Goal: Task Accomplishment & Management: Manage account settings

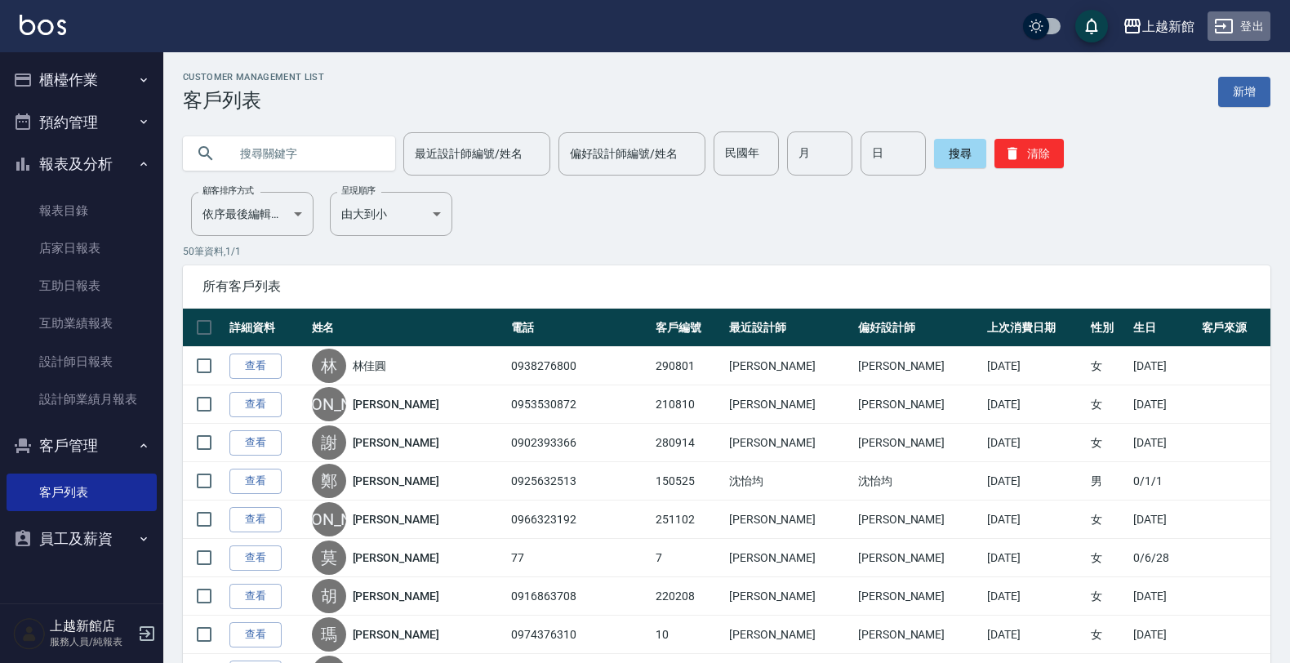
click at [1253, 26] on button "登出" at bounding box center [1239, 26] width 63 height 30
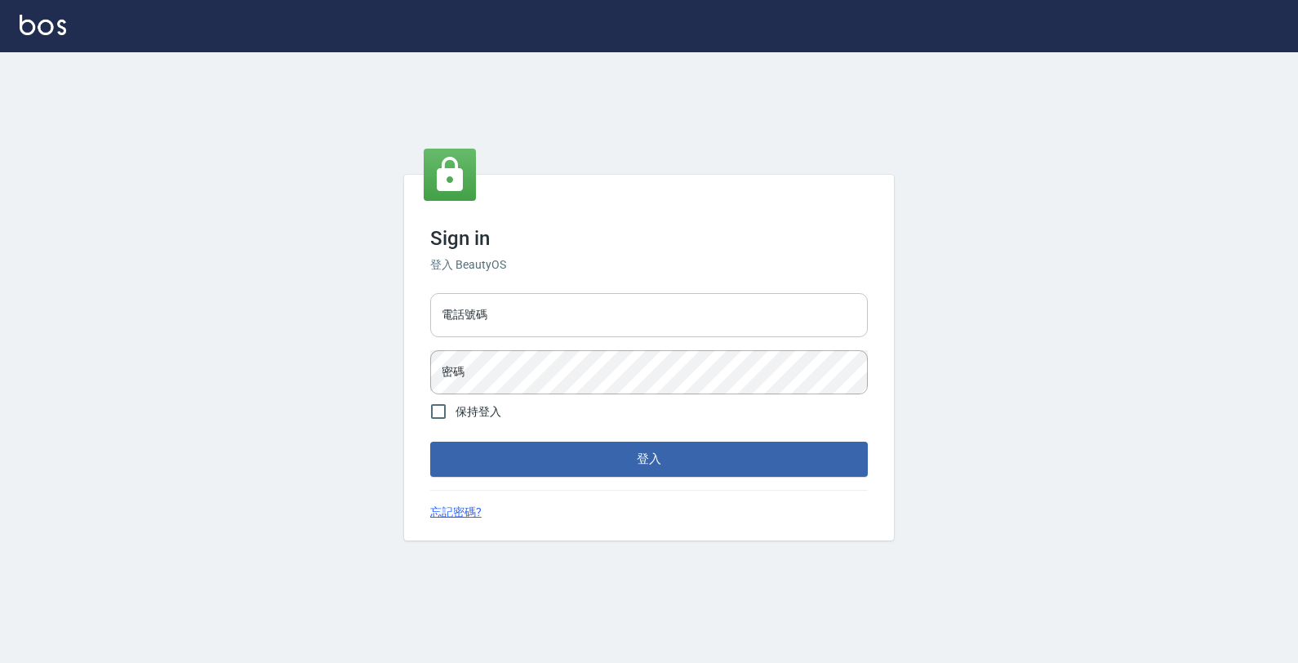
click at [813, 301] on input "電話號碼" at bounding box center [649, 315] width 438 height 44
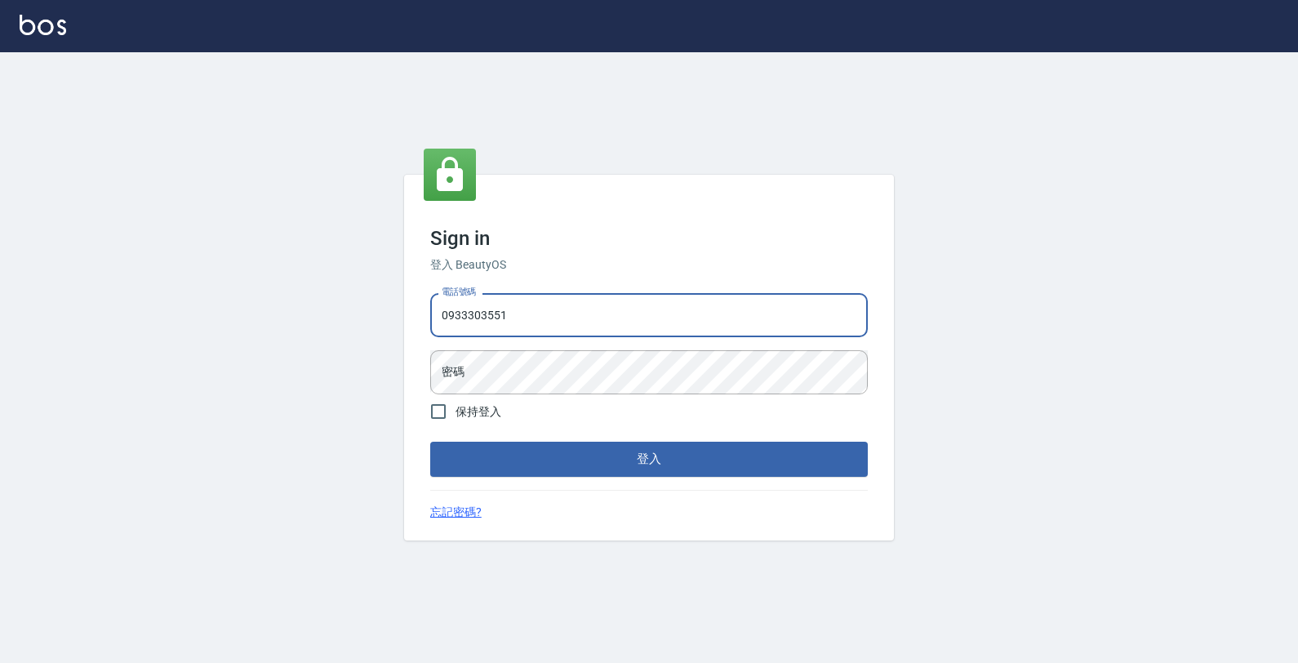
type input "0933303551"
click at [430, 442] on button "登入" at bounding box center [649, 459] width 438 height 34
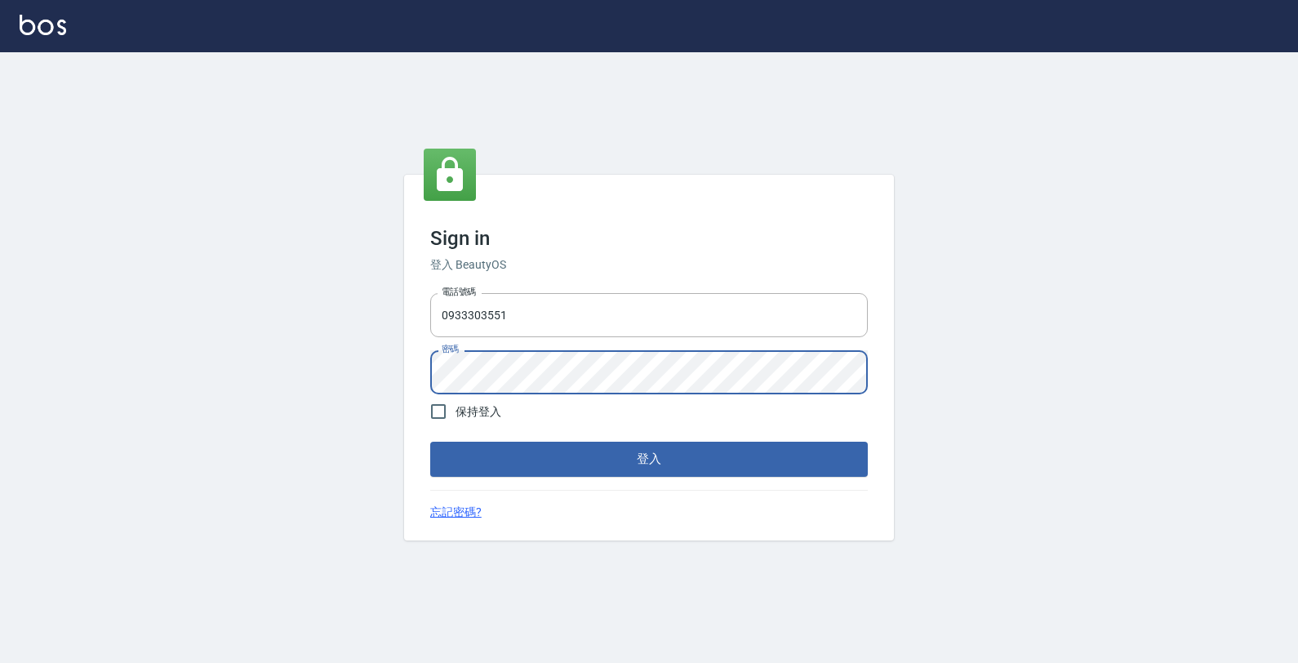
click at [430, 442] on button "登入" at bounding box center [649, 459] width 438 height 34
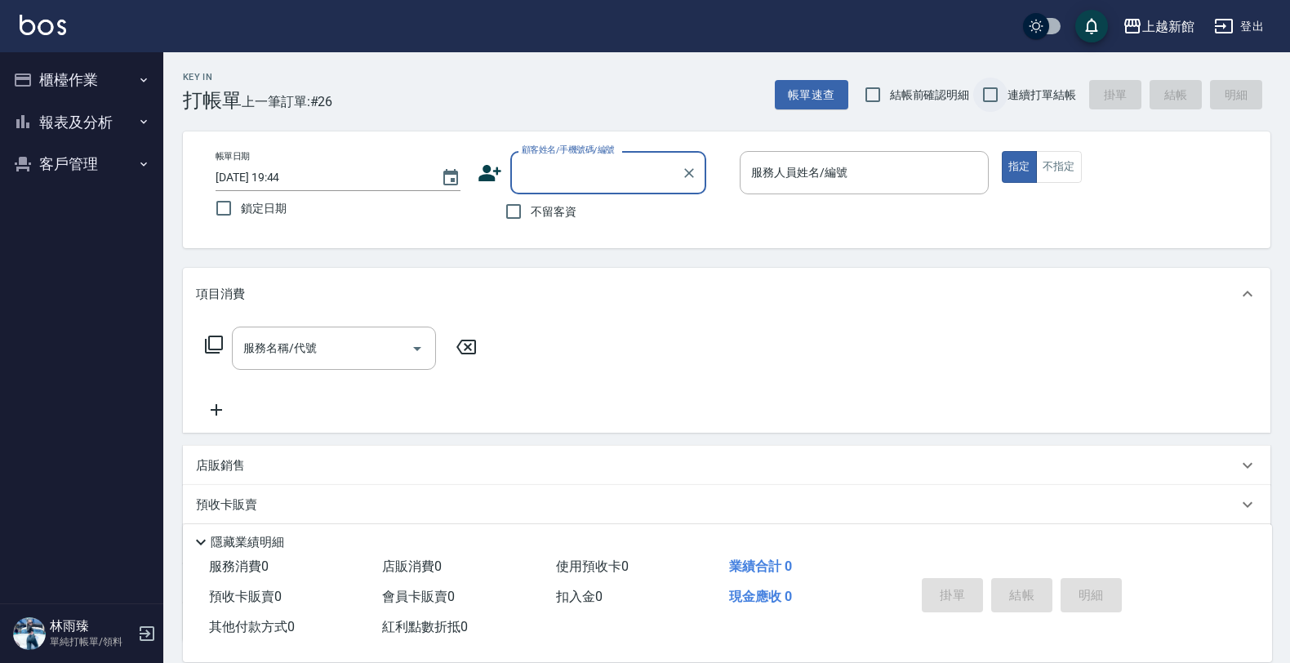
click at [986, 106] on input "連續打單結帳" at bounding box center [990, 95] width 34 height 34
checkbox input "true"
click at [596, 177] on input "顧客姓名/手機號碼/編號" at bounding box center [596, 172] width 157 height 29
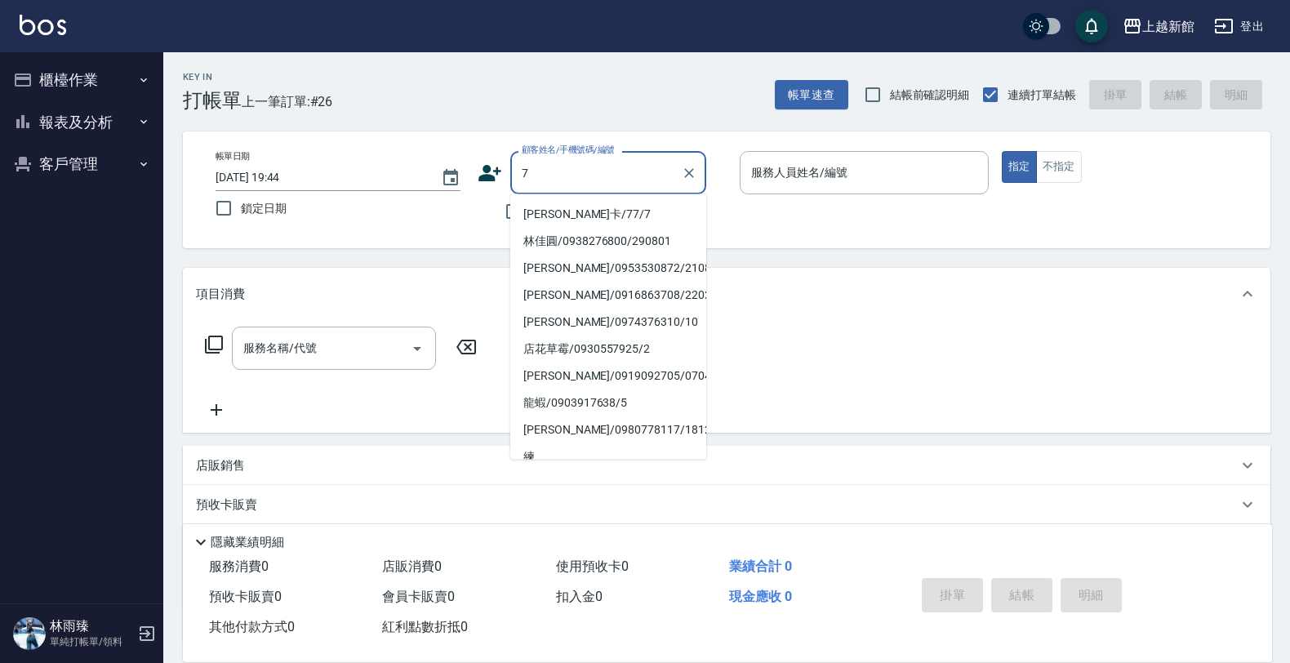
type input "[PERSON_NAME]卡/77/7"
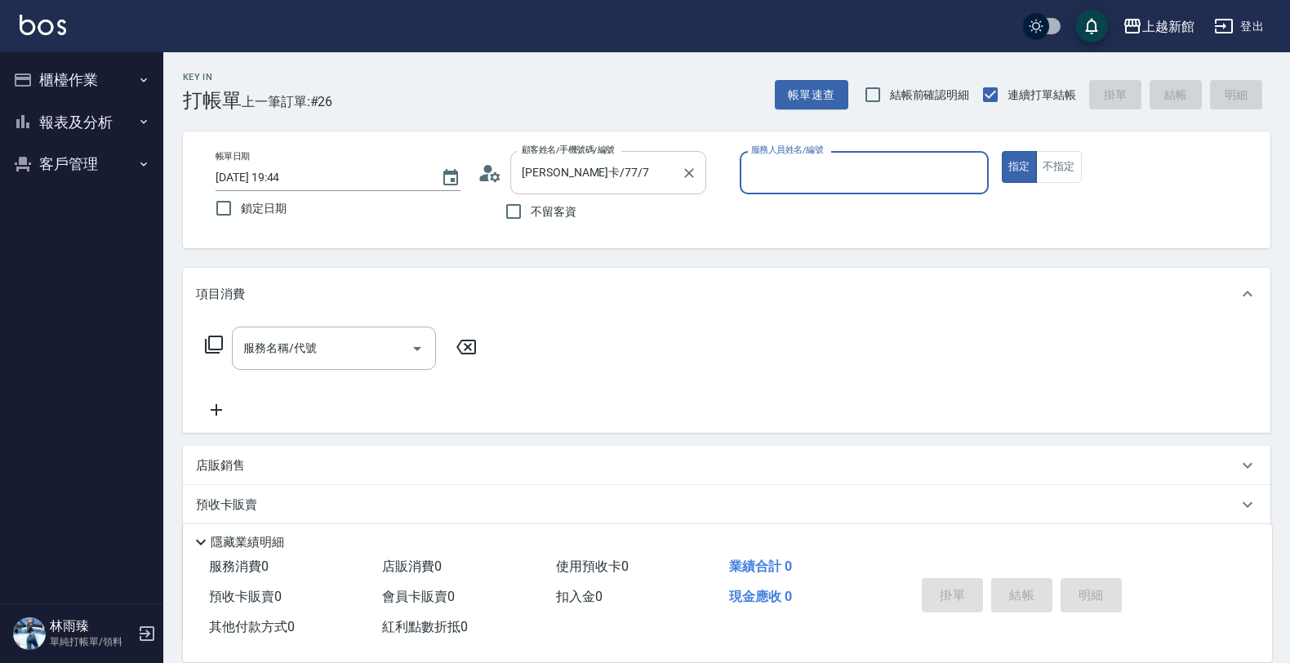
type input "[PERSON_NAME]卡-7"
click at [1002, 151] on button "指定" at bounding box center [1019, 167] width 35 height 32
type button "true"
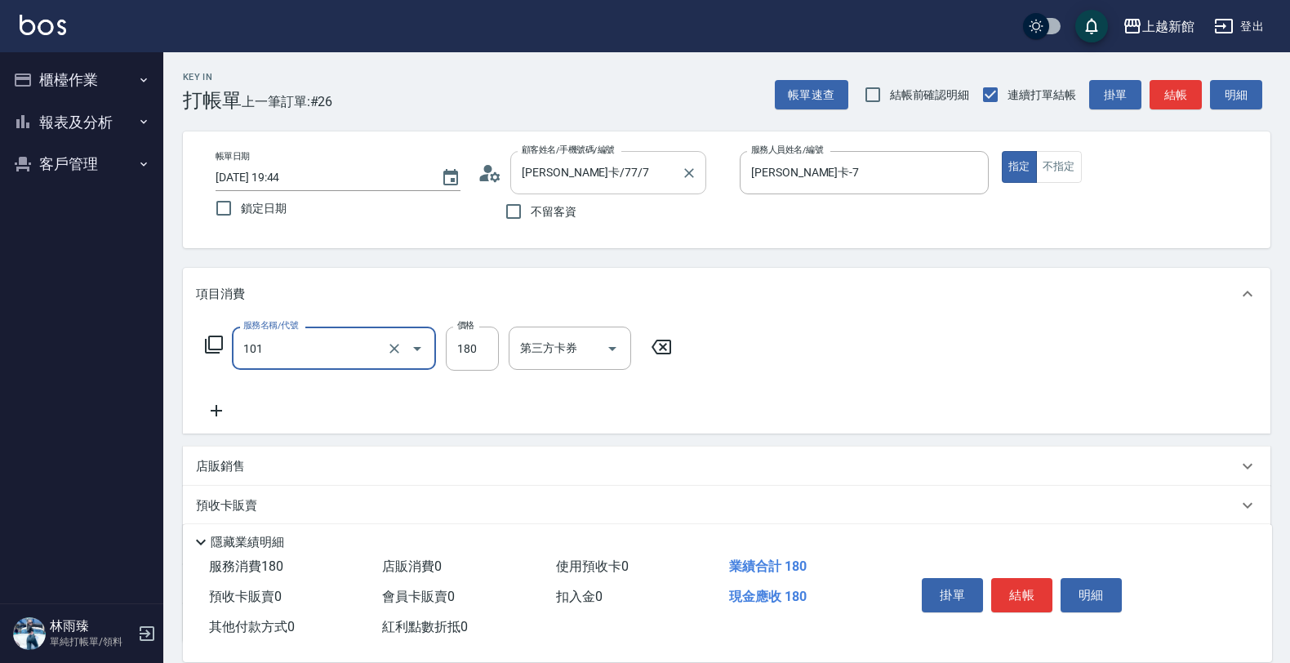
type input "洗髮250(101)"
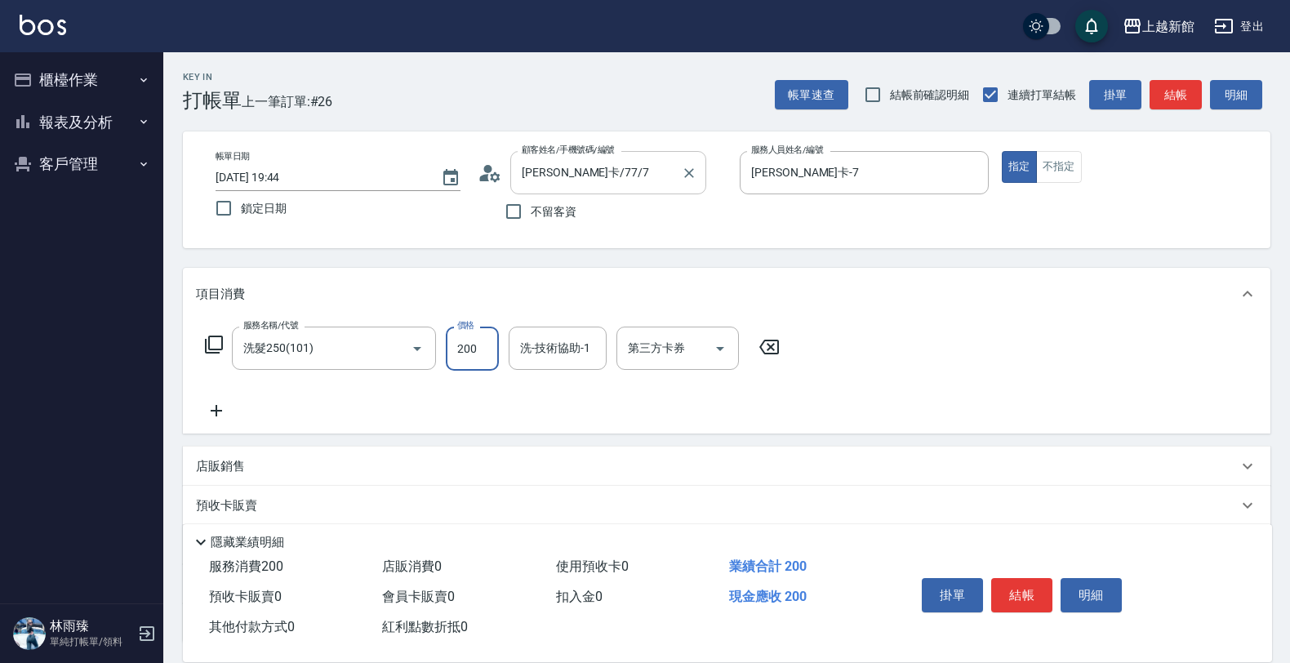
type input "200"
type input "小邱-25"
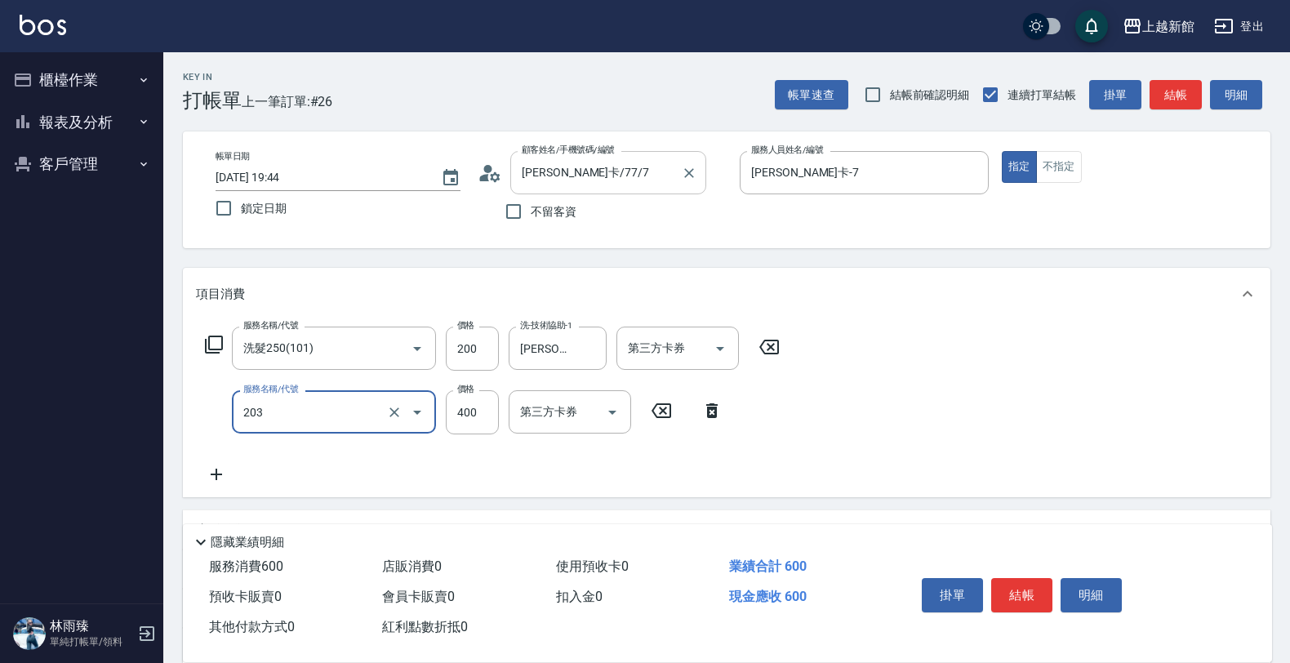
type input "指定單剪(203)"
type input "200"
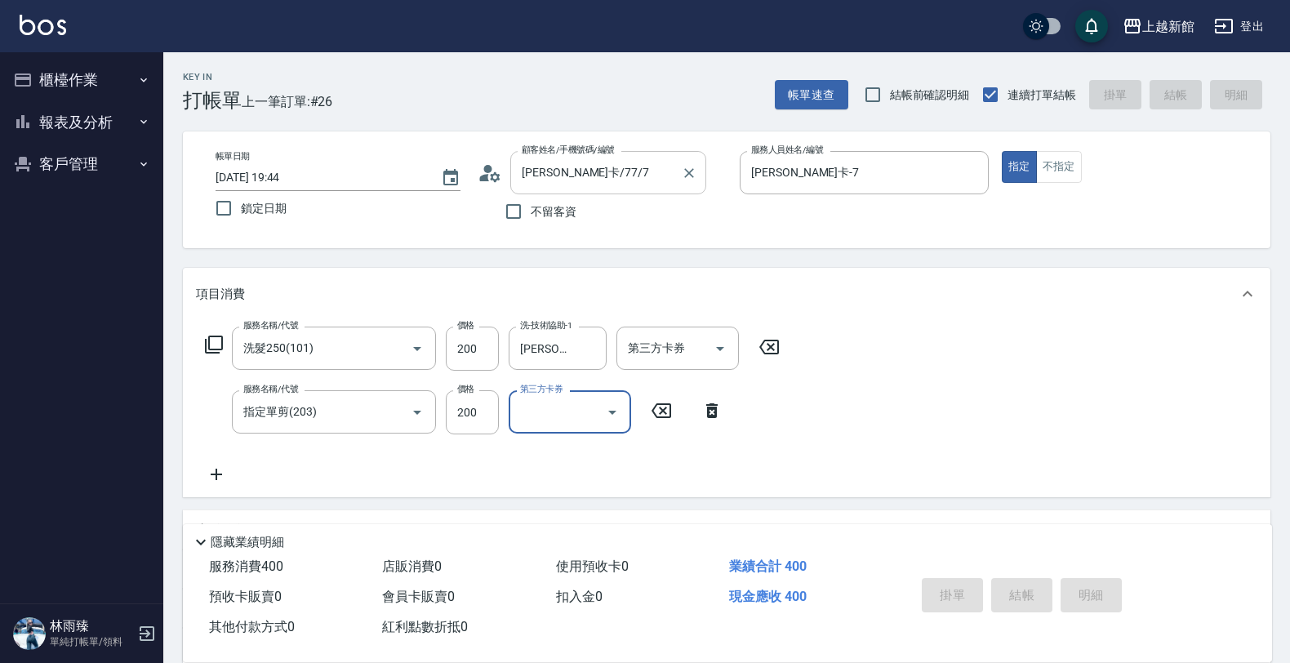
type input "2025/08/17 19:45"
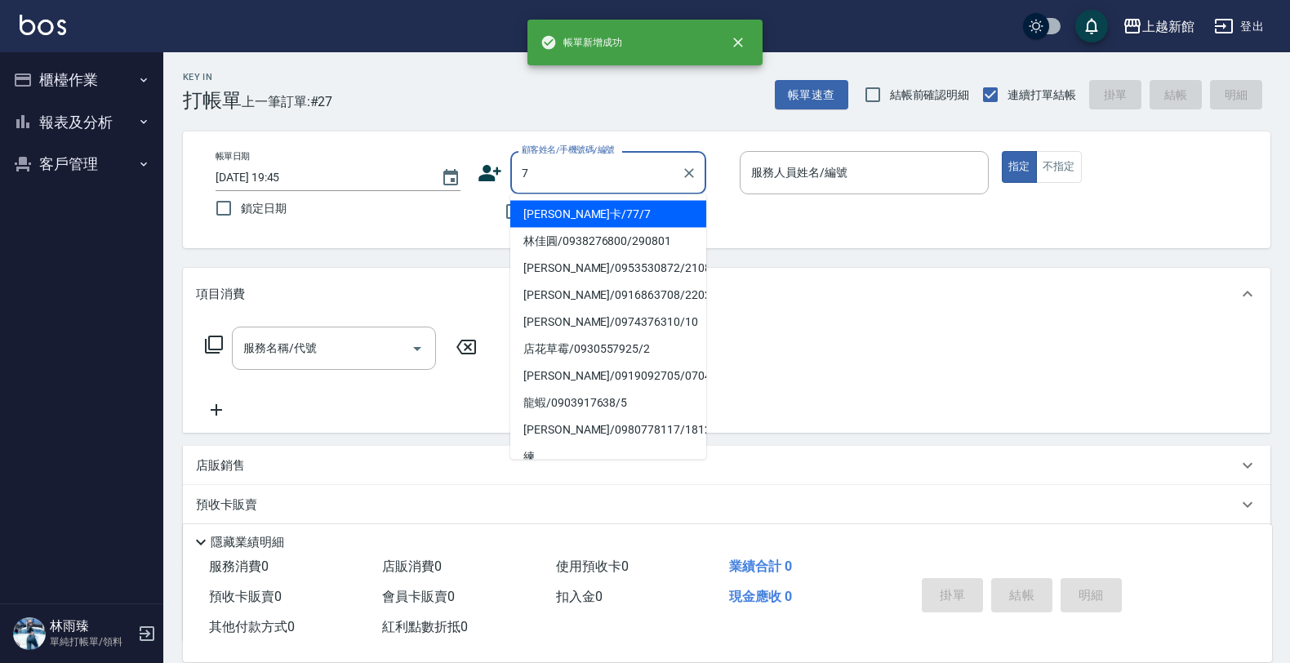
type input "莫尼卡/77/7"
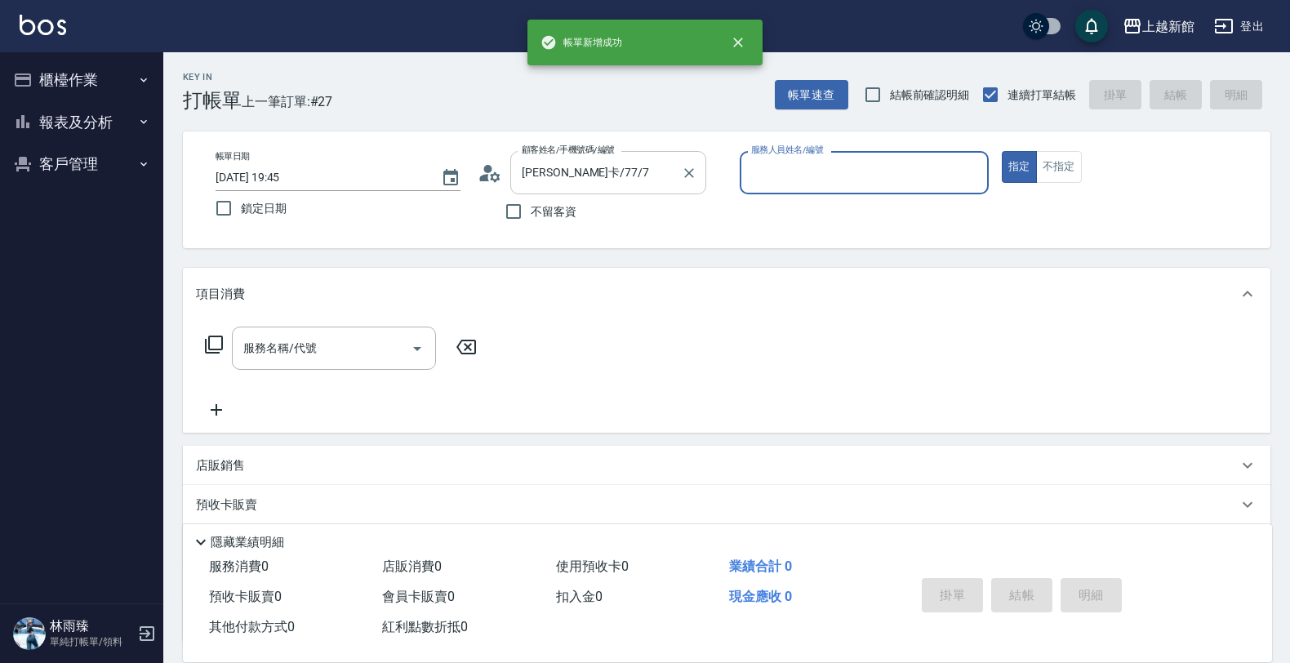
click at [1002, 151] on button "指定" at bounding box center [1019, 167] width 35 height 32
type input "莫尼卡-7"
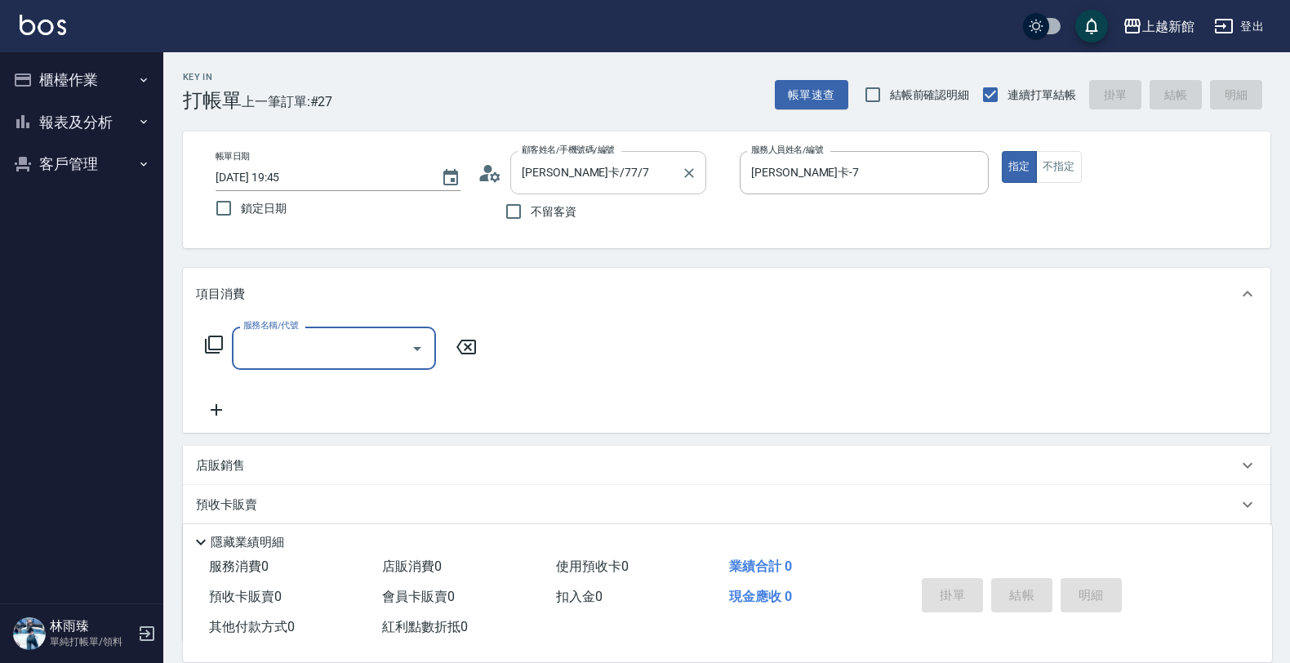
type input "0"
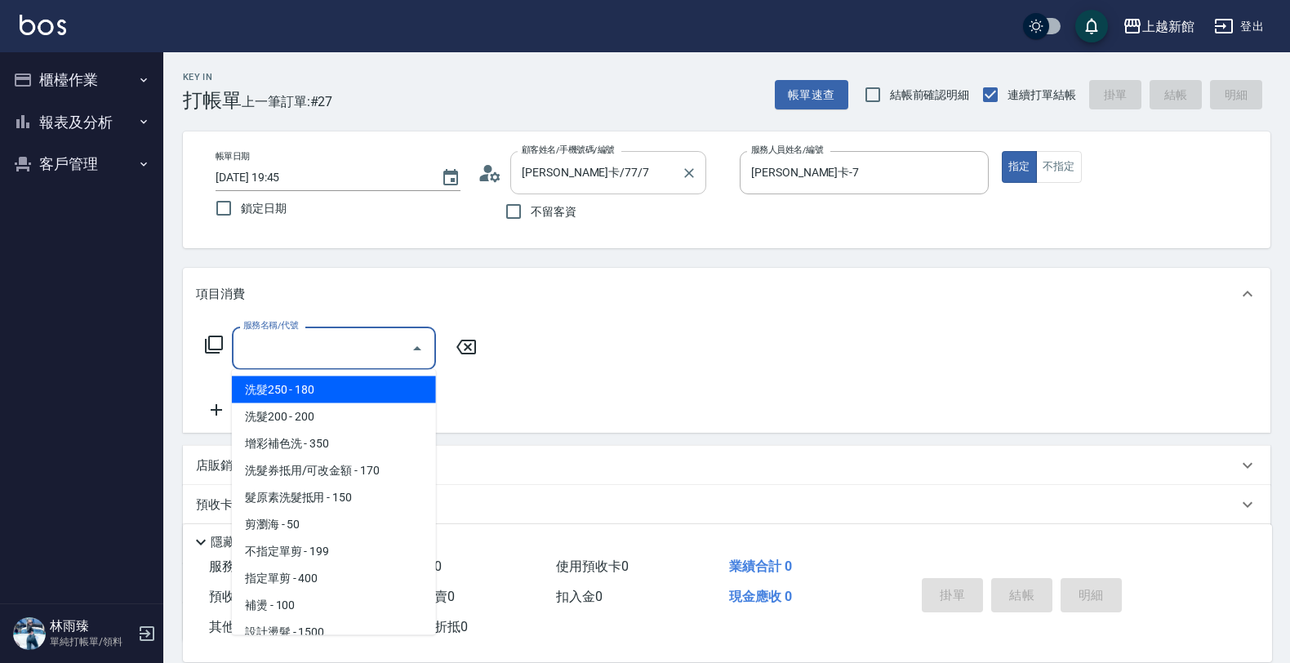
type input "0"
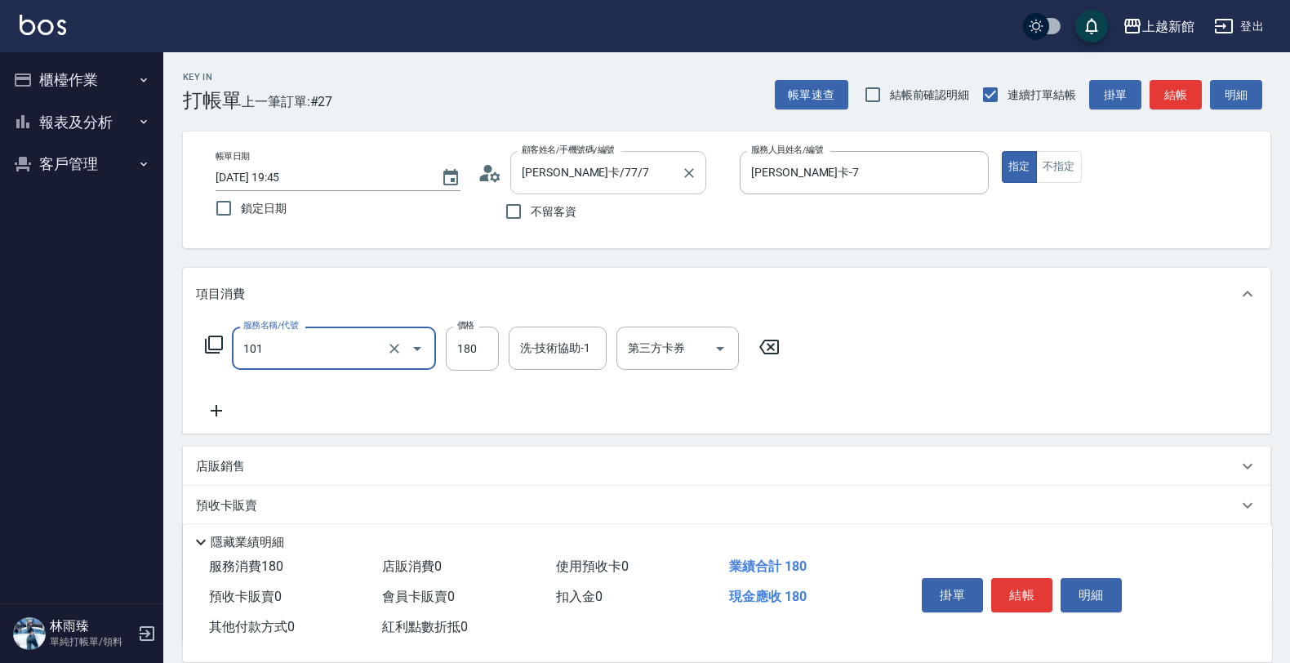
type input "洗髮250(101)"
type input "200"
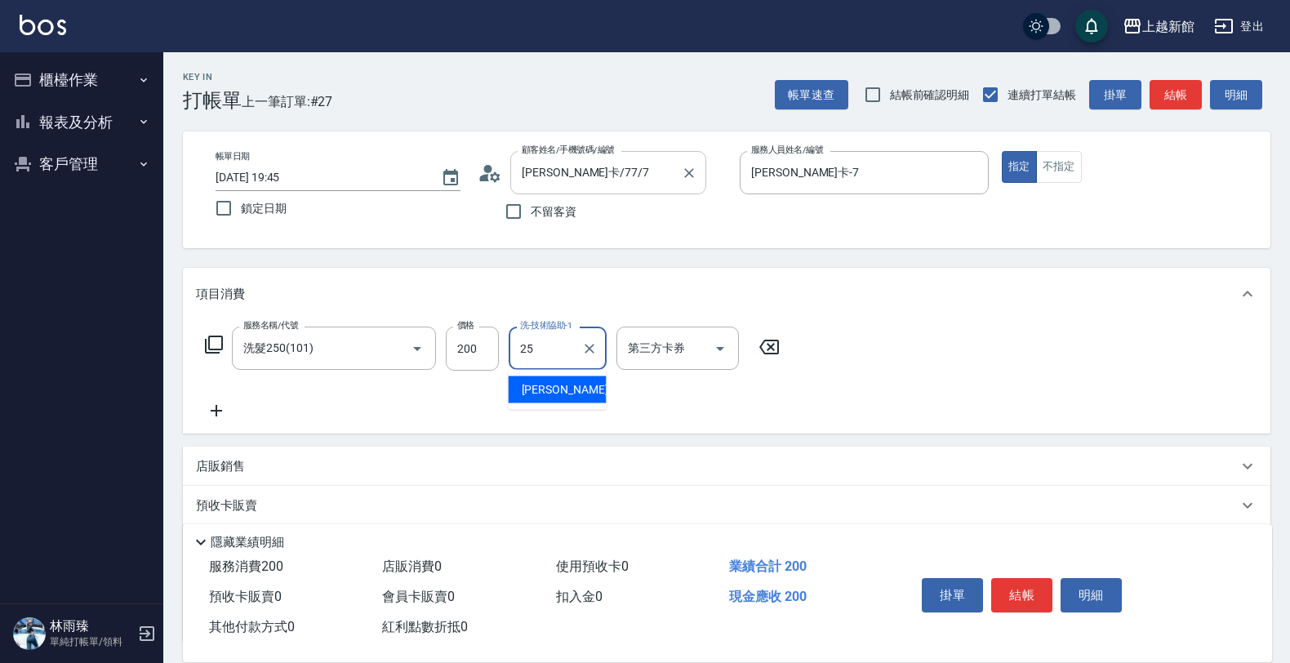
type input "小邱-25"
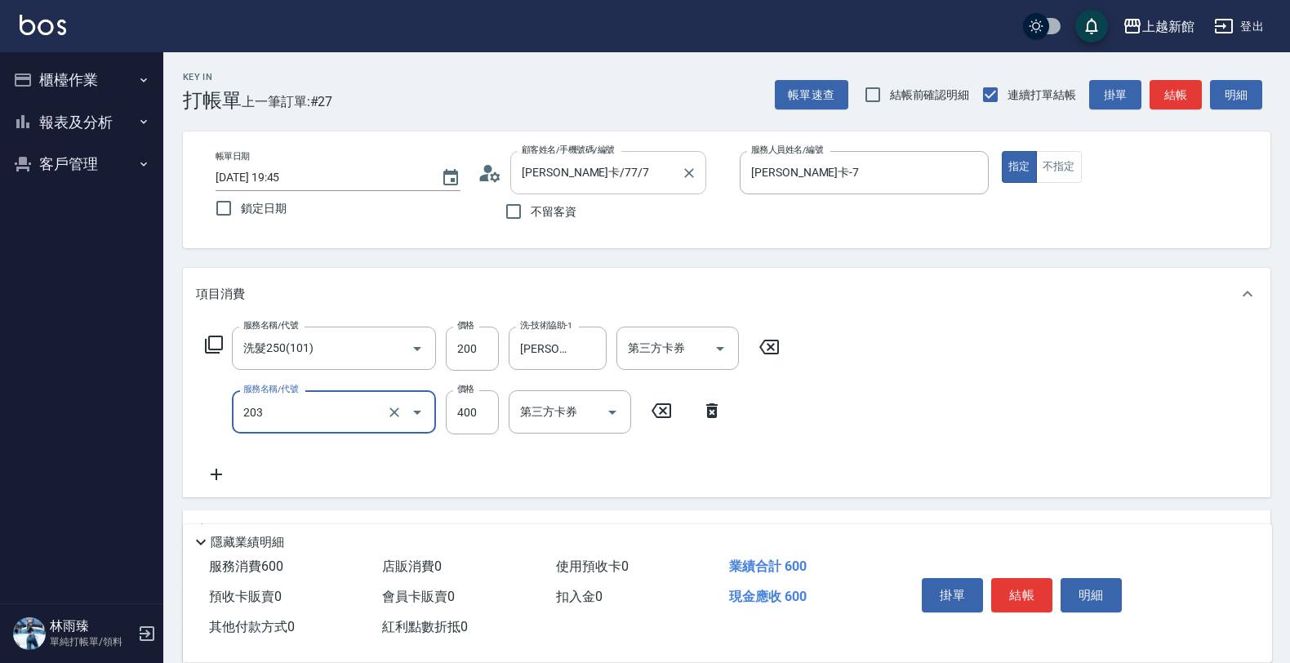
type input "指定單剪(203)"
type input "200"
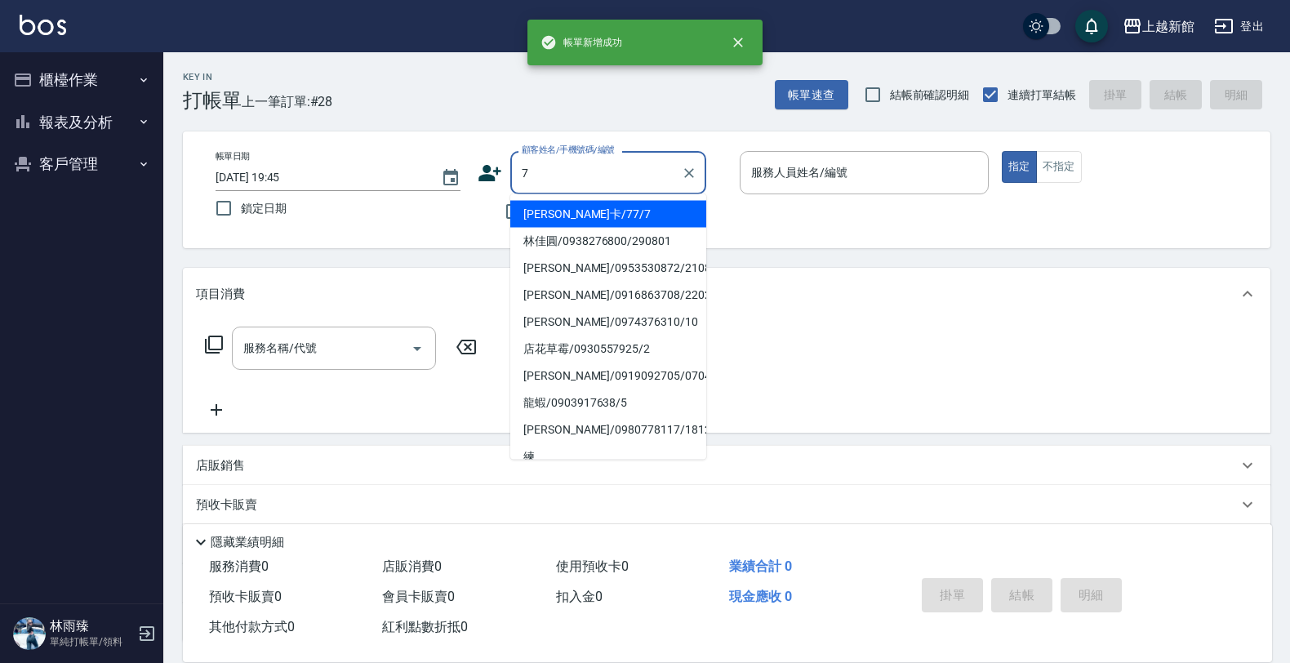
type input "莫尼卡/77/7"
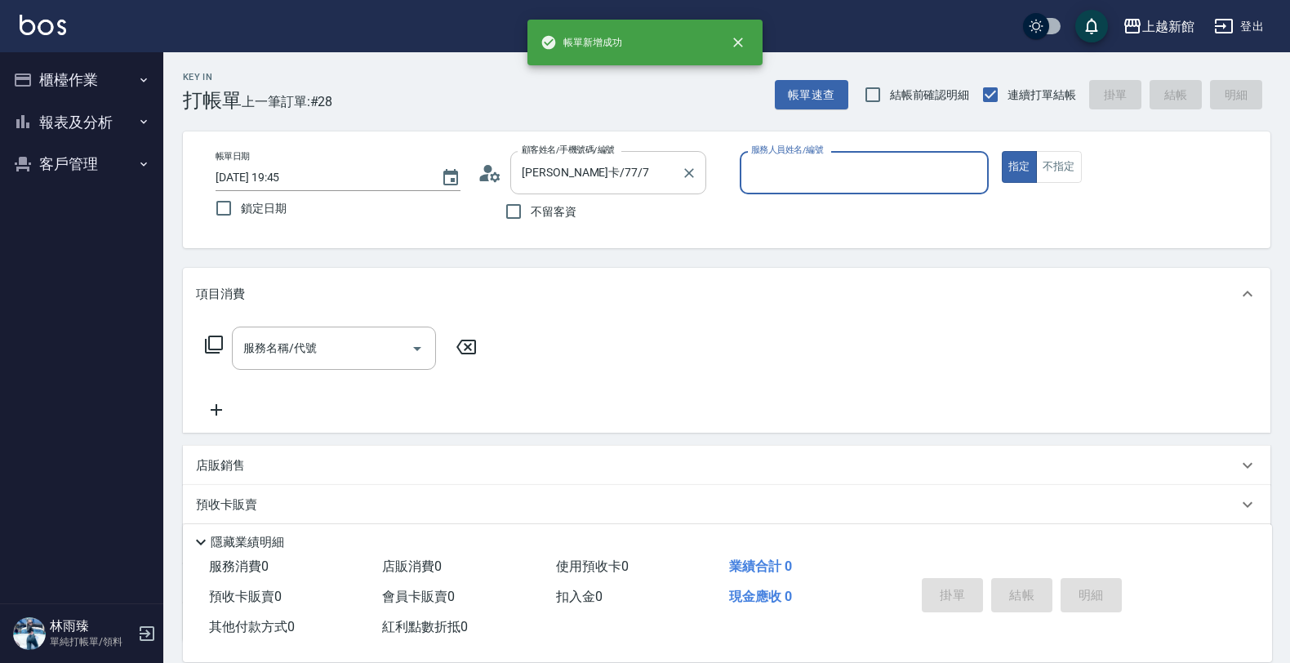
click at [1002, 151] on button "指定" at bounding box center [1019, 167] width 35 height 32
type input "莫尼卡-7"
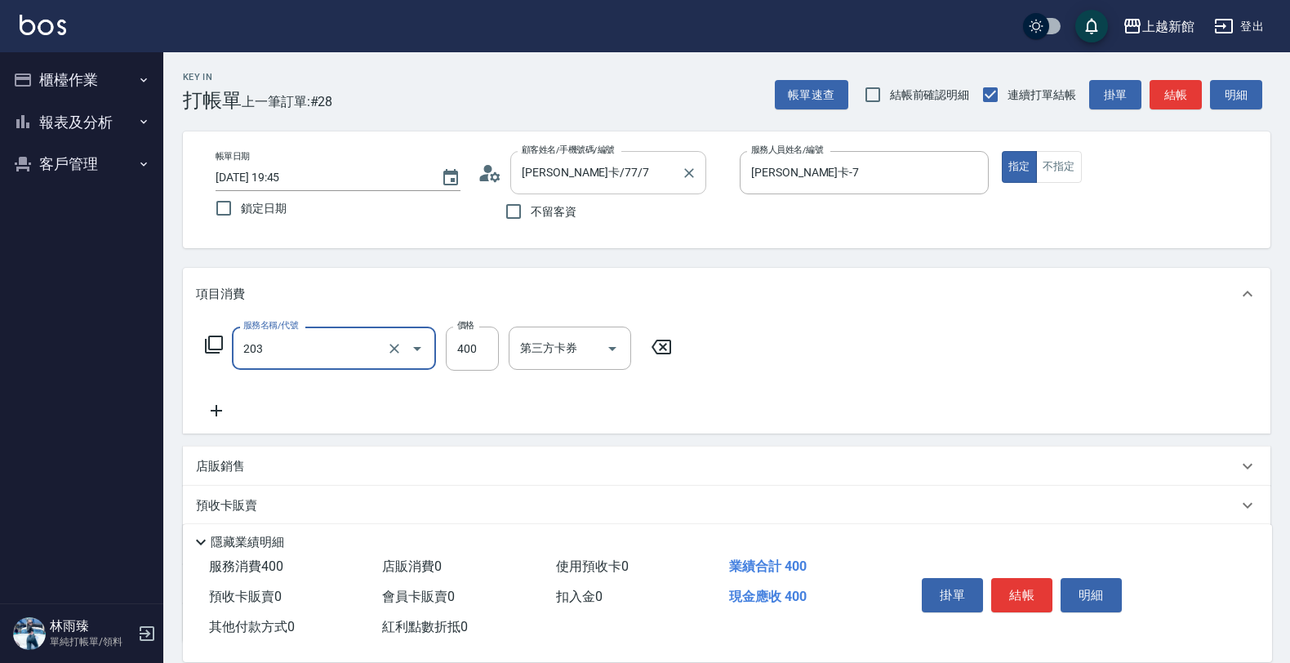
type input "指定單剪(203)"
type input "200"
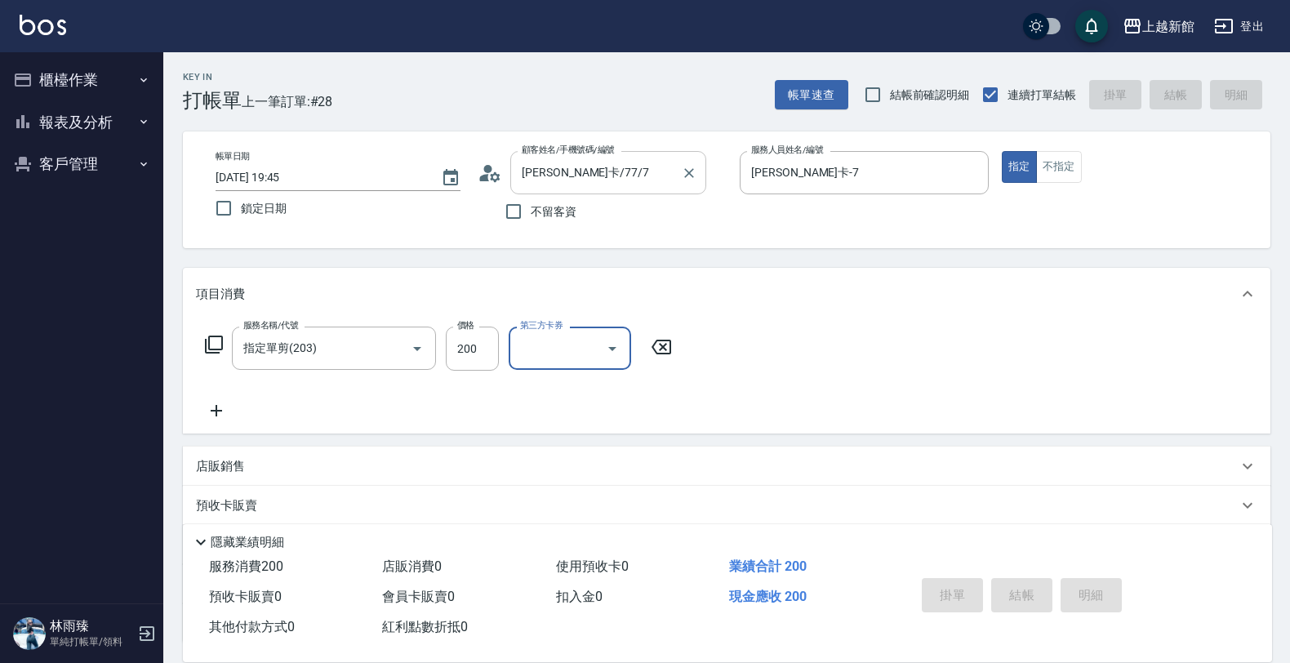
type input "2025/08/17 19:46"
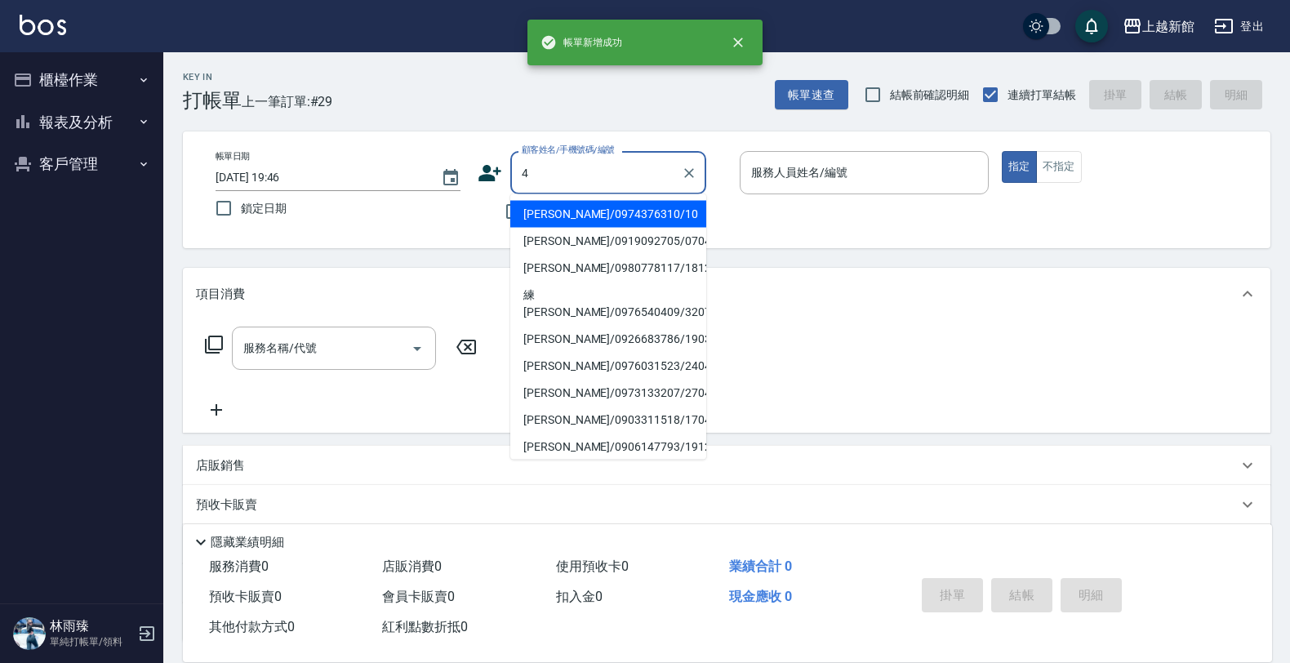
type input "瑪莎/0974376310/10"
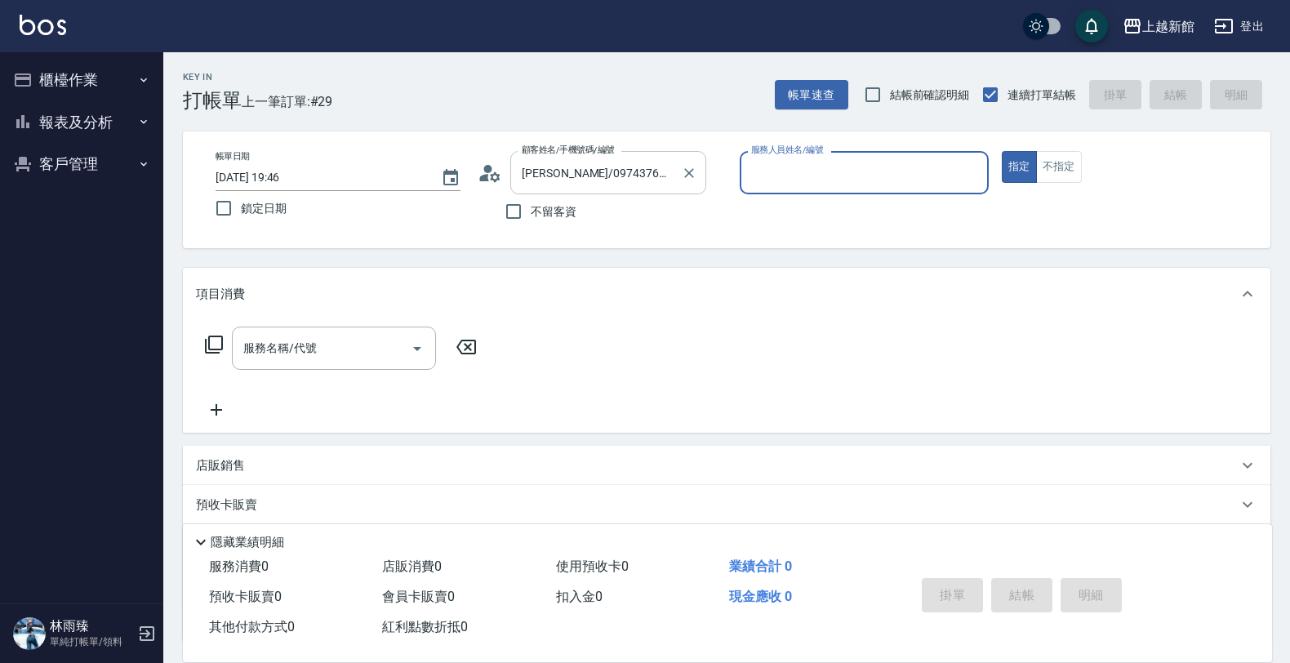
type input "瑪沙-10"
type input "宜珍/0968463806/4"
type input "宜珍-4"
click at [1002, 151] on button "指定" at bounding box center [1019, 167] width 35 height 32
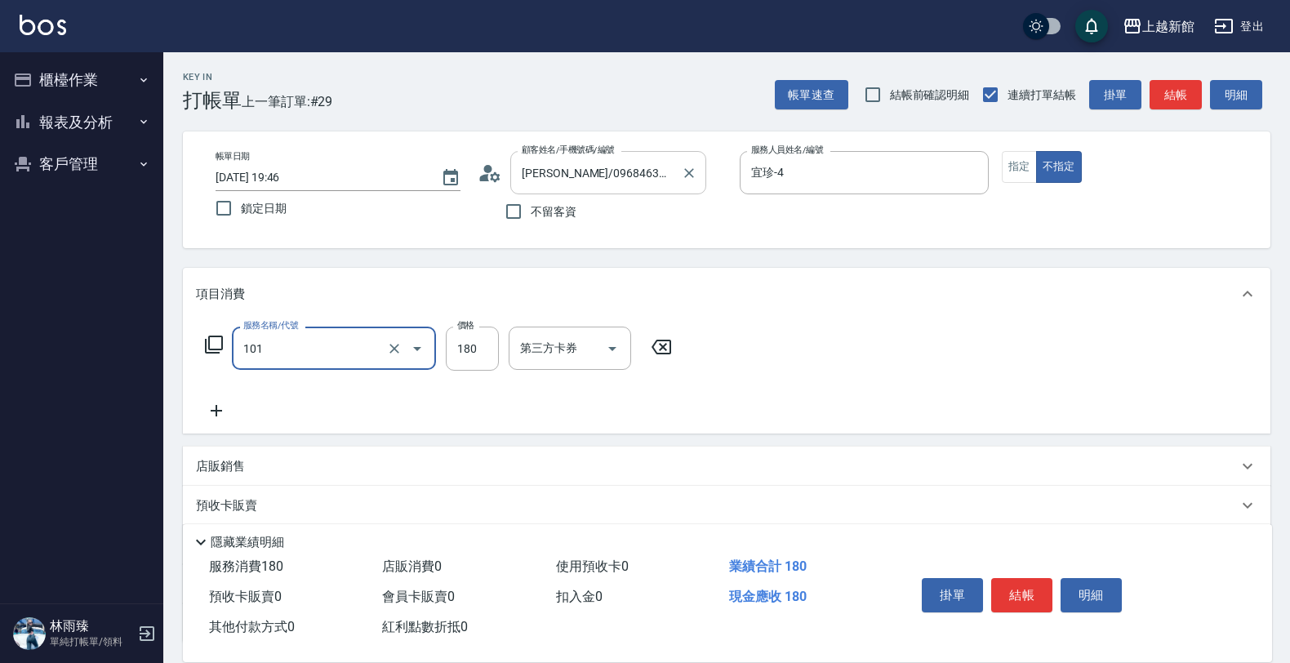
type input "洗髮250(101)"
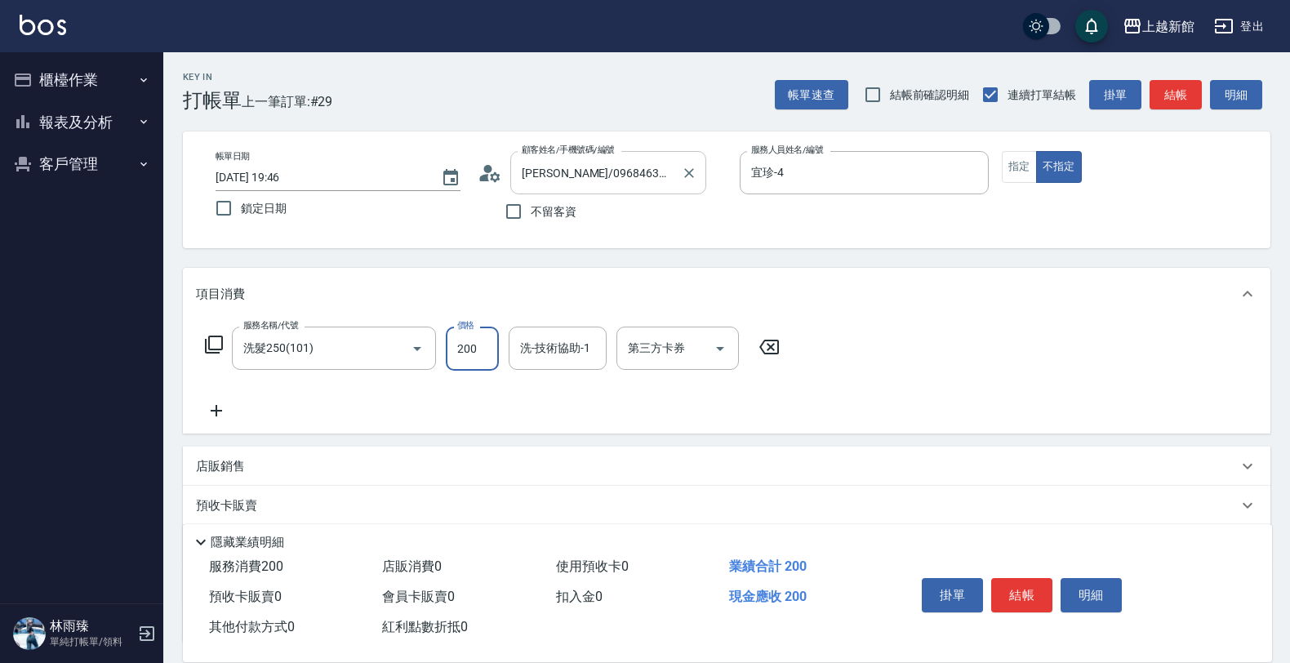
type input "200"
type input "宜珍-4"
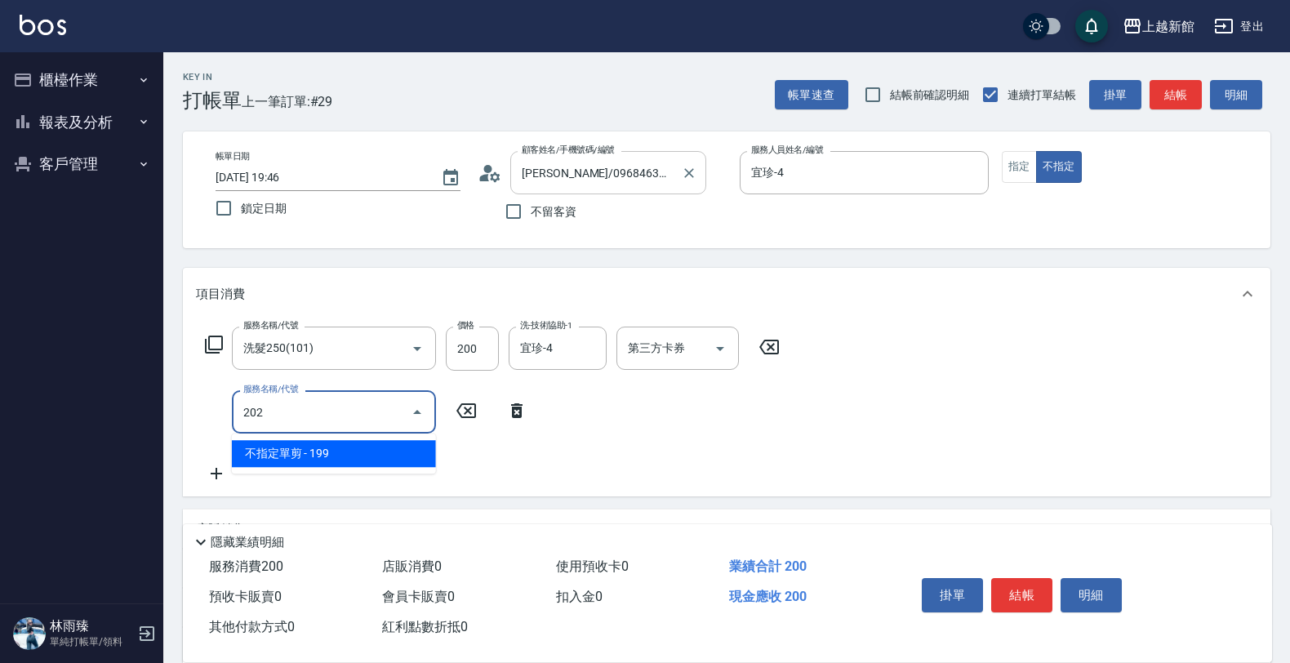
type input "不指定單剪(202)"
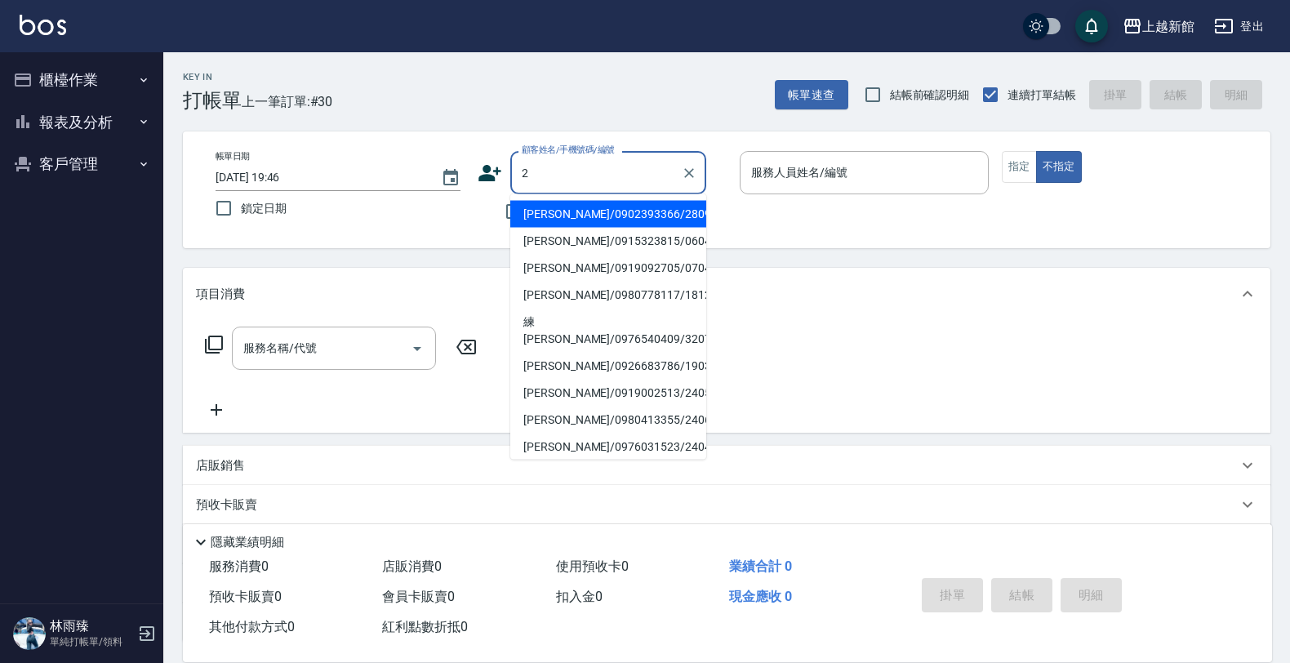
type input "謝美琪/0902393366/280914"
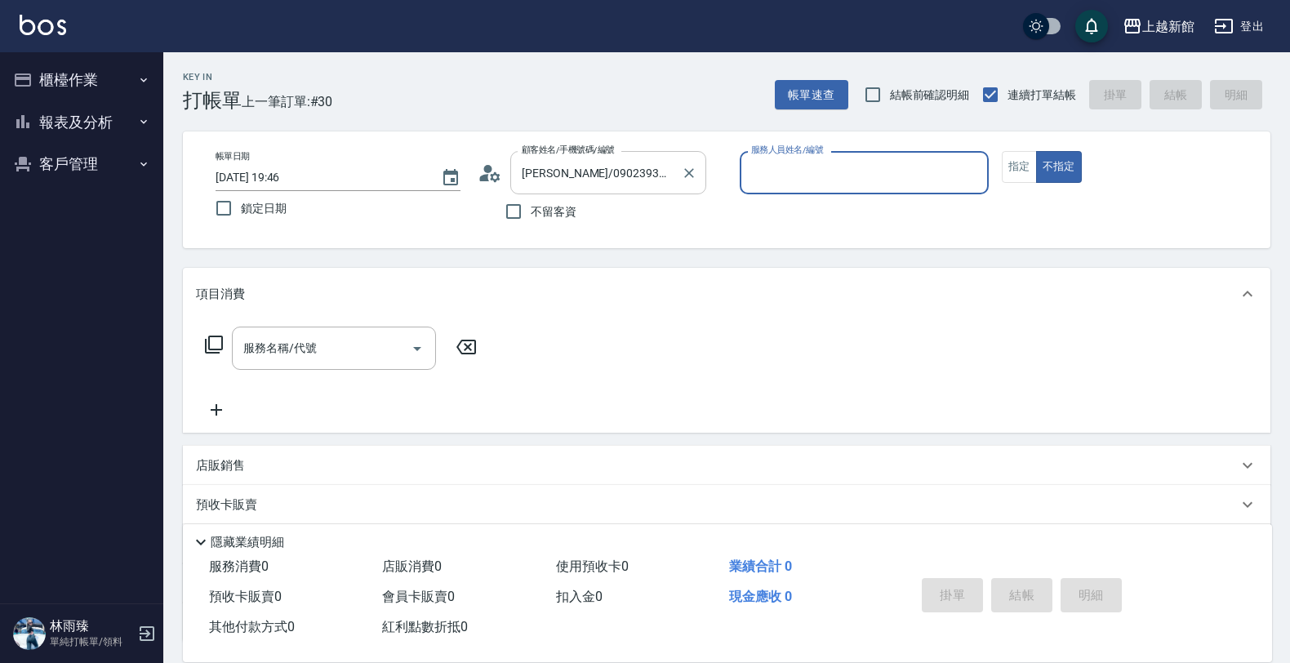
click at [1036, 151] on button "不指定" at bounding box center [1059, 167] width 46 height 32
type button "false"
type input "旌瑛-5"
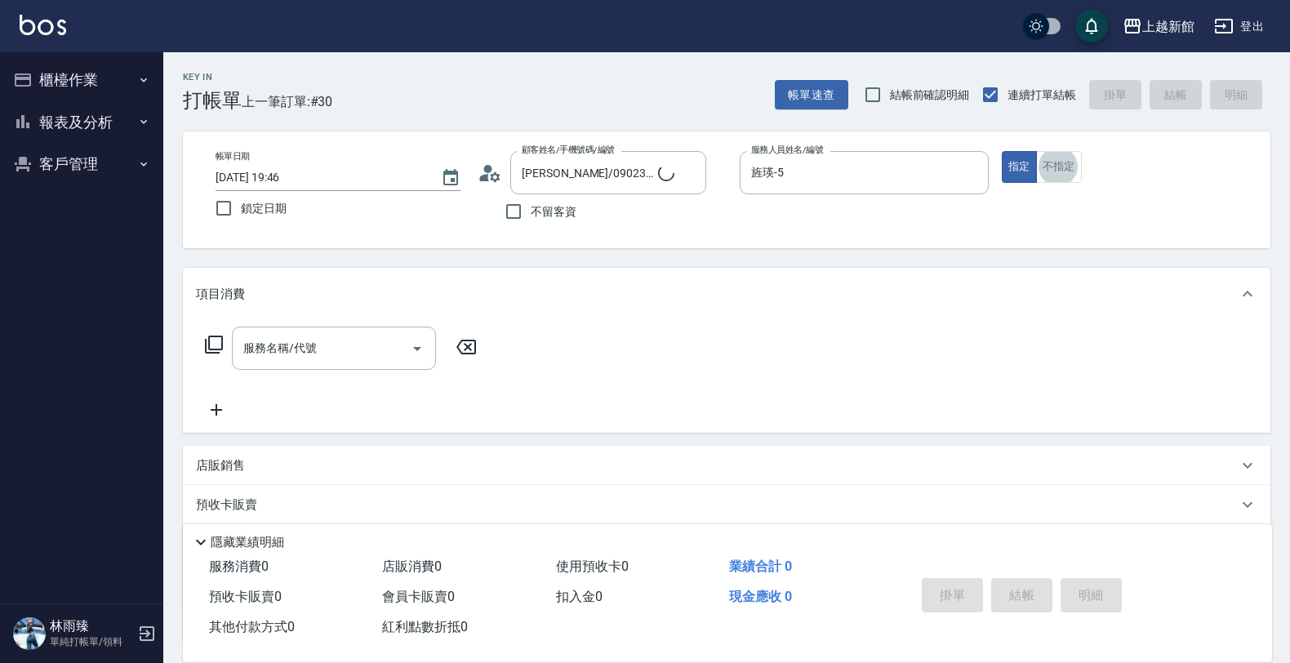
type input "店花草霉/0930557925/2"
type input "草莓-2"
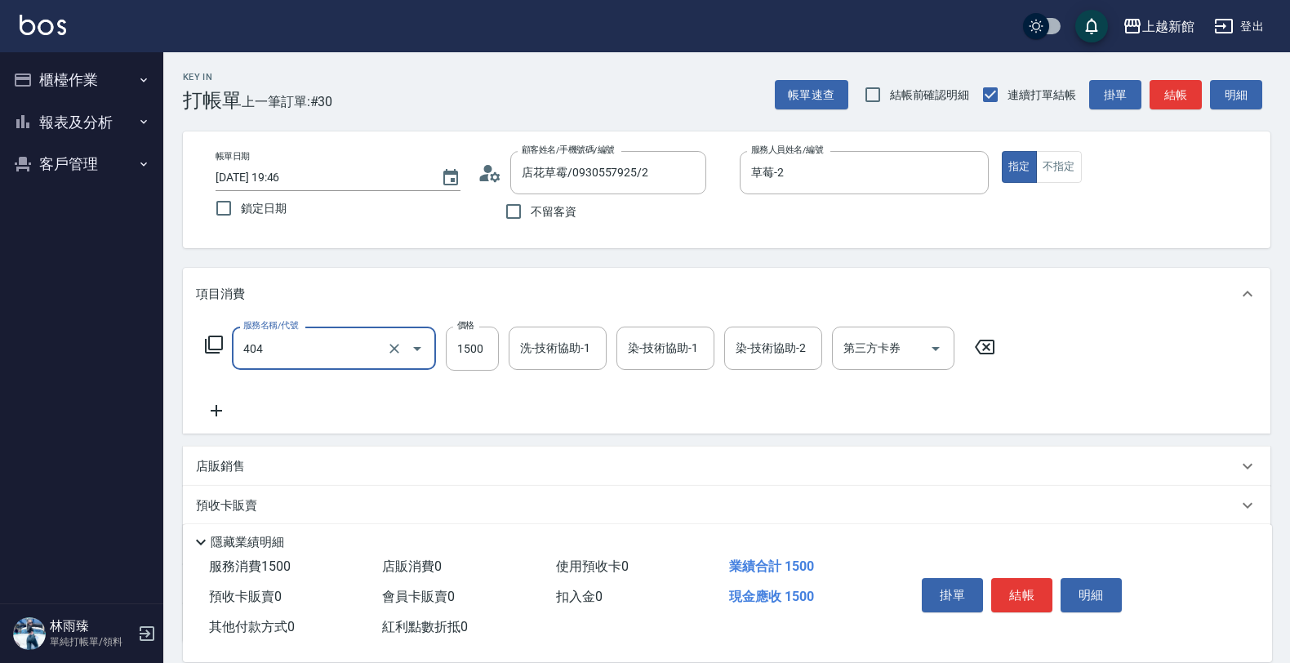
type input "設計染髮(404)"
type input "4000"
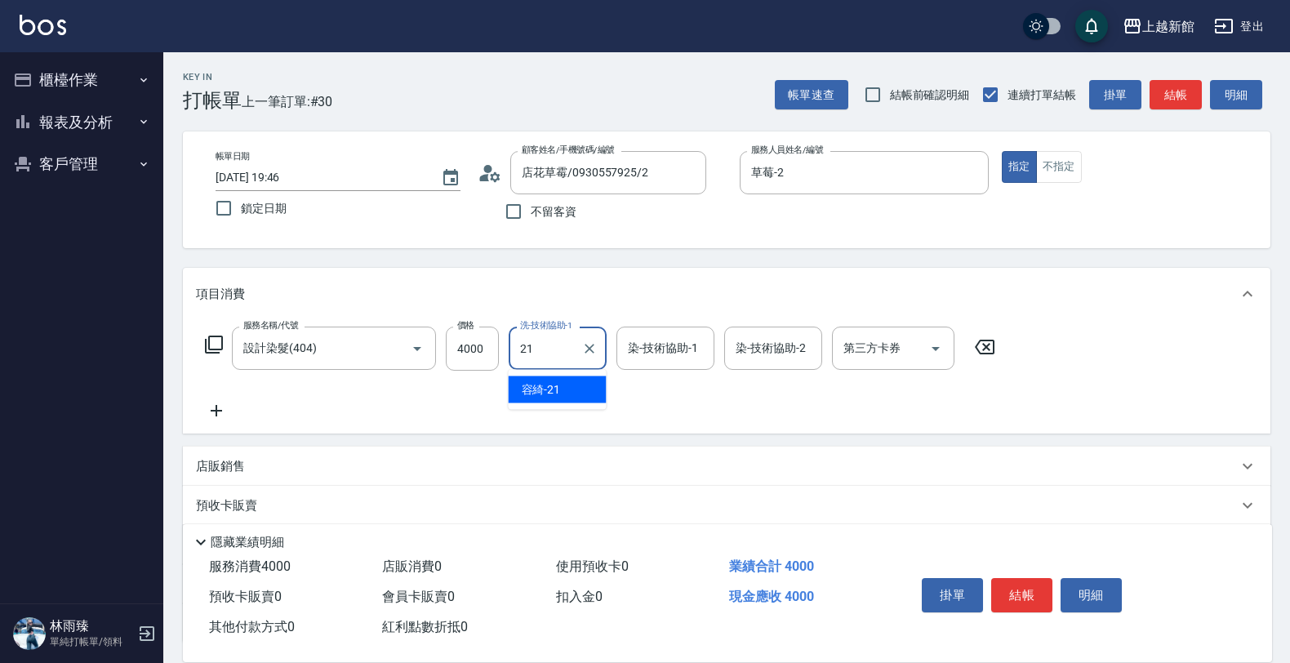
type input "容綺-21"
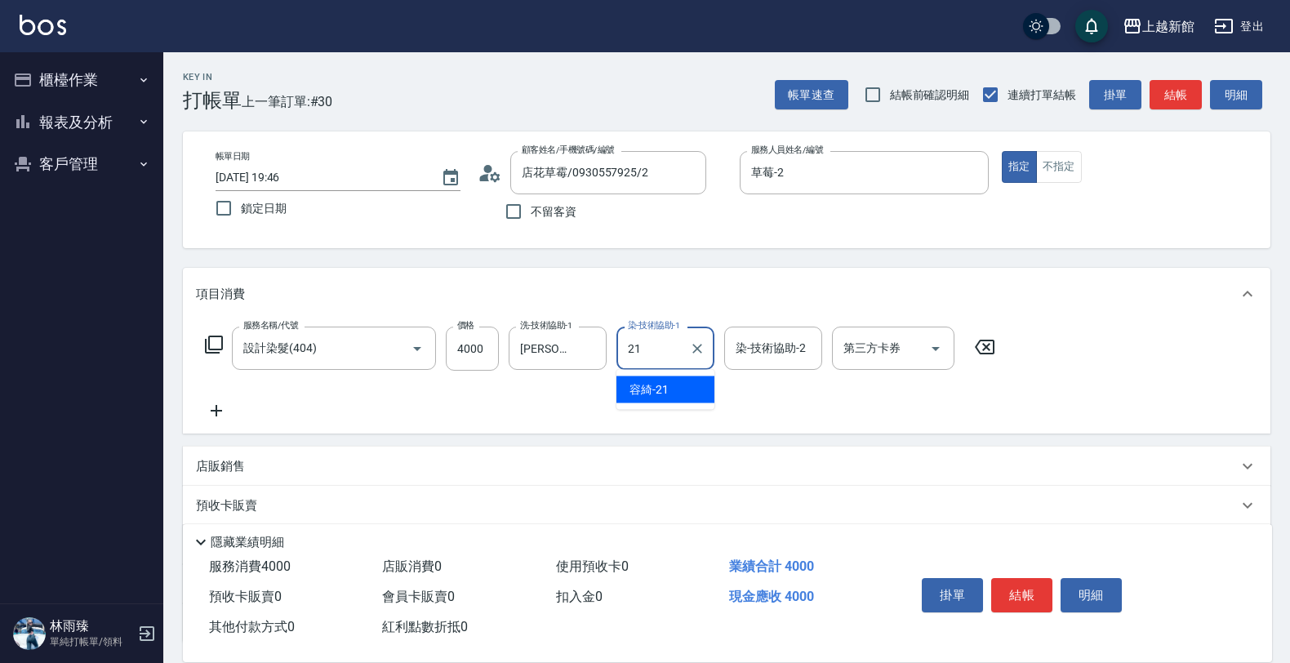
type input "21."
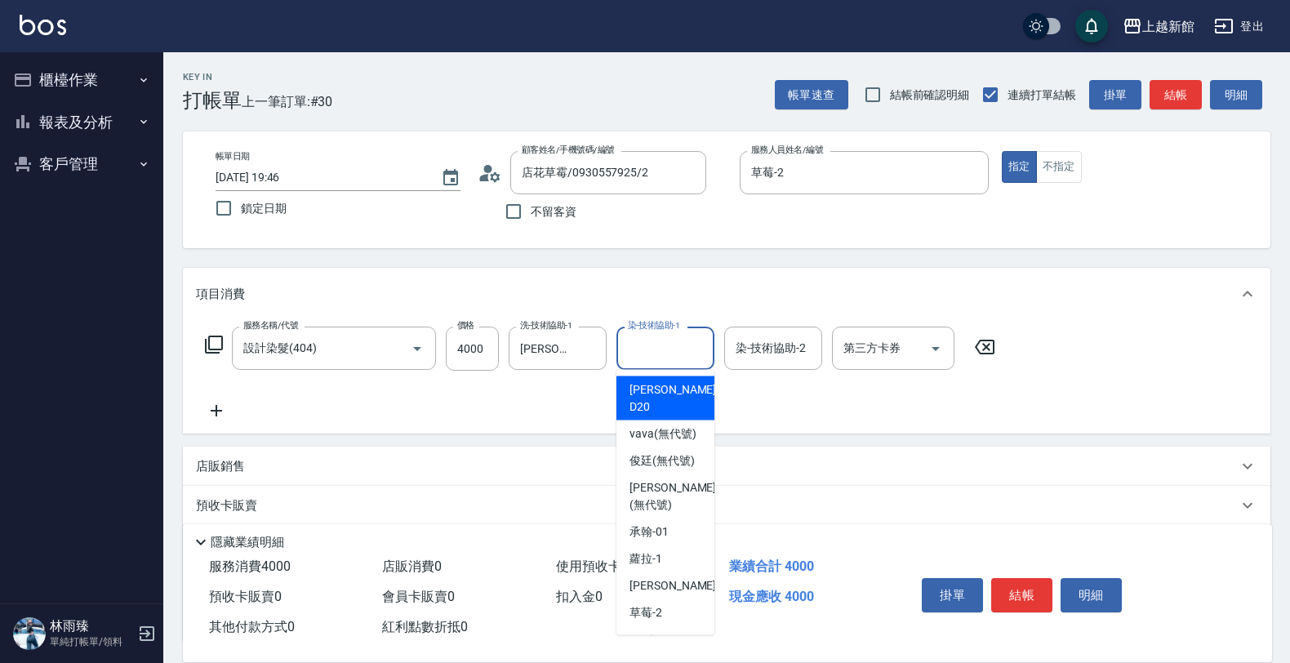
click at [648, 357] on input "染-技術協助-1" at bounding box center [665, 348] width 83 height 29
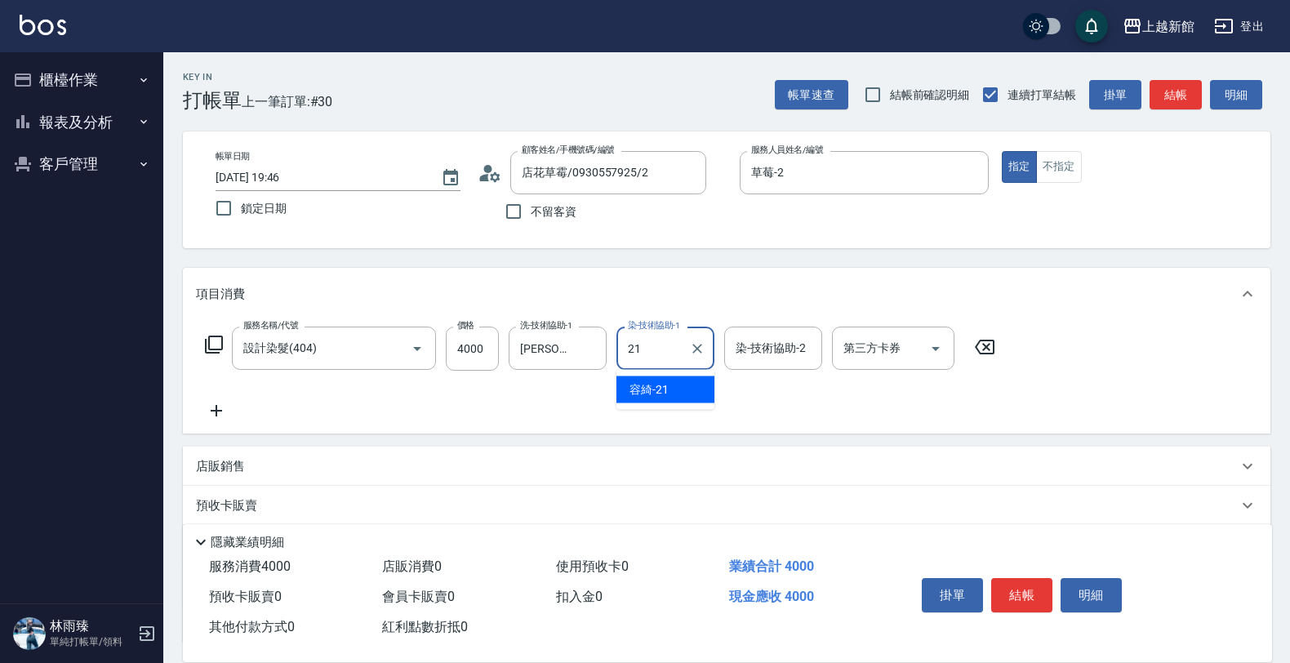
type input "容綺-21"
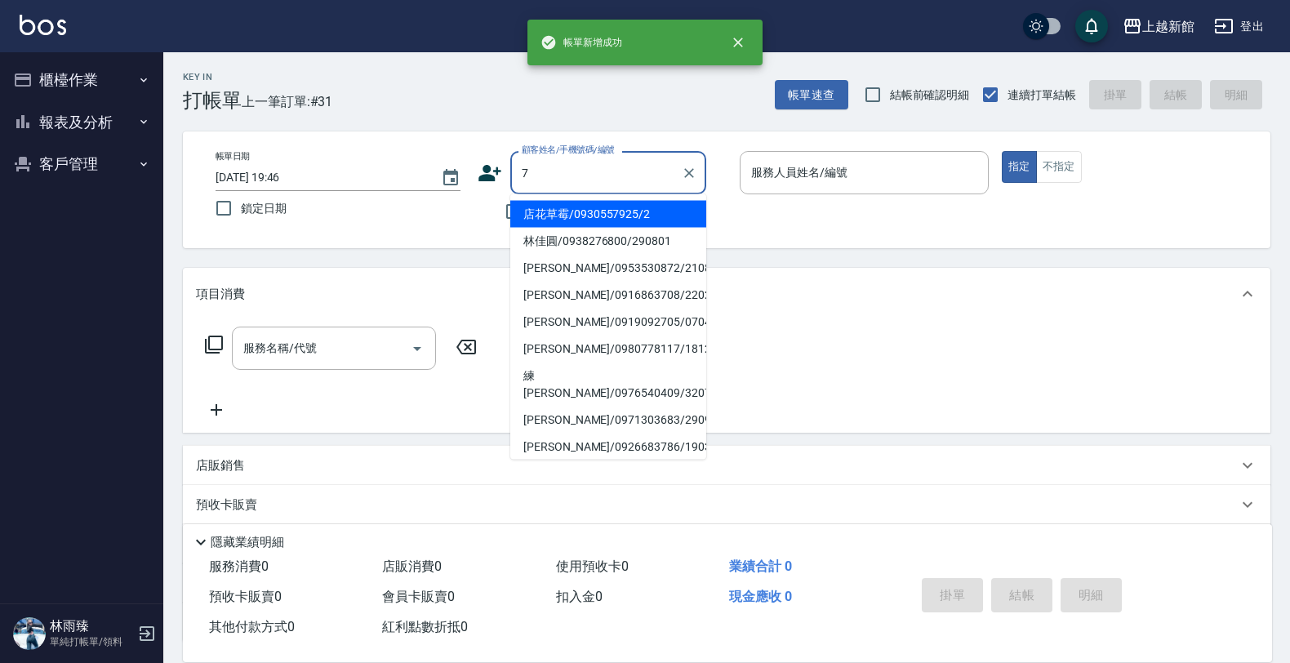
type input "店花草霉/0930557925/2"
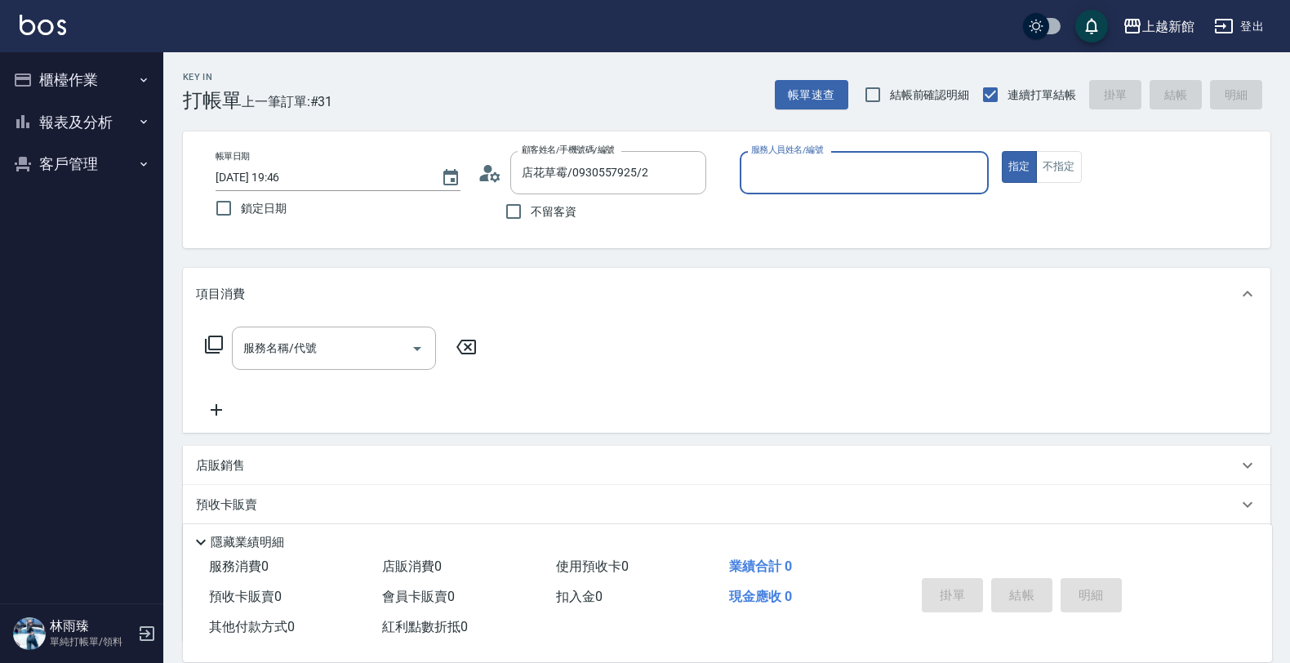
click at [1002, 151] on button "指定" at bounding box center [1019, 167] width 35 height 32
type input "草莓-2"
type input "莫尼卡/77/7"
type input "莫尼卡-7"
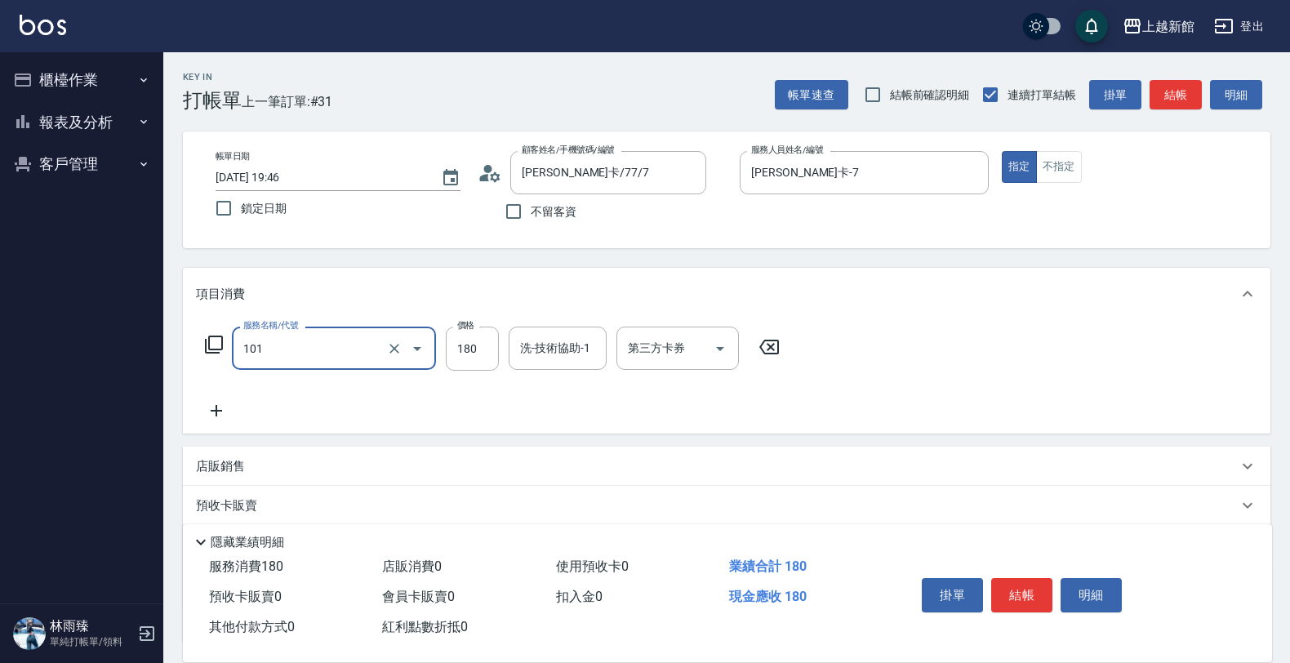
type input "洗髮250(101)"
type input "200"
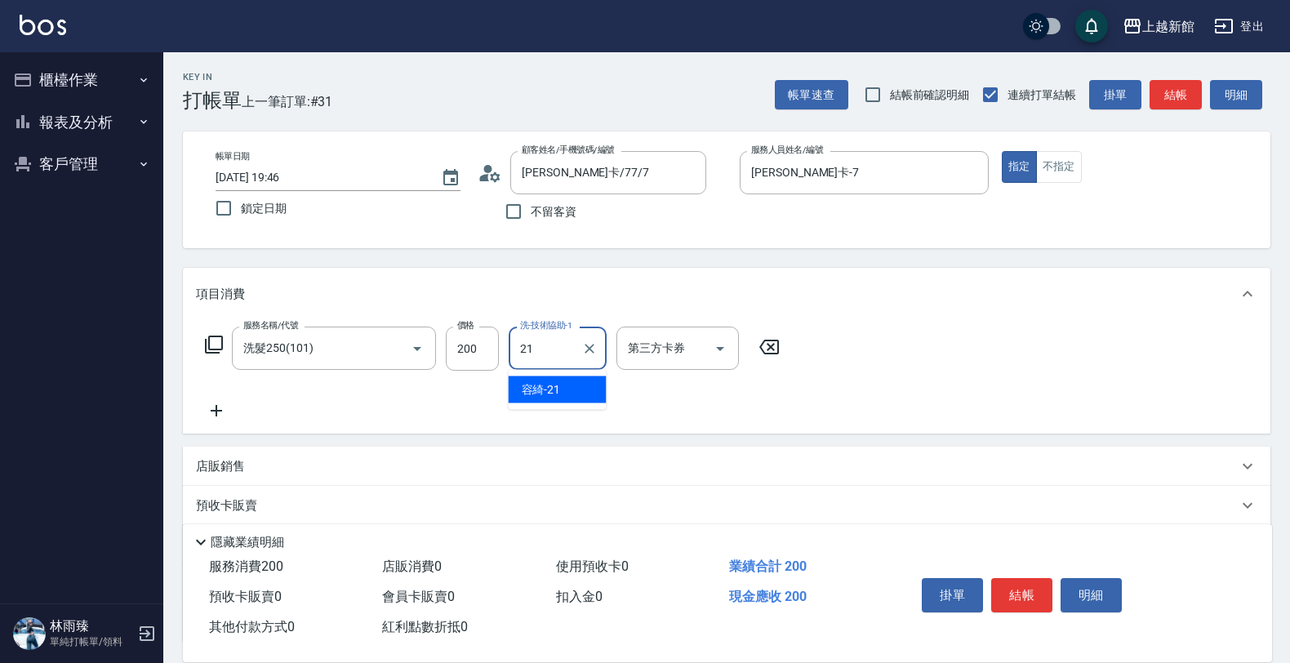
type input "容綺-21"
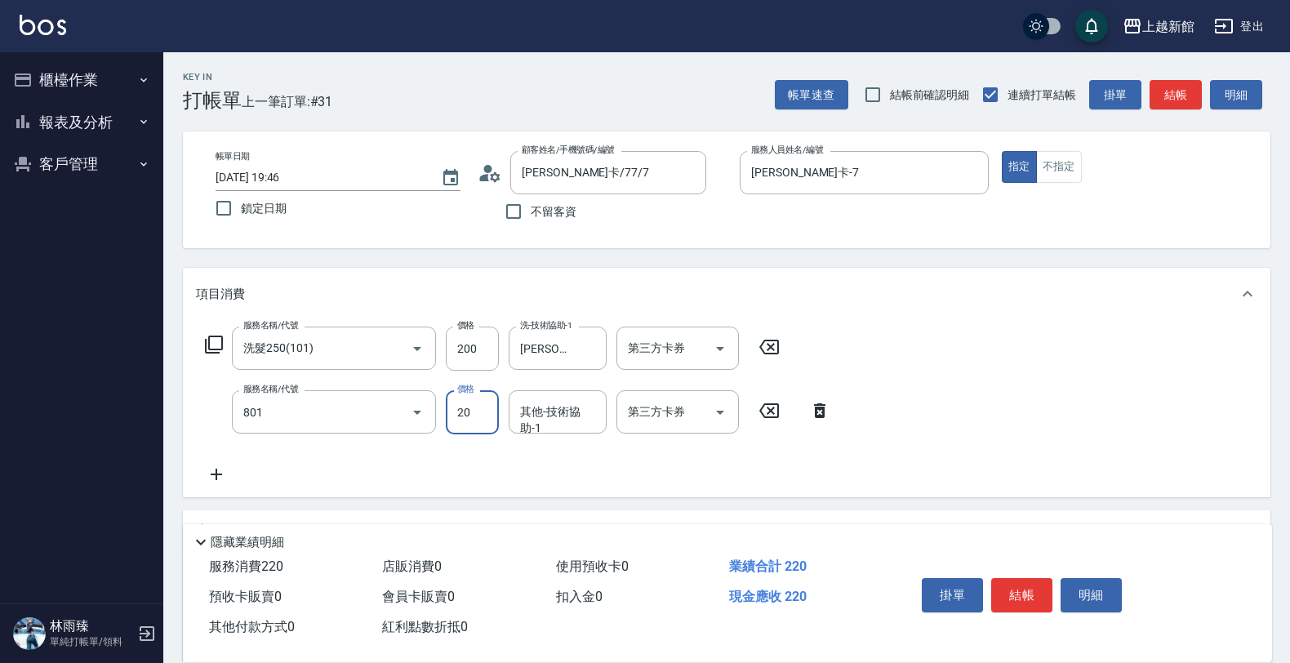
type input "潤絲(801)"
type input "容綺-21"
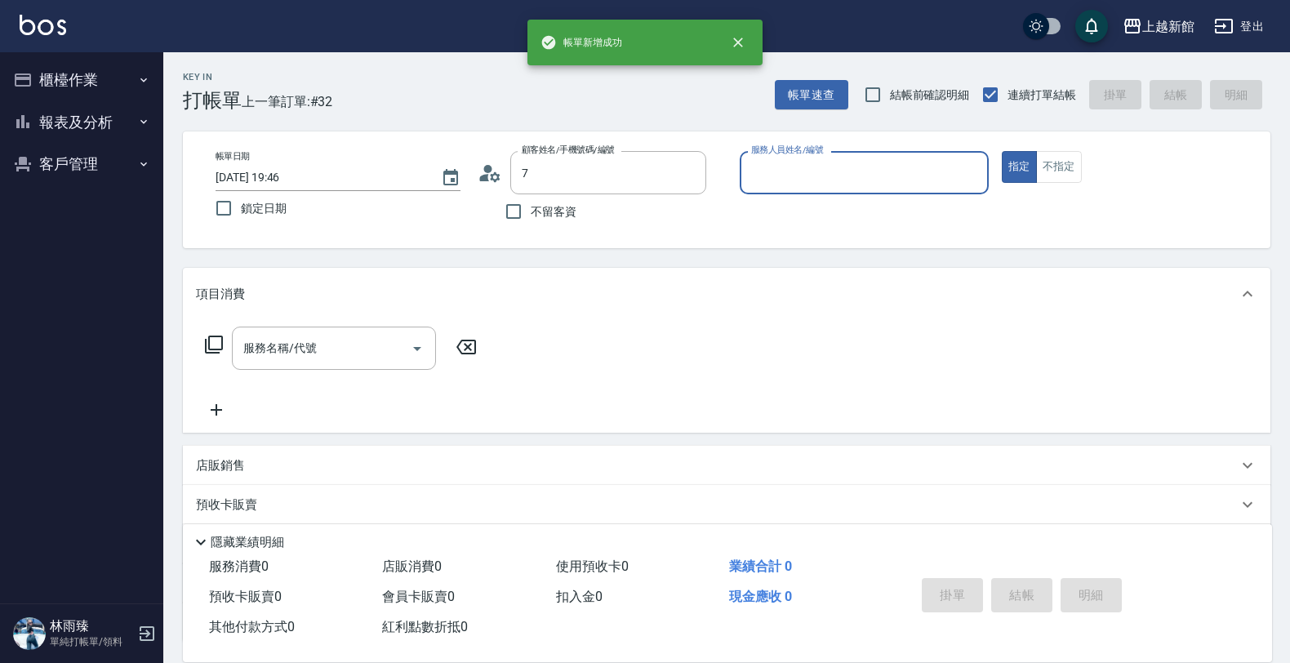
type input "莫尼卡/77/7"
click at [1002, 151] on button "指定" at bounding box center [1019, 167] width 35 height 32
type input "莫尼卡-7"
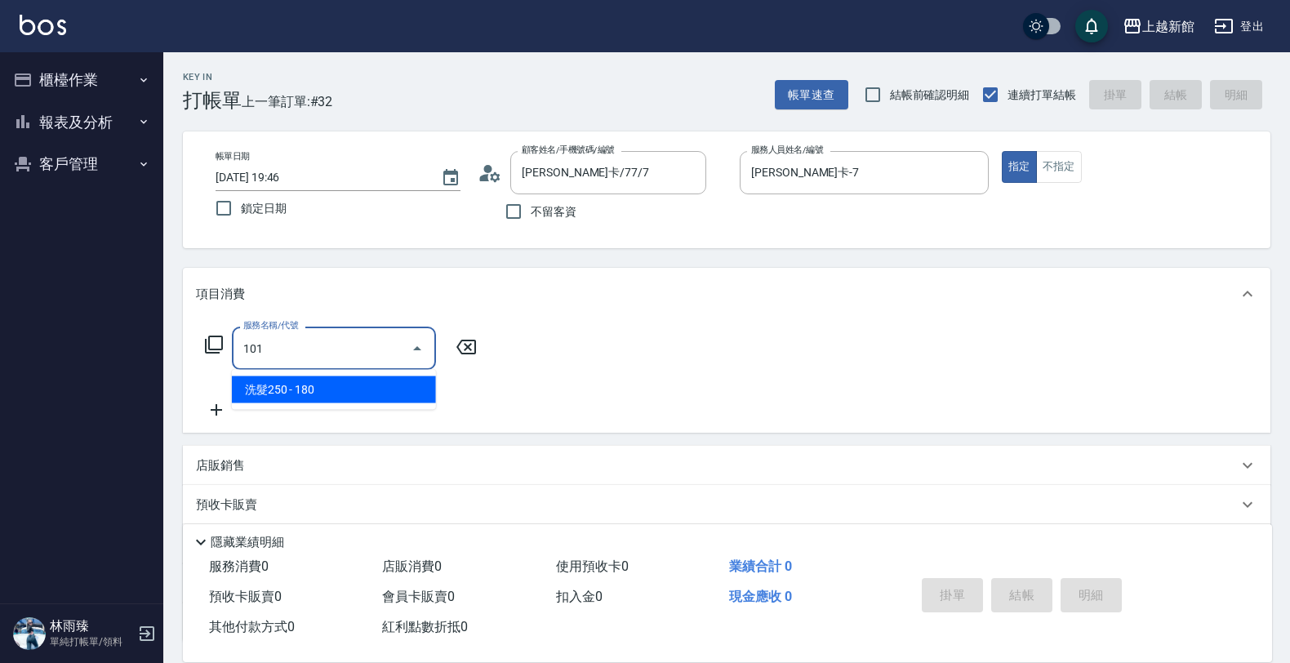
type input "洗髮250(101)"
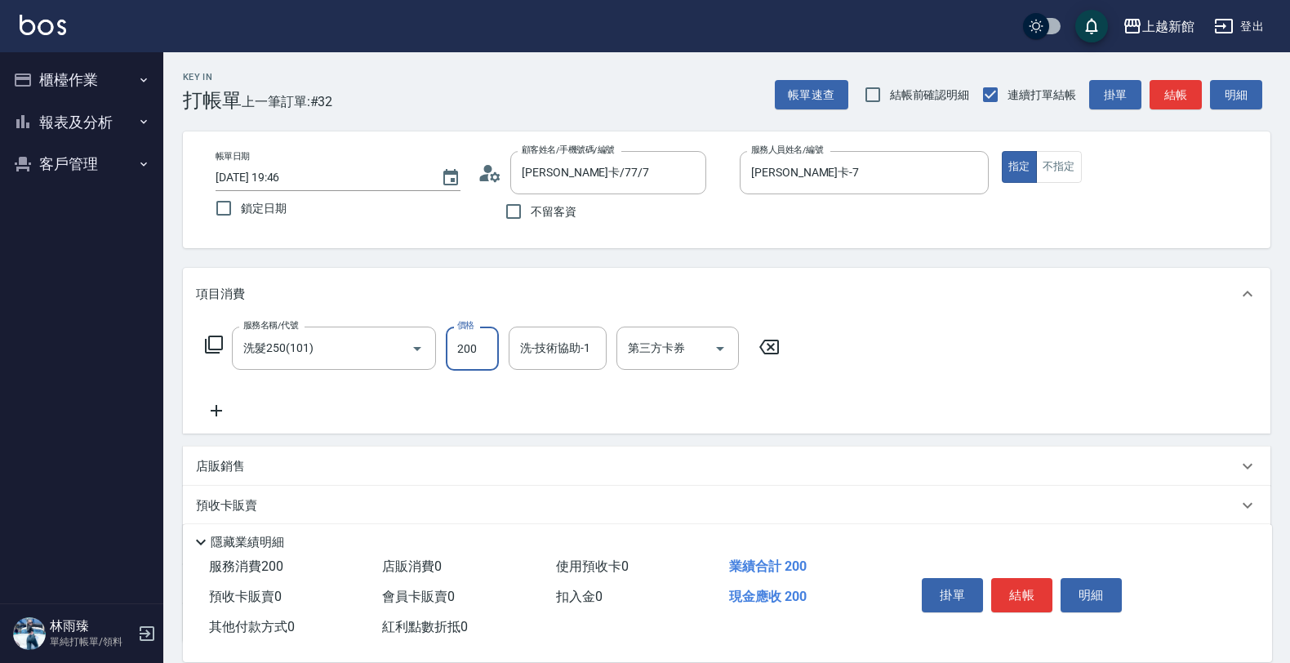
type input "200"
type input "小邱-25"
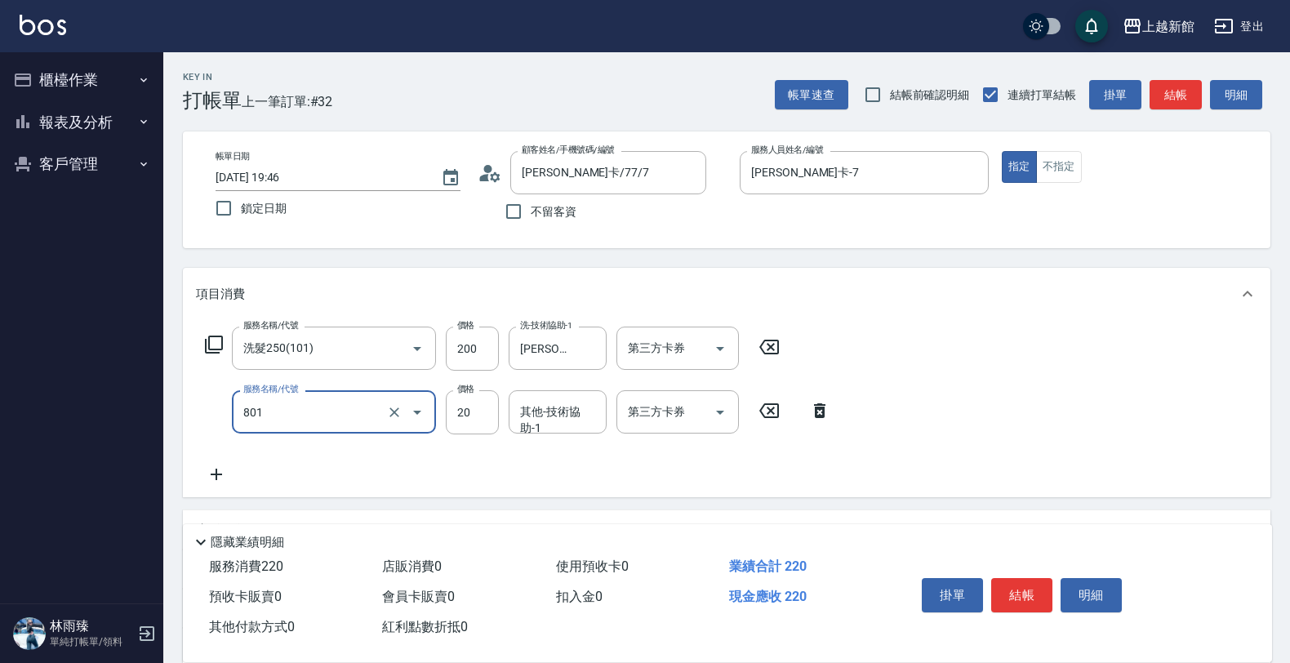
type input "潤絲(801)"
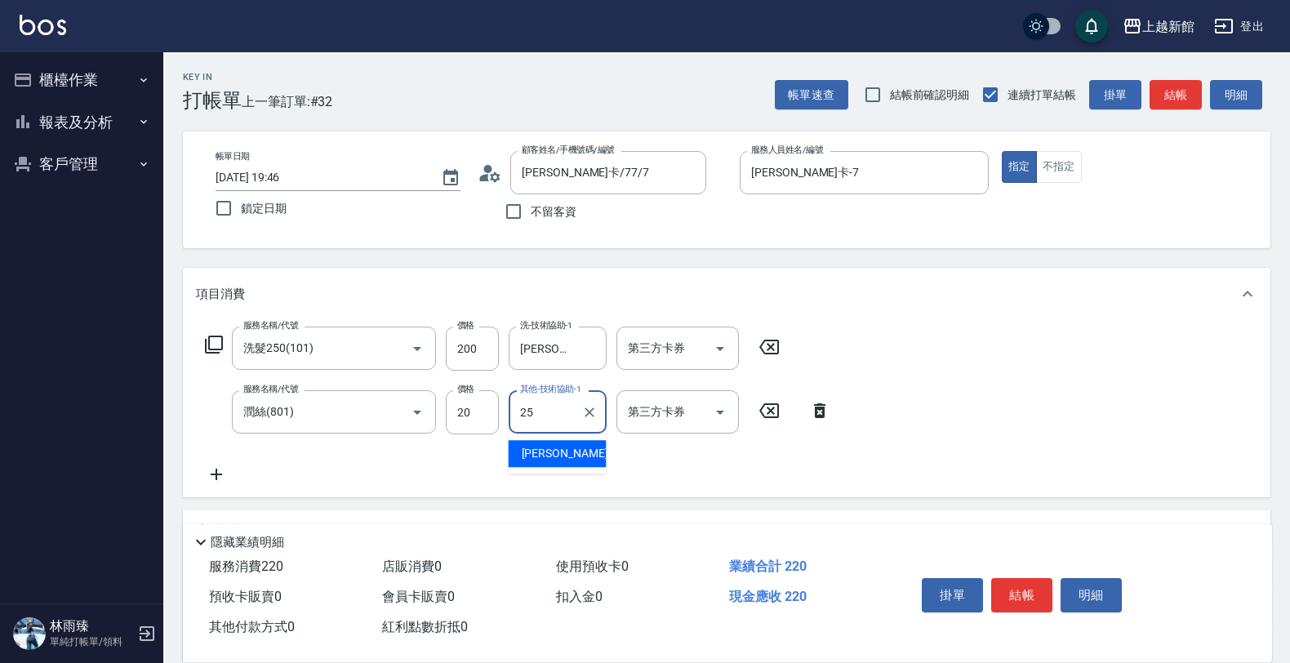
type input "小邱-25"
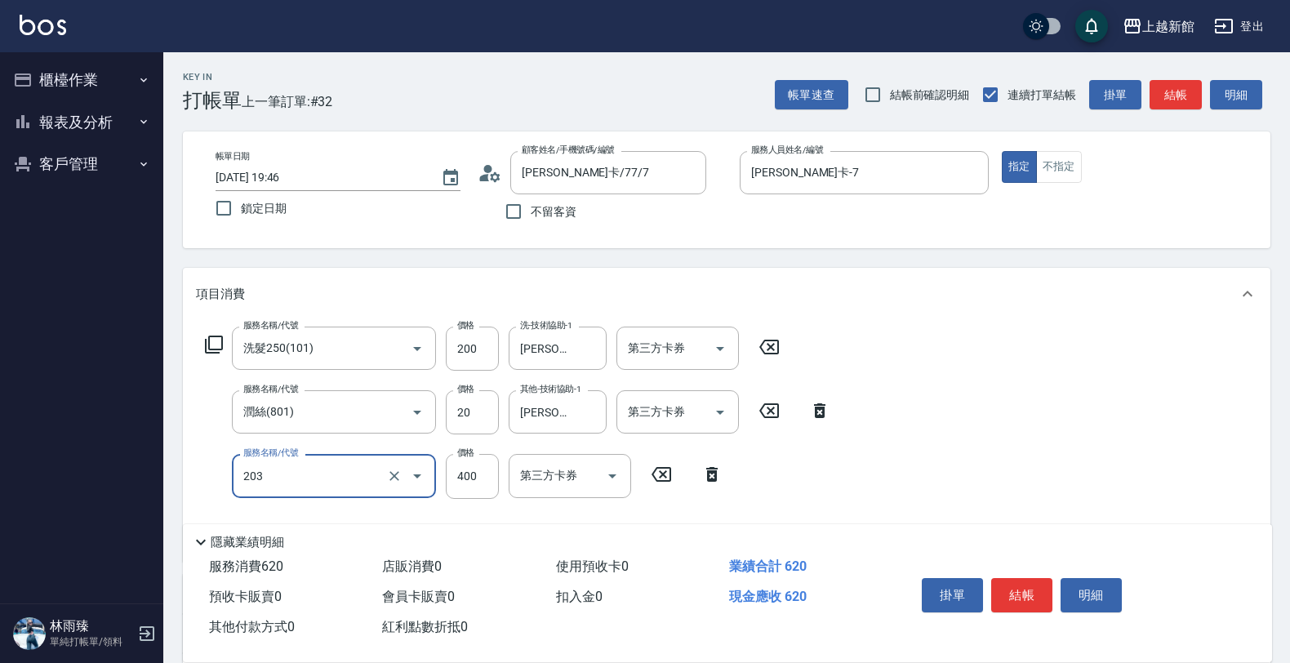
type input "指定單剪(203)"
type input "200"
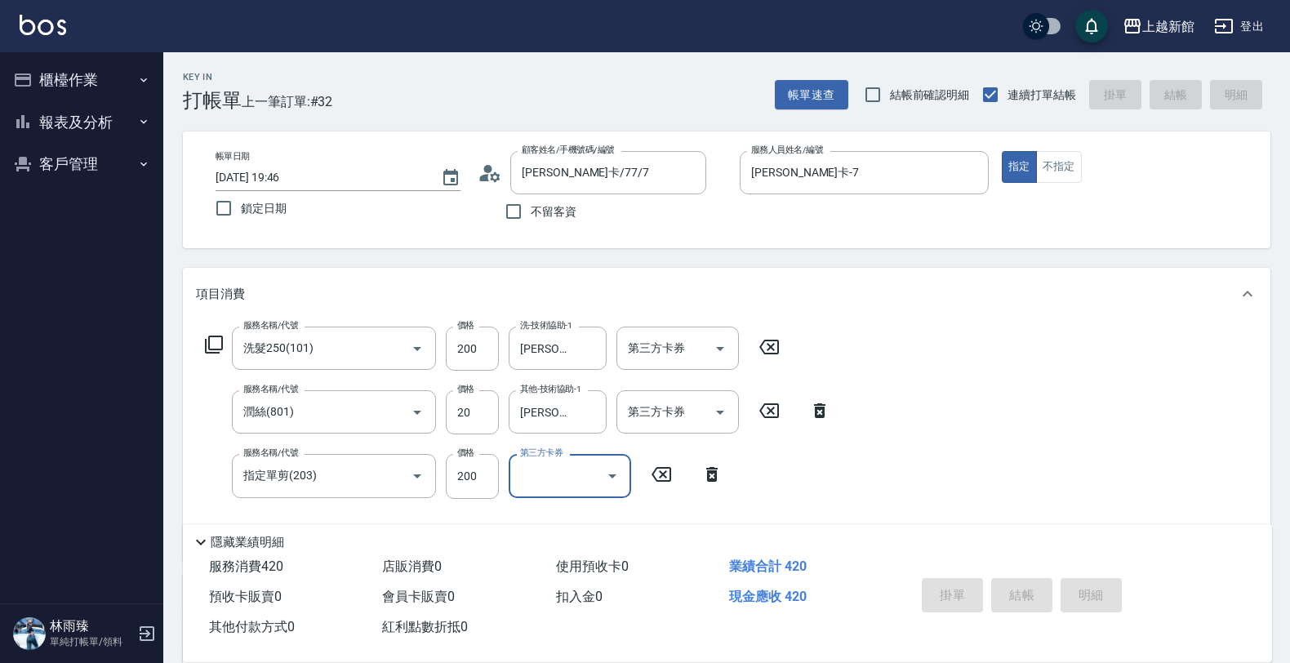
type input "2025/08/17 19:47"
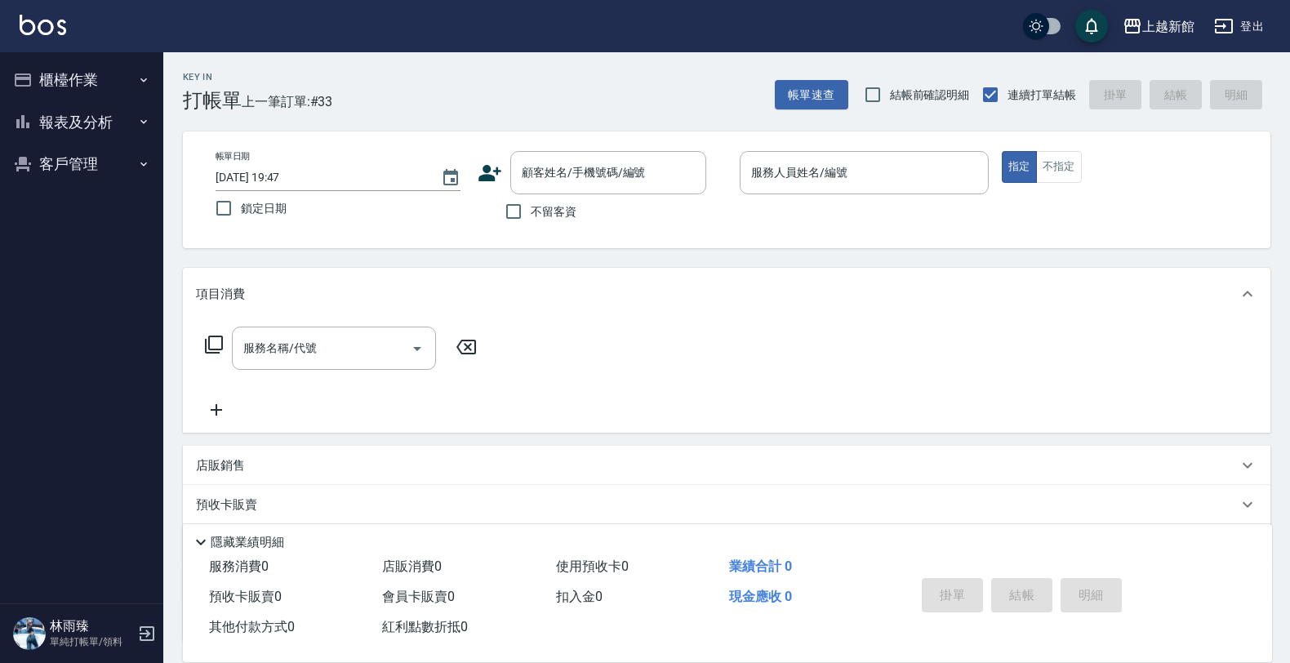
click at [480, 176] on icon at bounding box center [490, 173] width 23 height 16
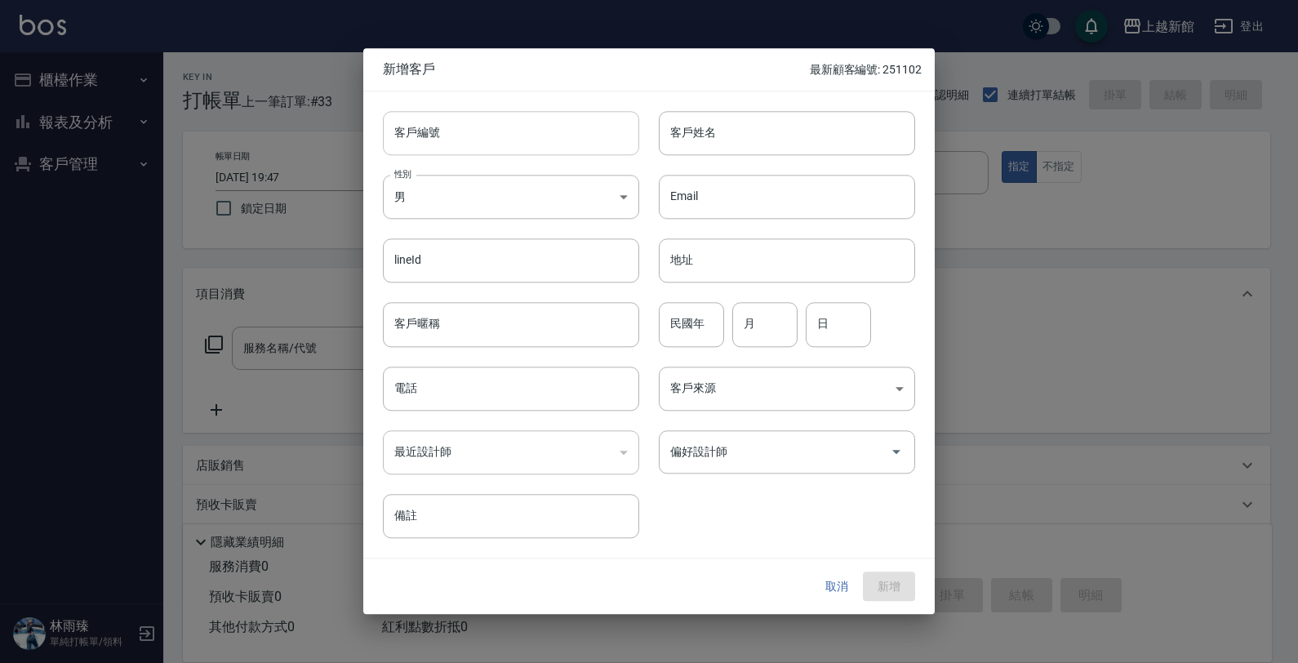
click at [520, 145] on input "客戶編號" at bounding box center [511, 133] width 256 height 44
type input "271102"
type input "T"
type input "陳心妍"
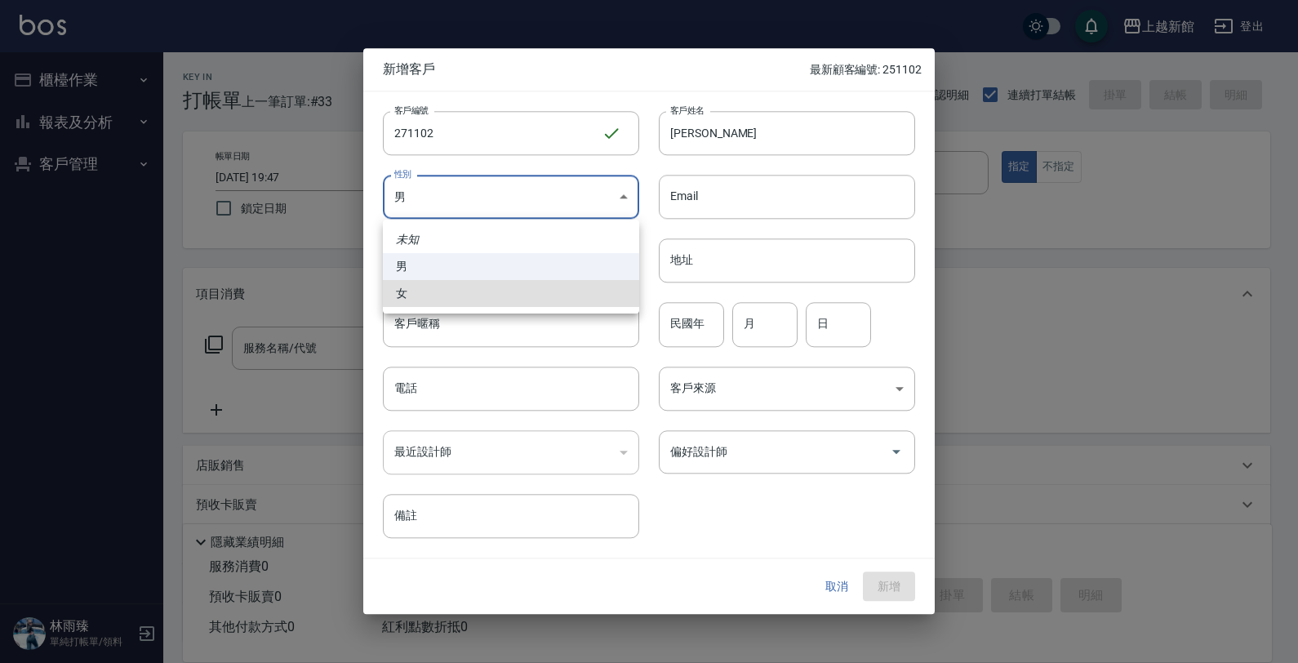
type input "FEMALE"
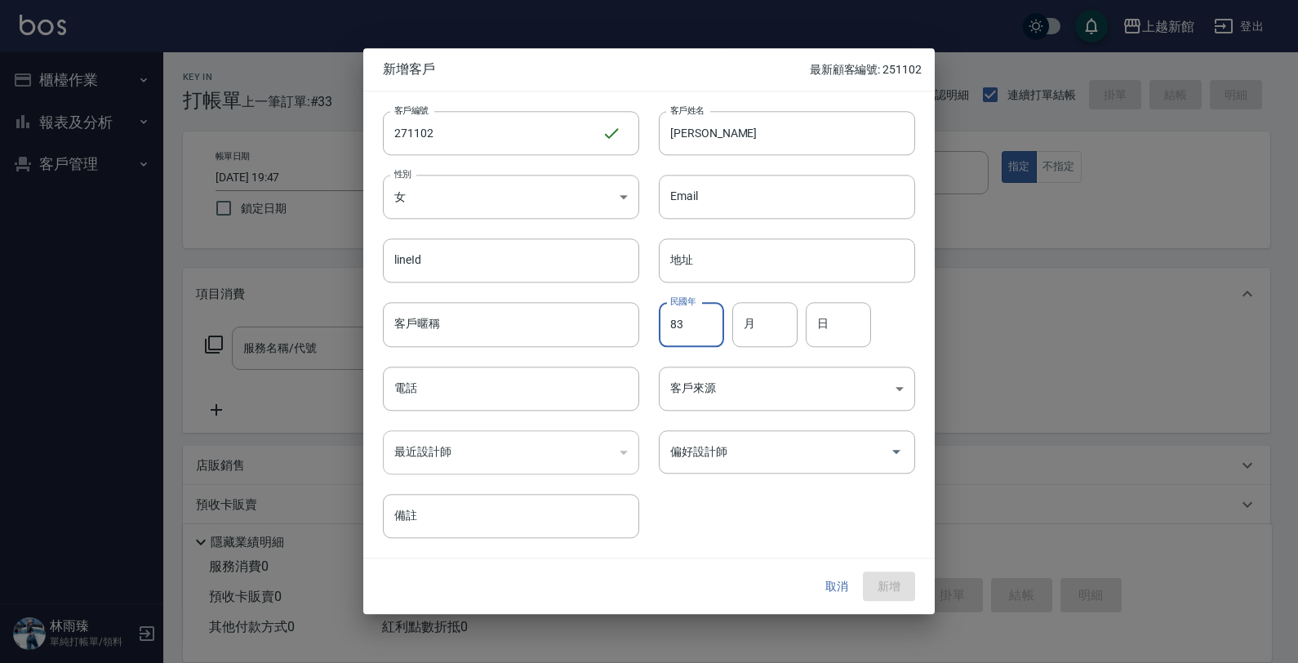
type input "83"
type input "11"
type input "02"
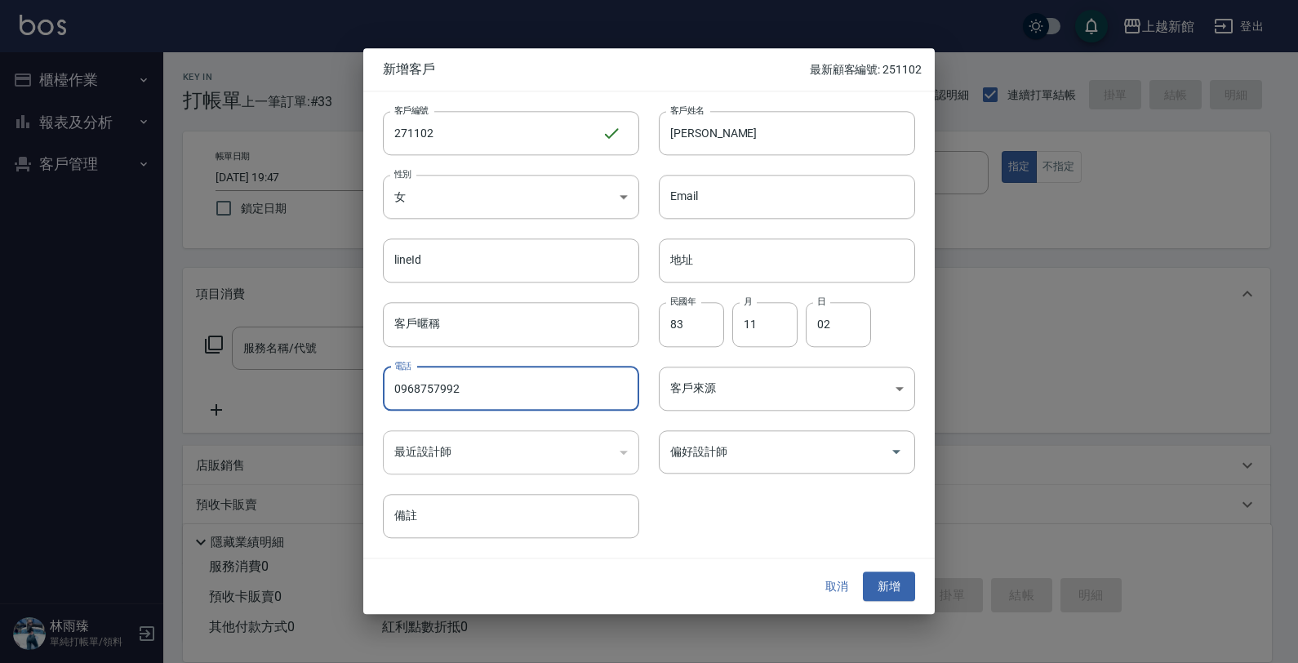
type input "0968757992"
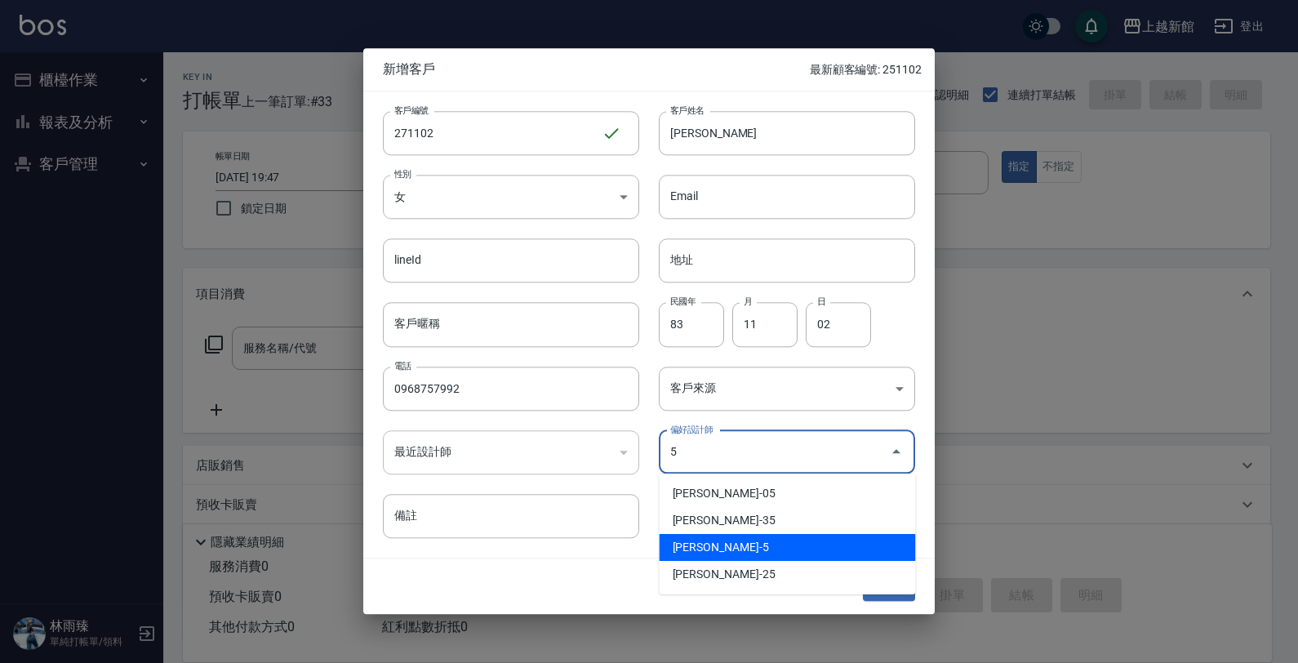
type input "傅旌瑛"
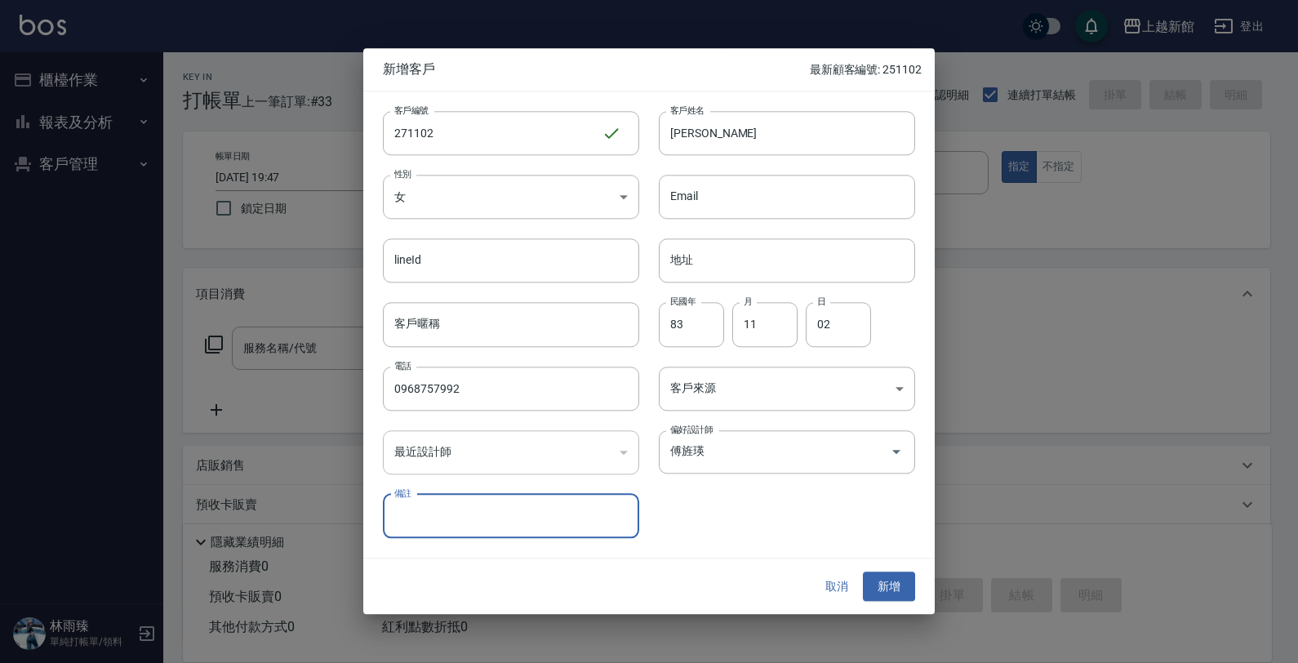
click at [863, 572] on button "新增" at bounding box center [889, 587] width 52 height 30
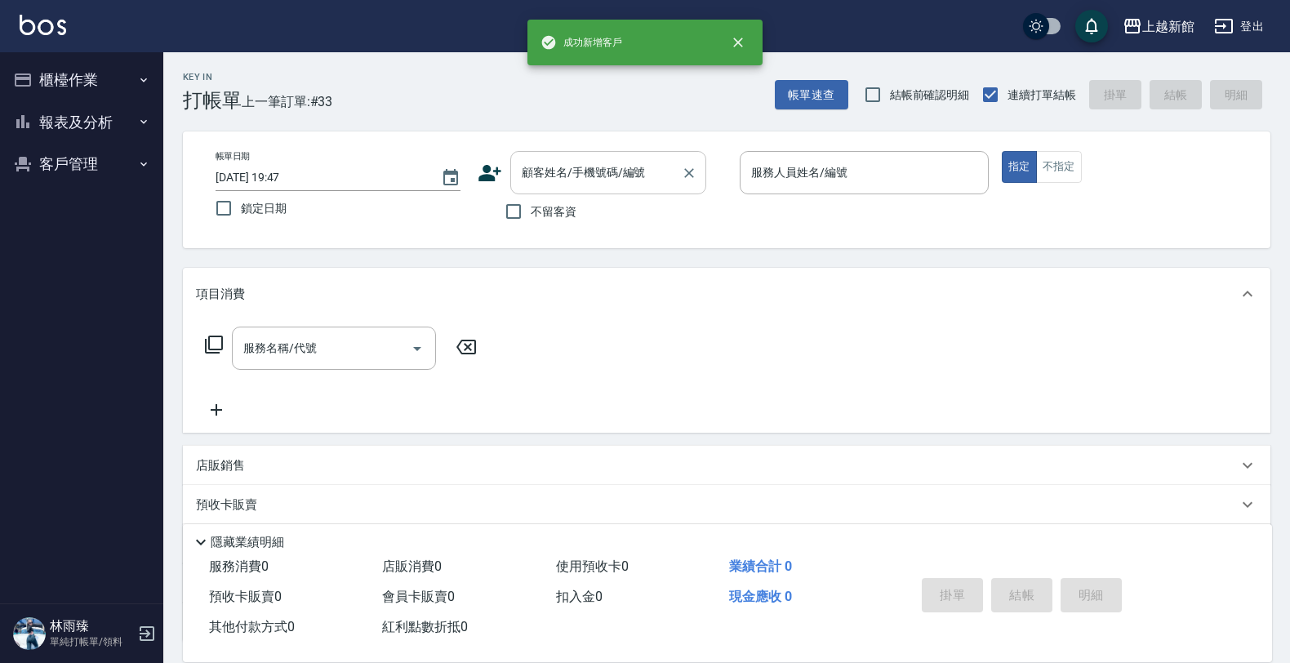
click at [607, 154] on div "顧客姓名/手機號碼/編號" at bounding box center [608, 172] width 196 height 43
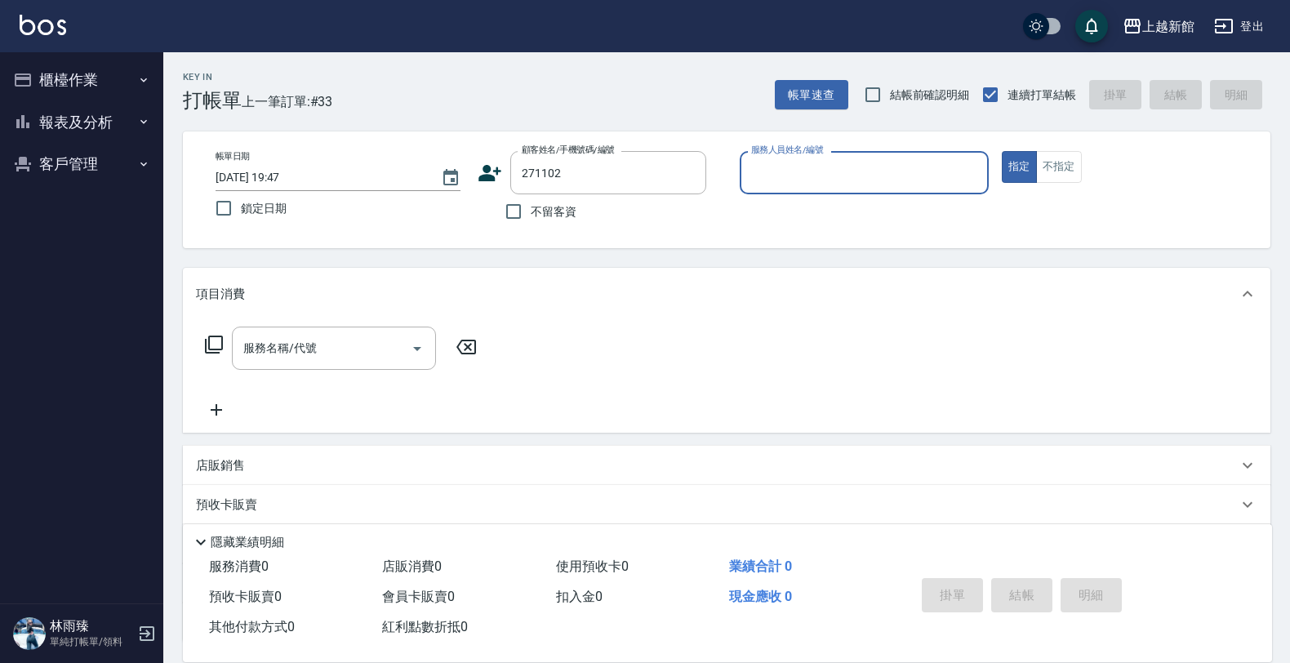
click at [1002, 151] on button "指定" at bounding box center [1019, 167] width 35 height 32
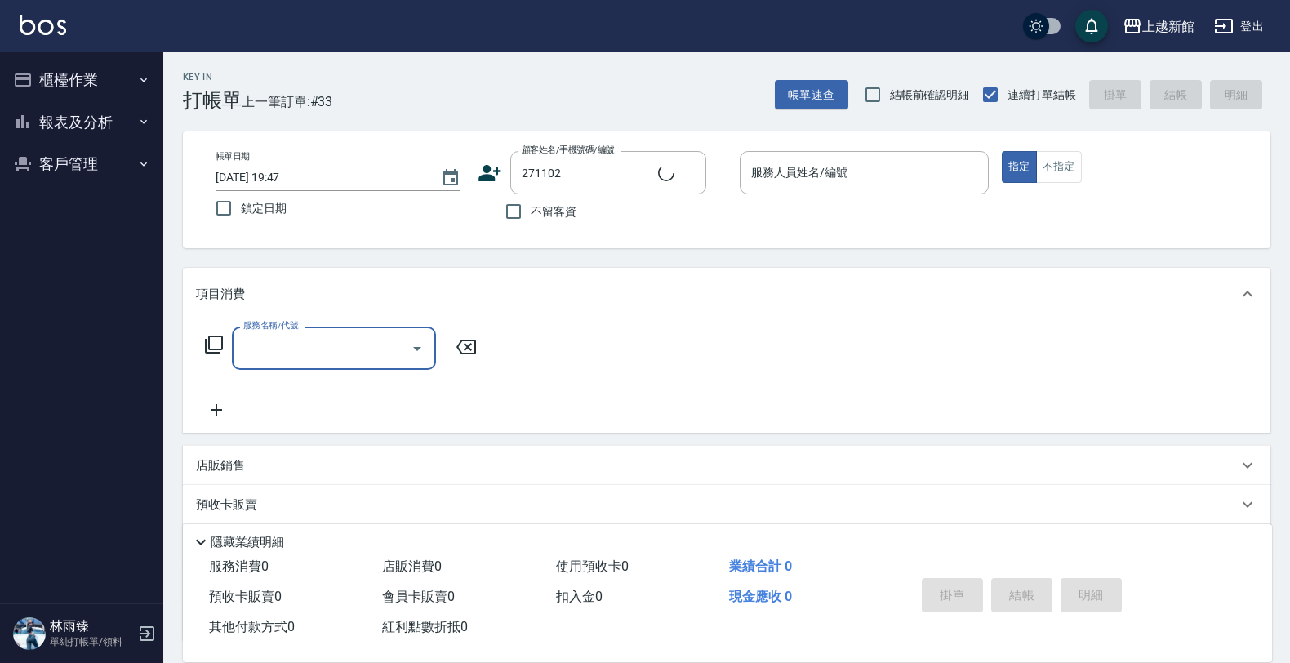
type input "陳心妍/0968757992/271102"
type input "旌瑛-5"
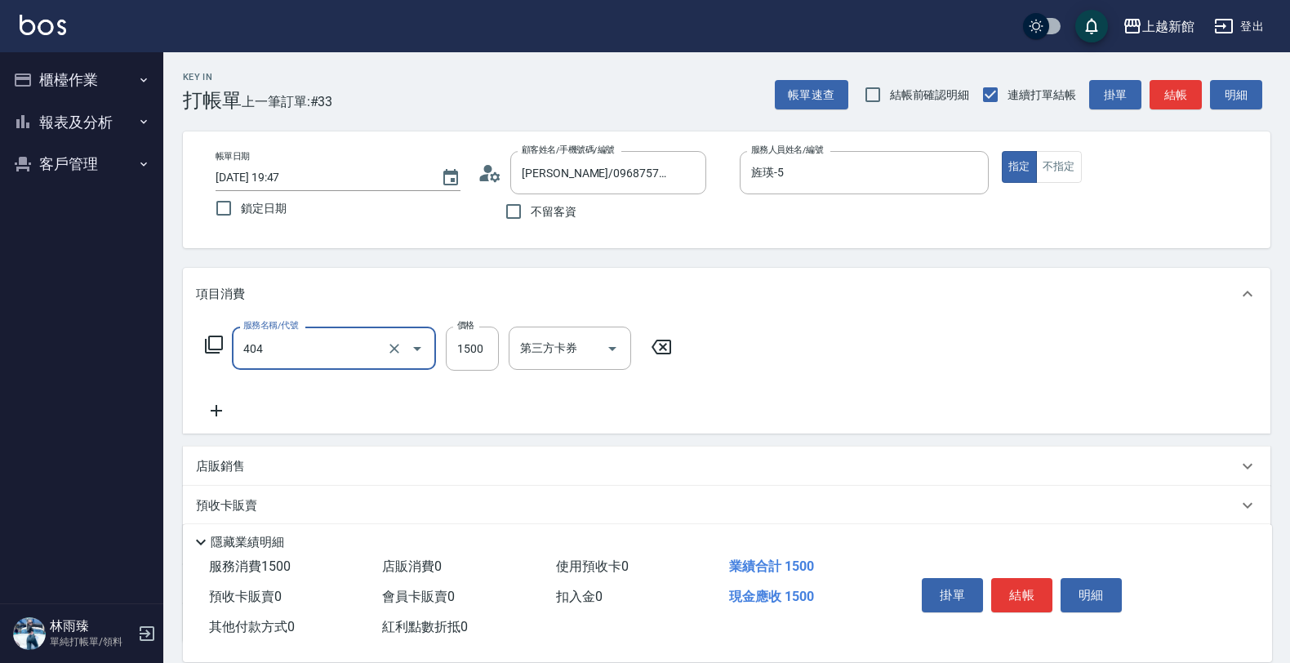
type input "設計染髮(404)"
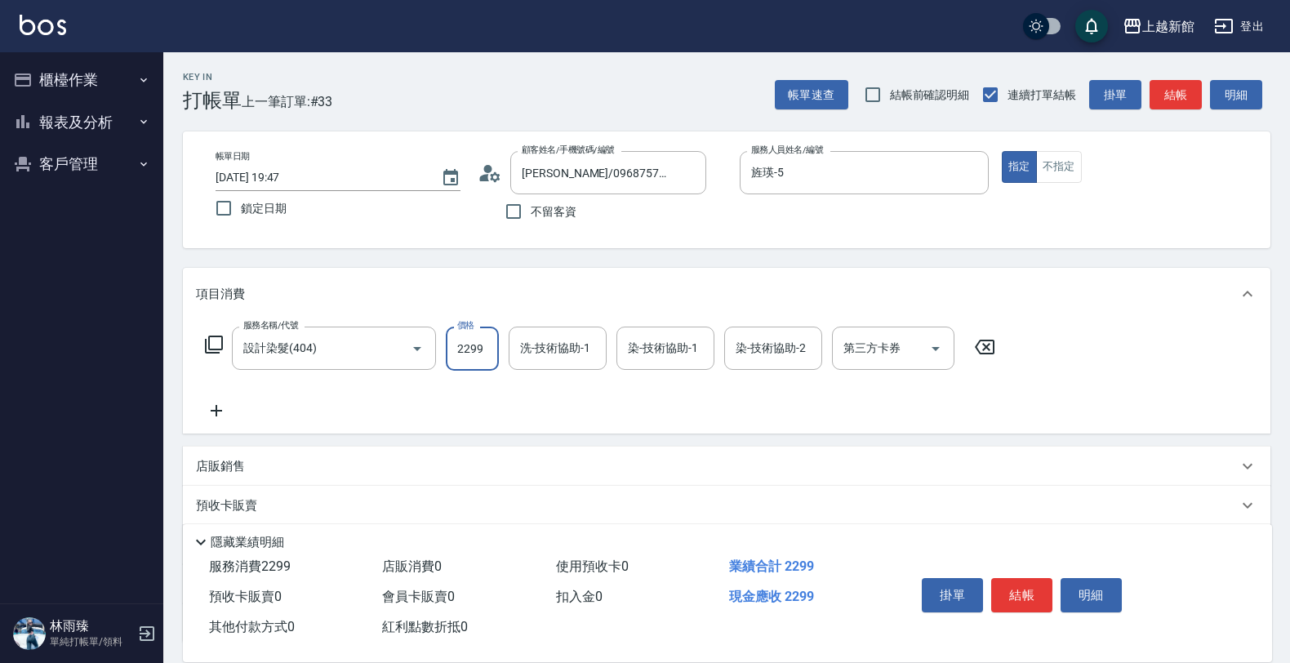
type input "2299"
type input "容綺-21"
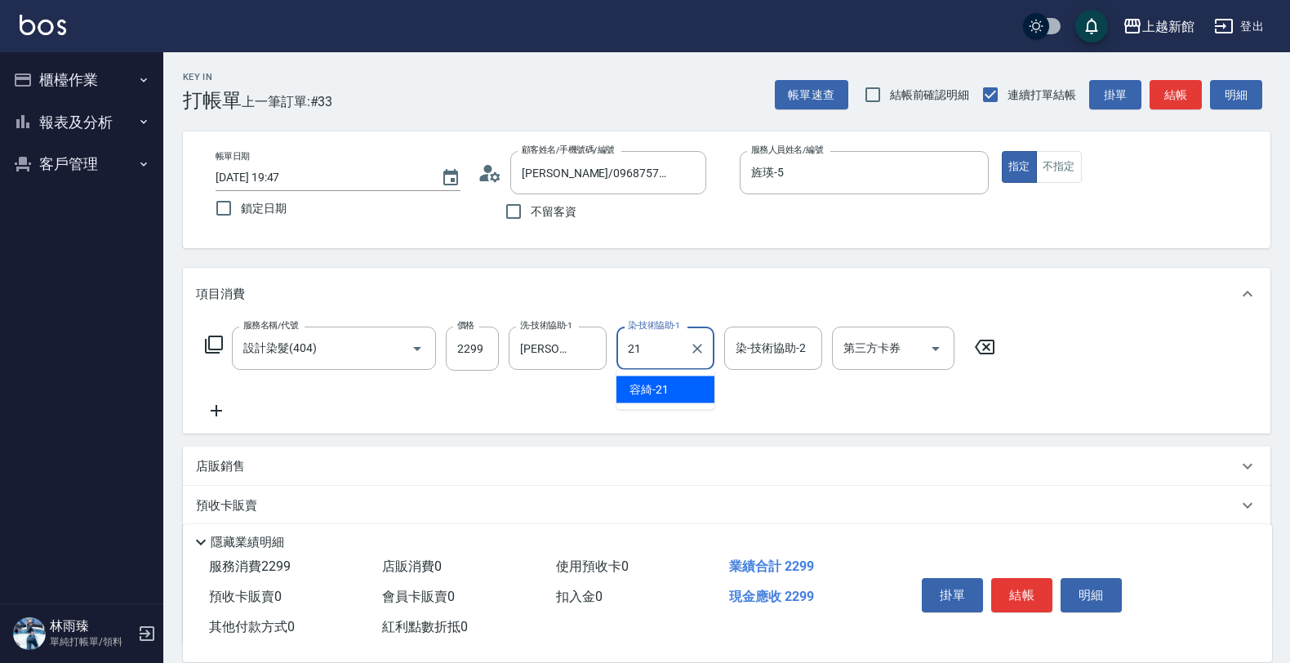
type input "容綺-21"
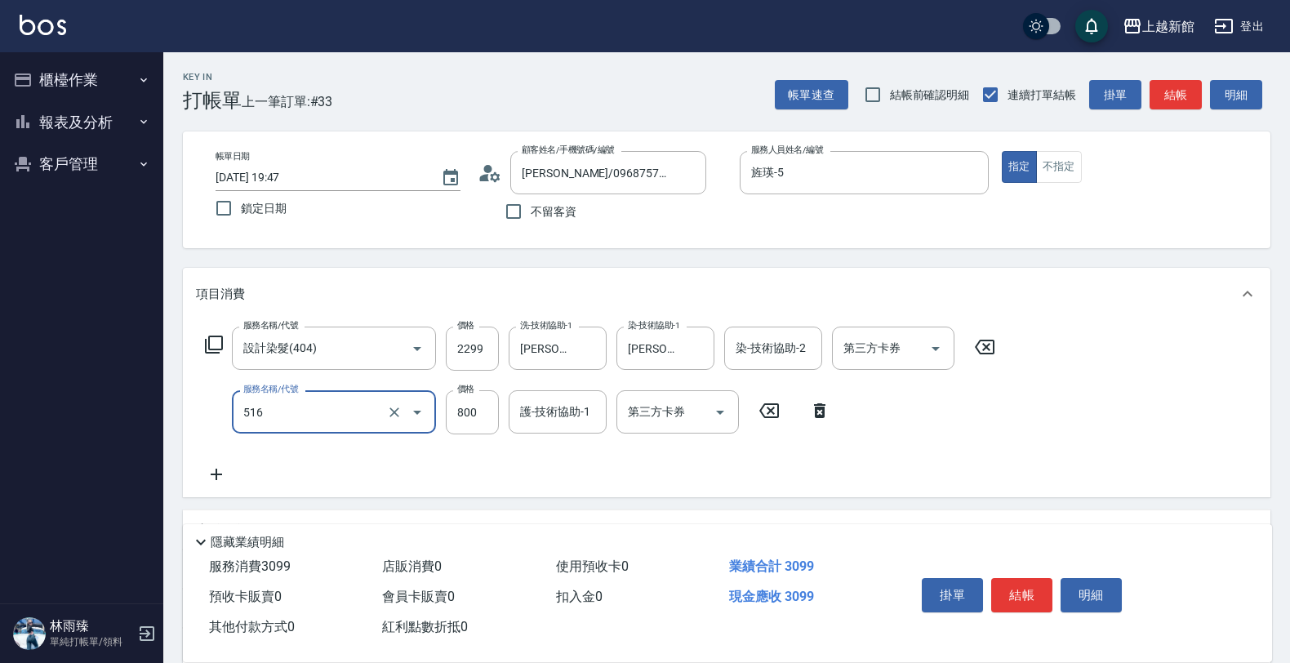
type input "C2花漾深層護髮/新(516)"
type input "1200"
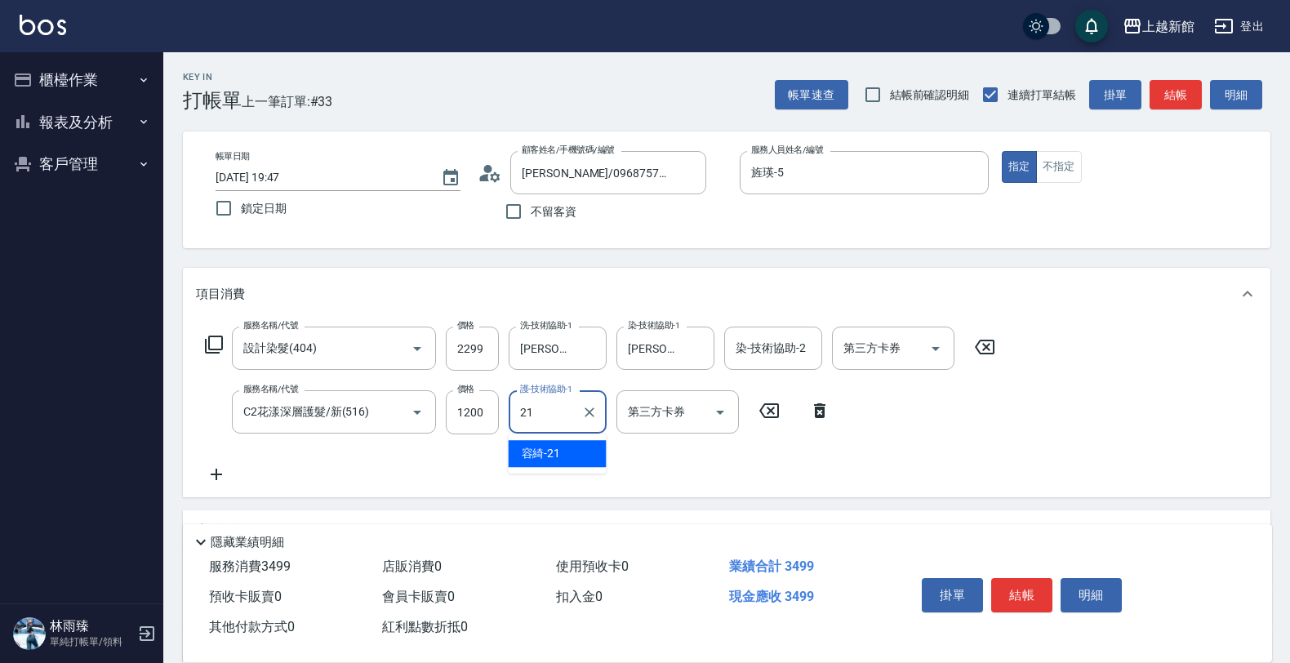
type input "容綺-21"
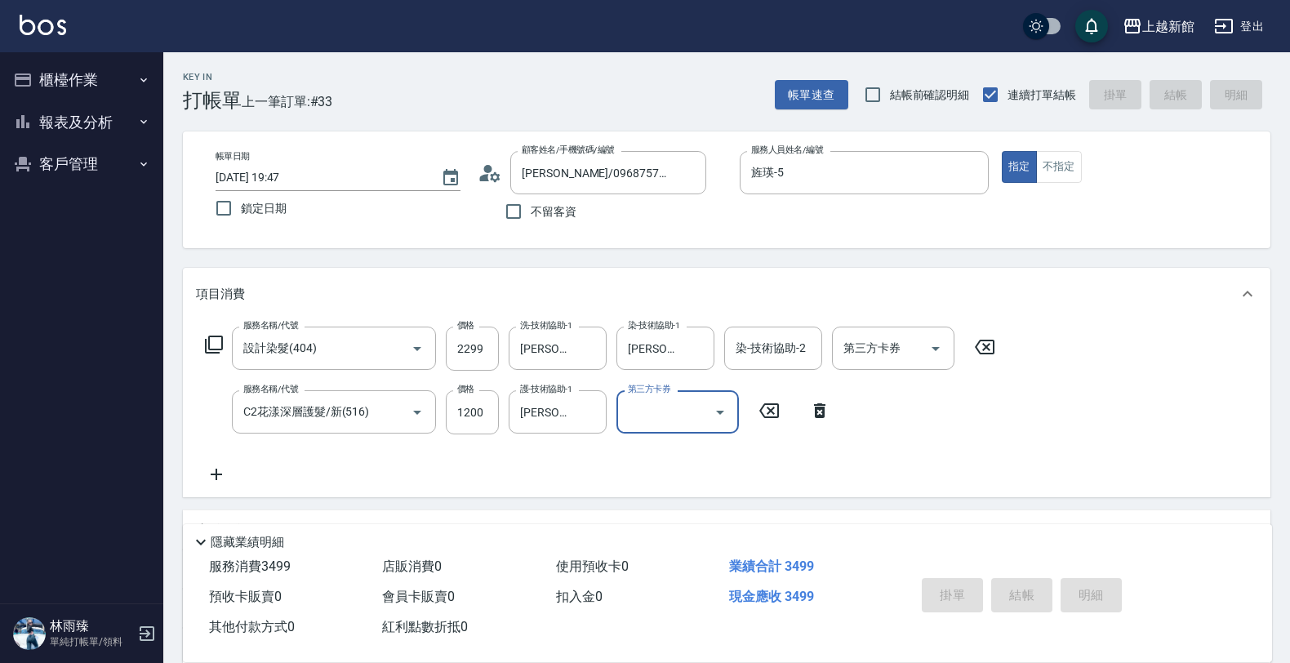
type input "2025/08/17 19:48"
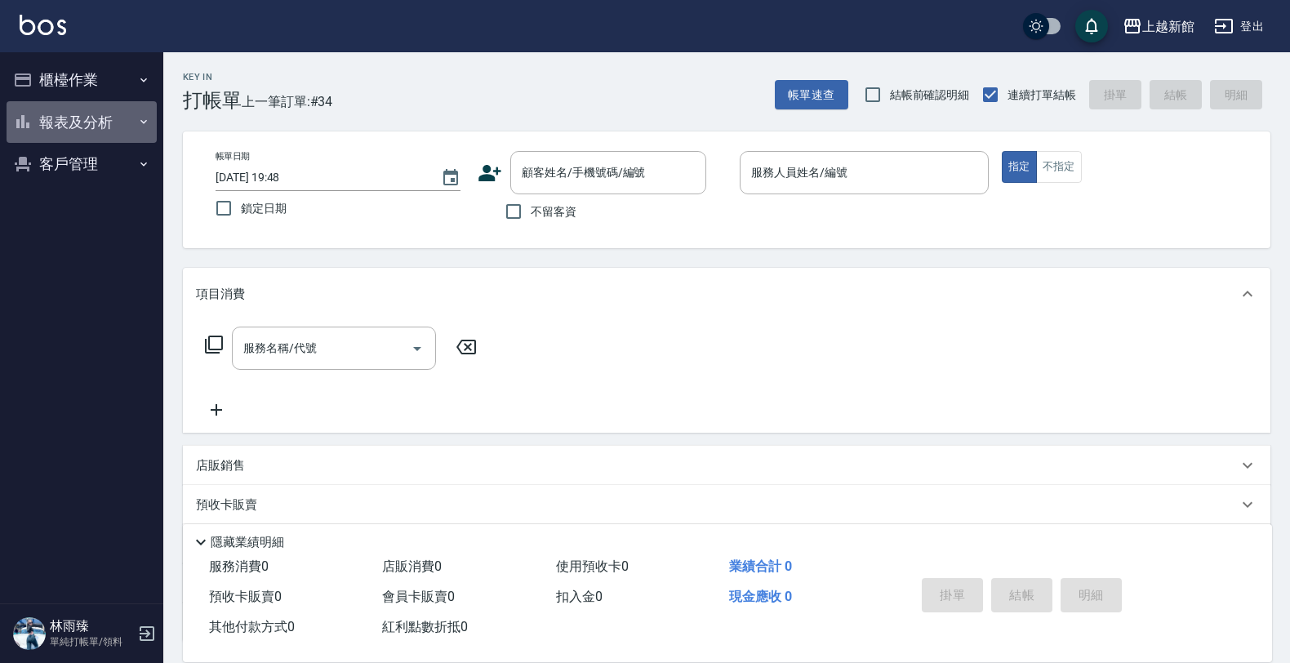
click at [91, 107] on button "報表及分析" at bounding box center [82, 122] width 150 height 42
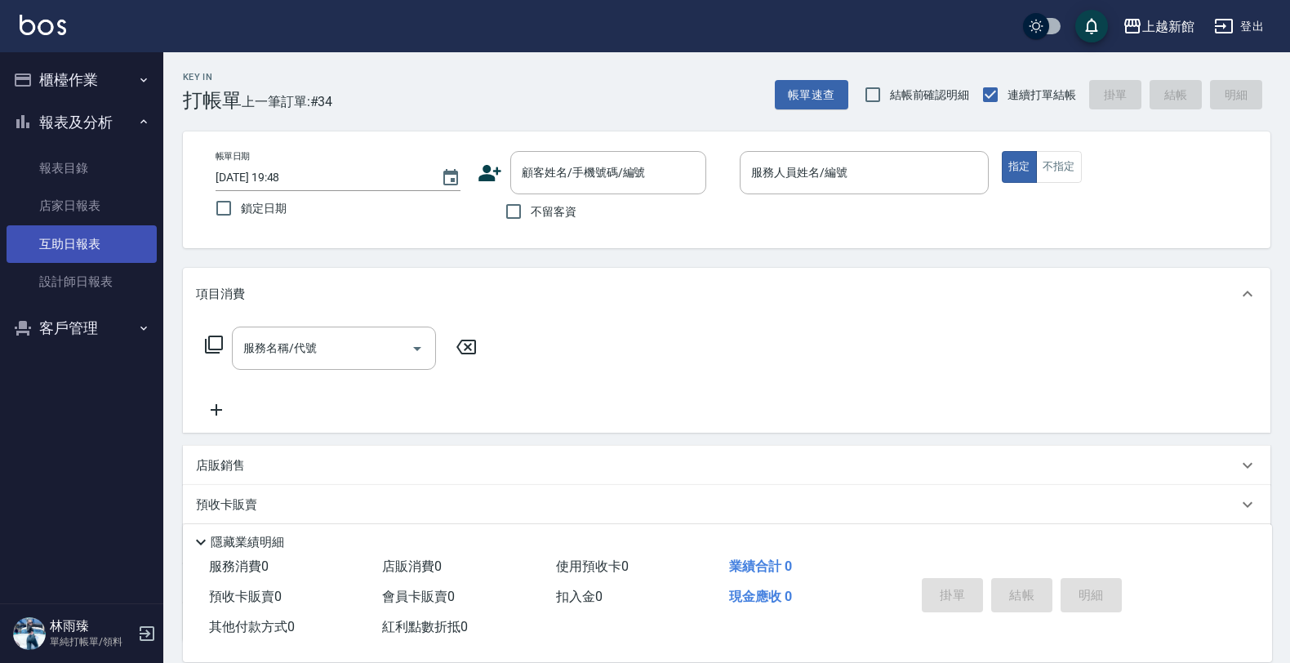
click at [100, 247] on link "互助日報表" at bounding box center [82, 244] width 150 height 38
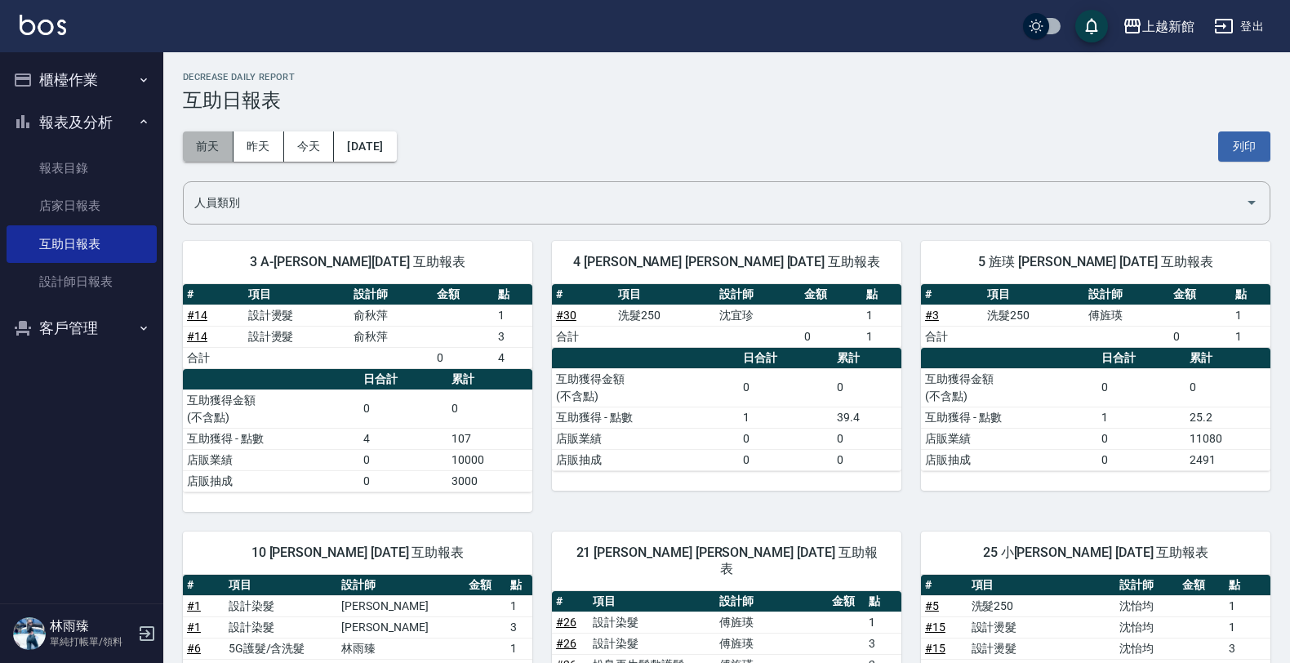
click at [203, 149] on button "前天" at bounding box center [208, 146] width 51 height 30
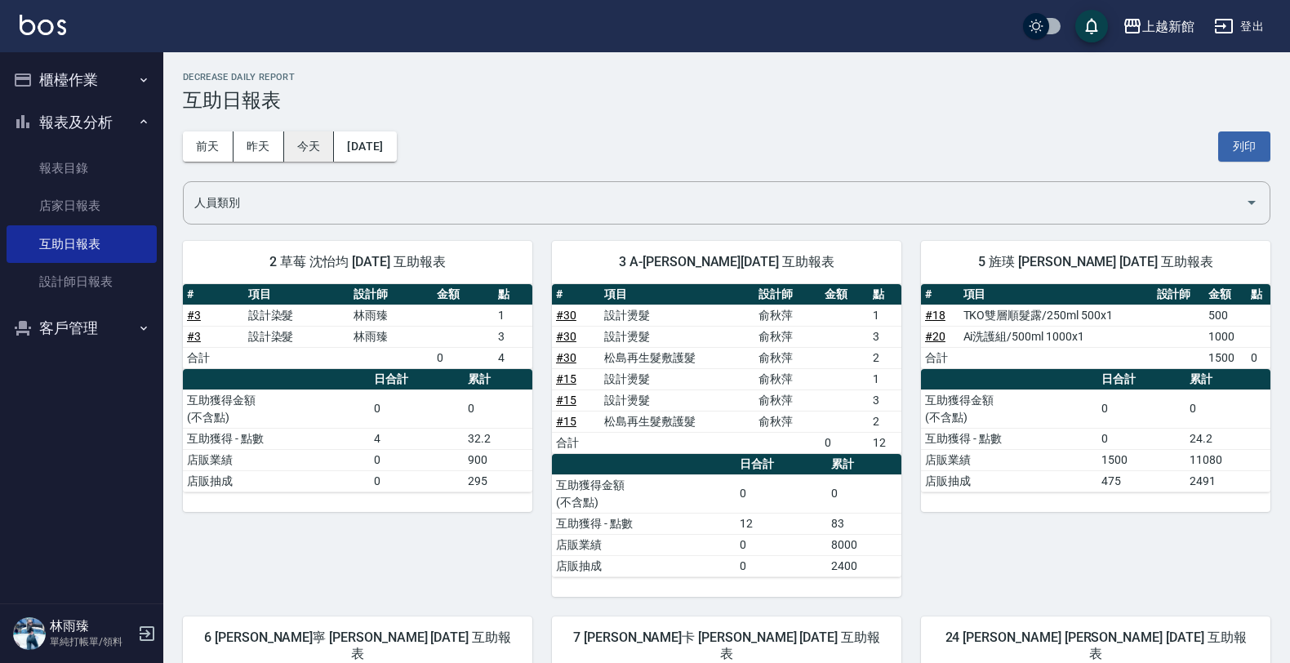
click at [323, 143] on button "今天" at bounding box center [309, 146] width 51 height 30
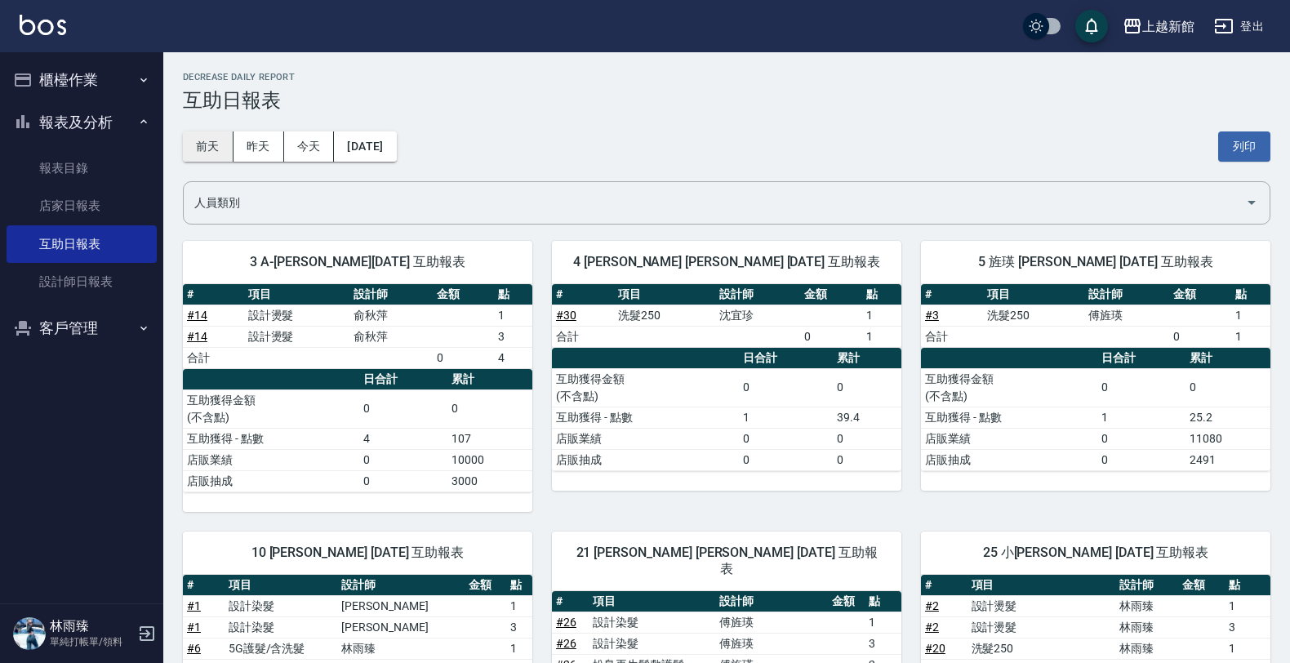
click at [197, 140] on button "前天" at bounding box center [208, 146] width 51 height 30
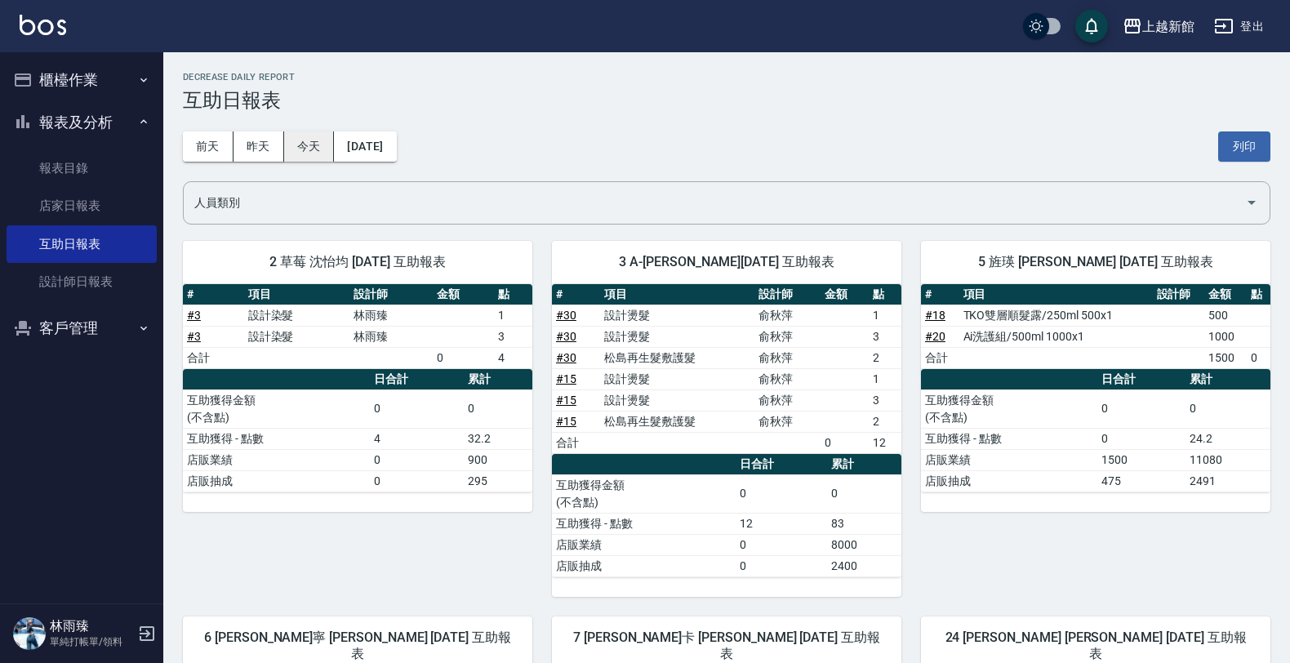
click at [321, 145] on button "今天" at bounding box center [309, 146] width 51 height 30
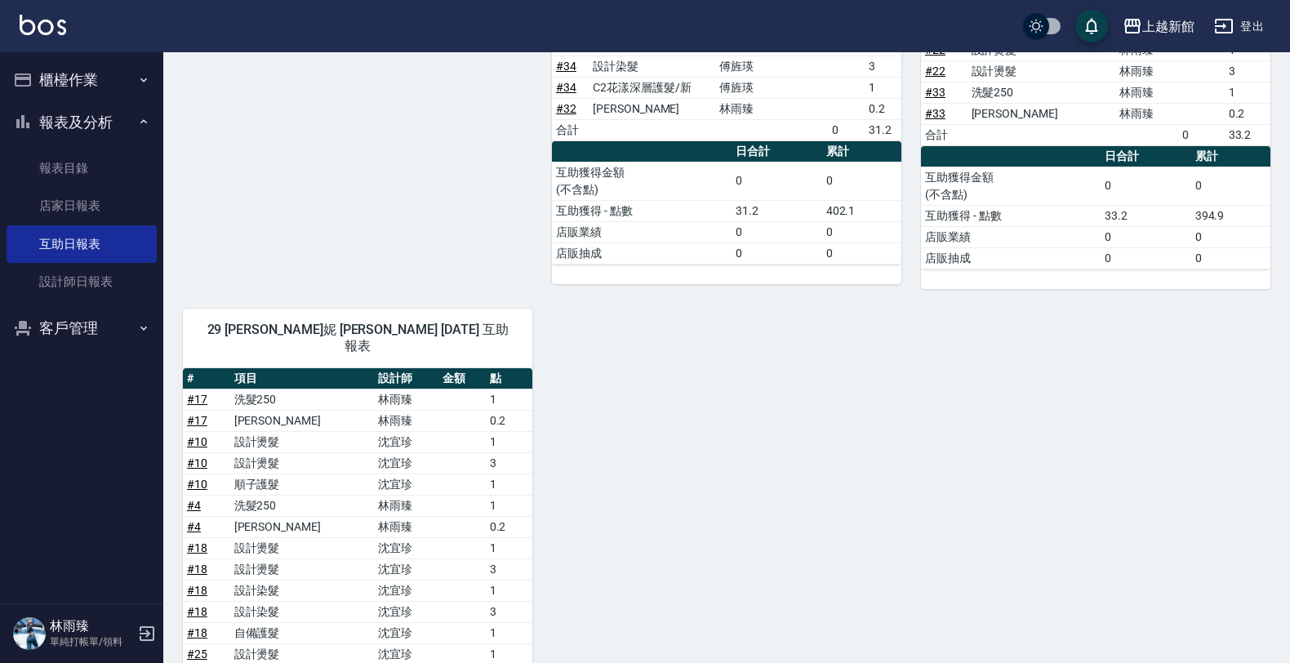
scroll to position [1119, 0]
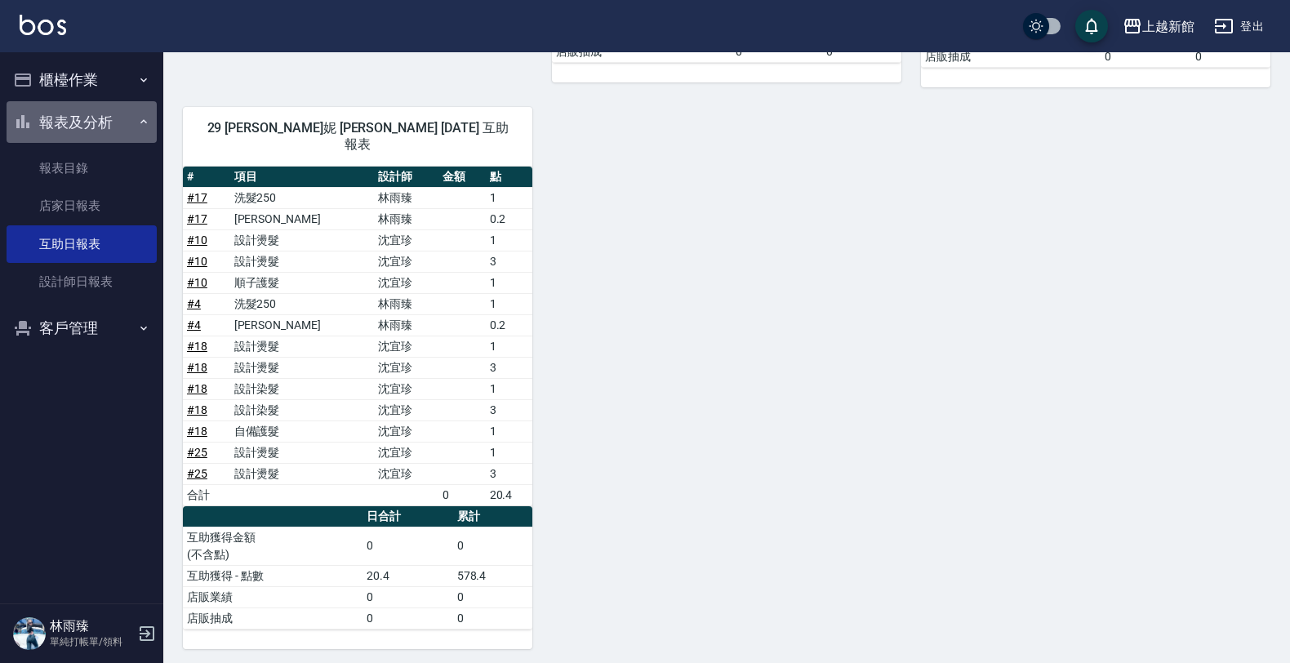
click at [74, 123] on button "報表及分析" at bounding box center [82, 122] width 150 height 42
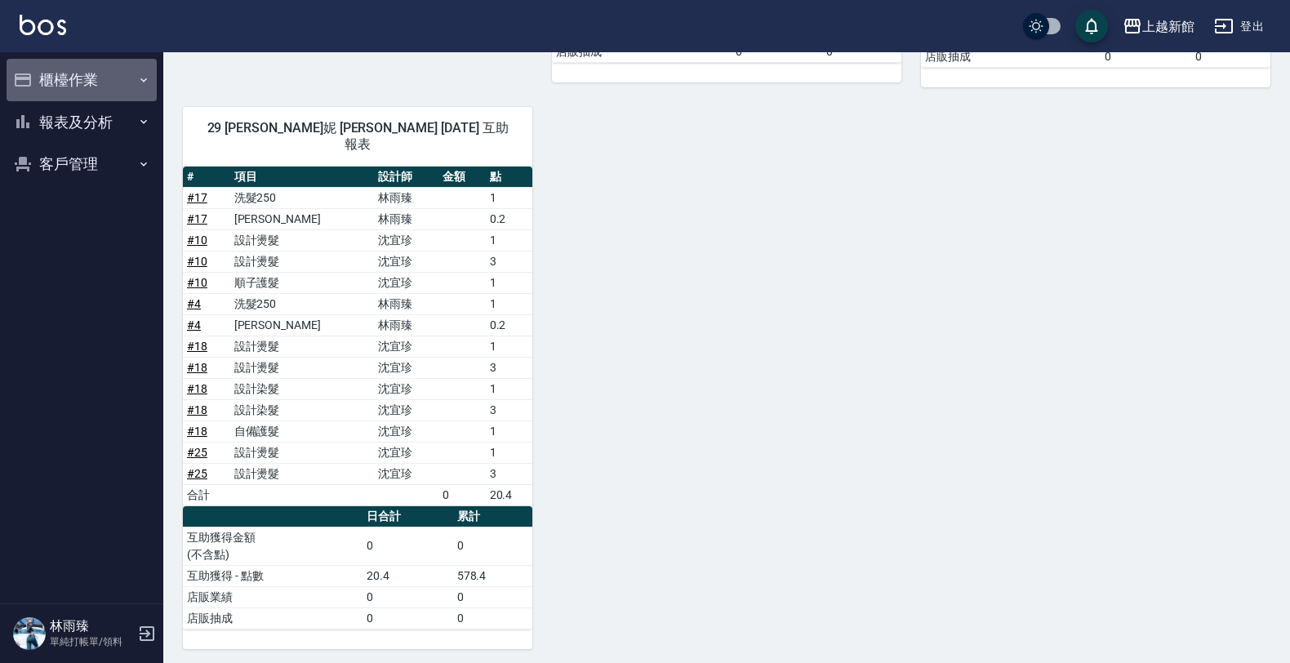
click at [91, 74] on button "櫃檯作業" at bounding box center [82, 80] width 150 height 42
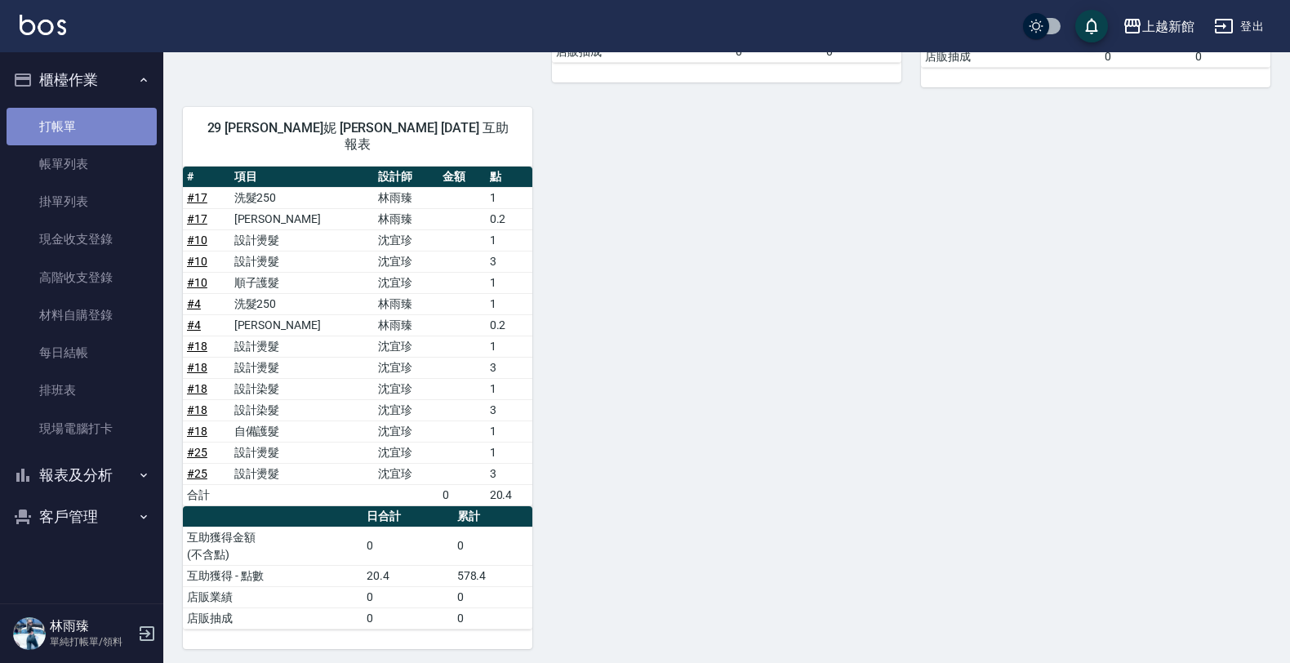
click at [115, 129] on link "打帳單" at bounding box center [82, 127] width 150 height 38
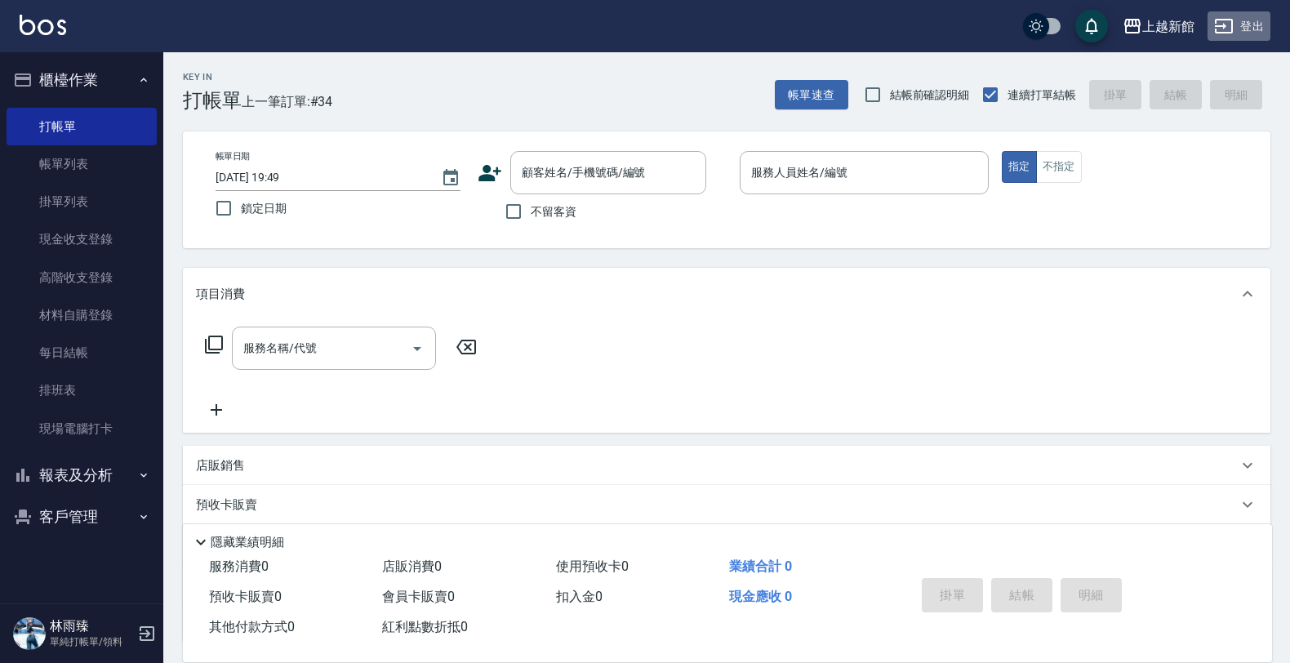
click at [1234, 21] on icon "button" at bounding box center [1224, 26] width 20 height 20
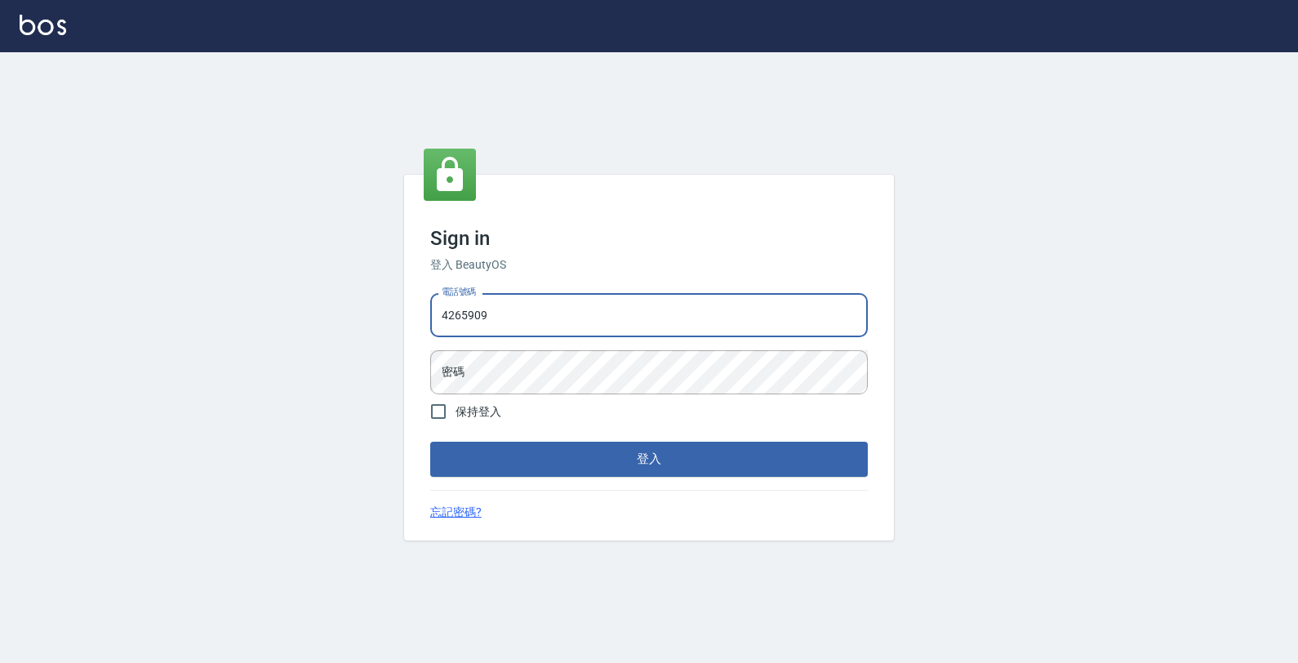
type input "4265909"
click at [430, 442] on button "登入" at bounding box center [649, 459] width 438 height 34
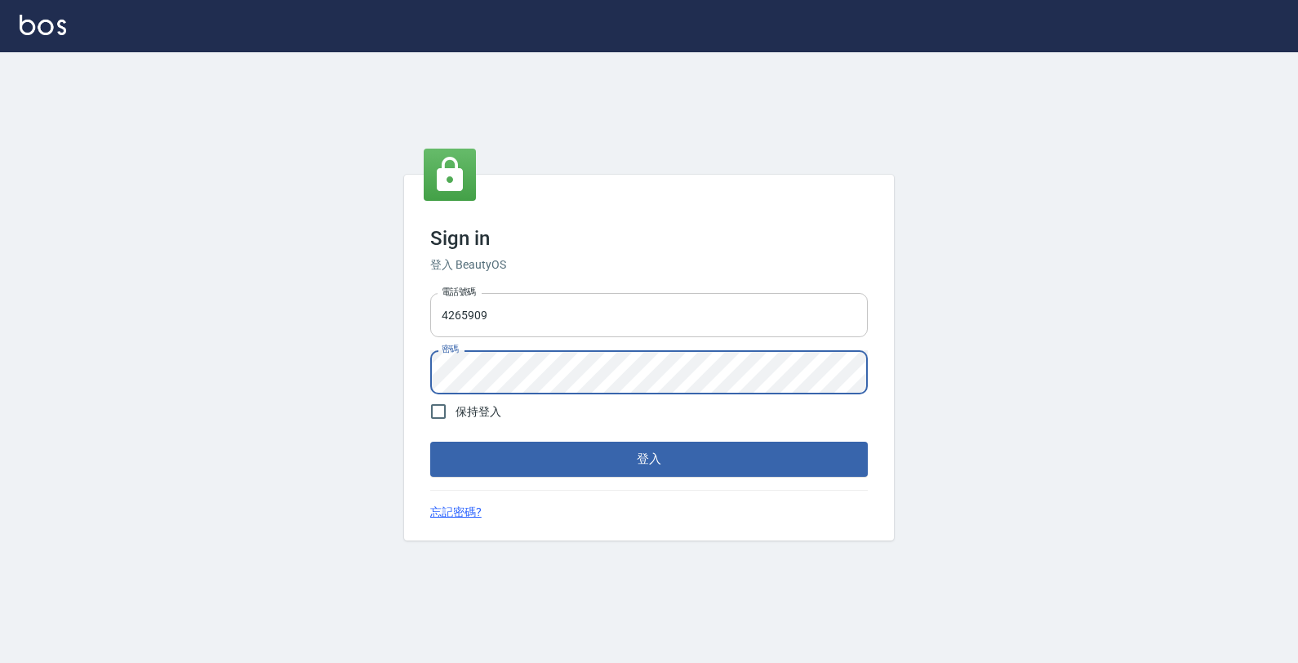
click at [430, 442] on button "登入" at bounding box center [649, 459] width 438 height 34
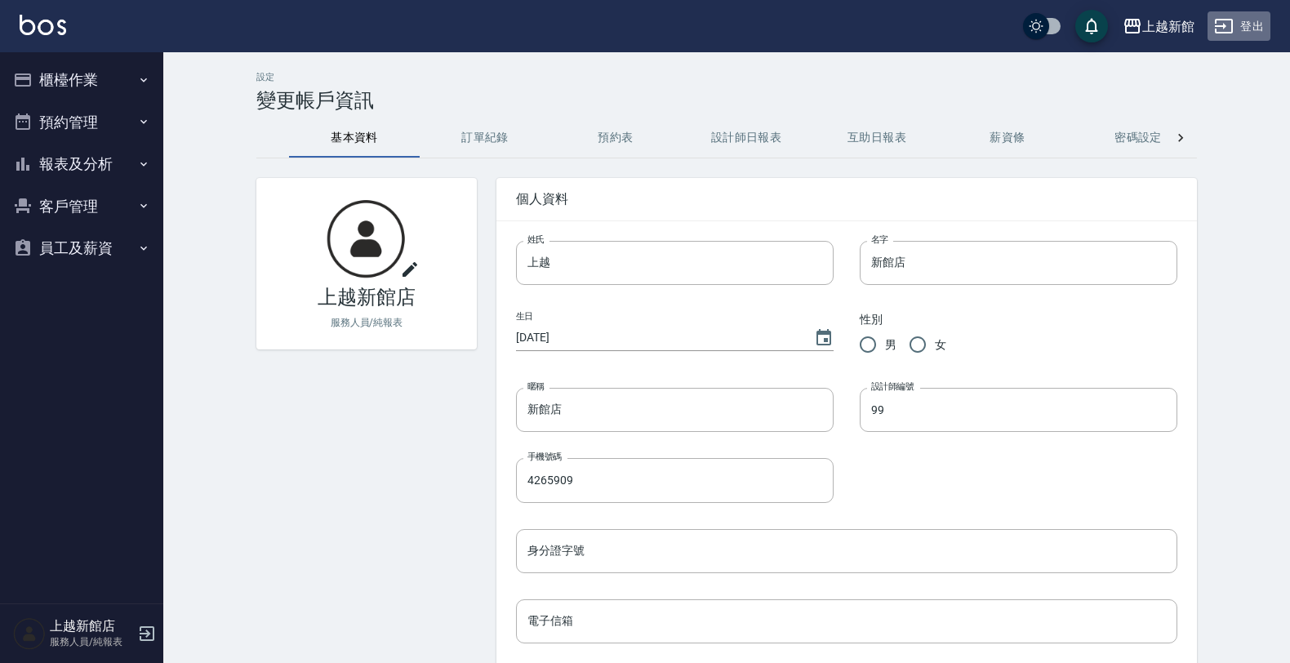
click at [1221, 38] on button "登出" at bounding box center [1239, 26] width 63 height 30
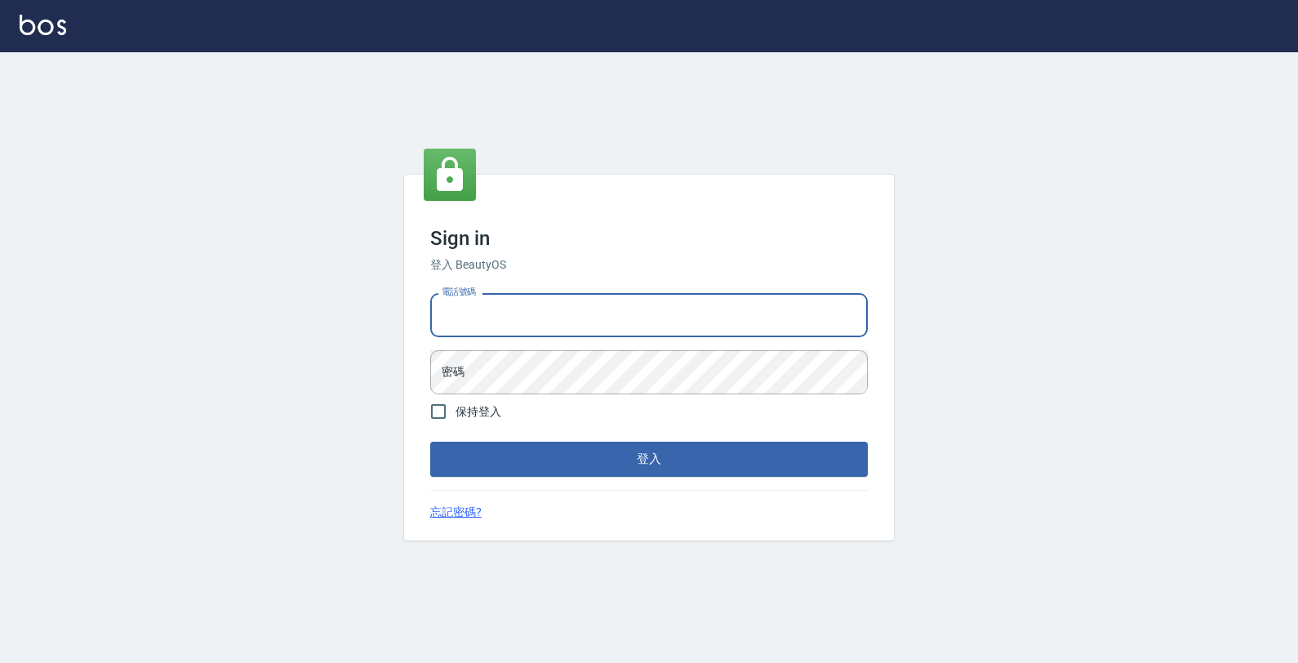
click at [748, 315] on input "電話號碼" at bounding box center [649, 315] width 438 height 44
type input "0933303551"
click at [430, 442] on button "登入" at bounding box center [649, 459] width 438 height 34
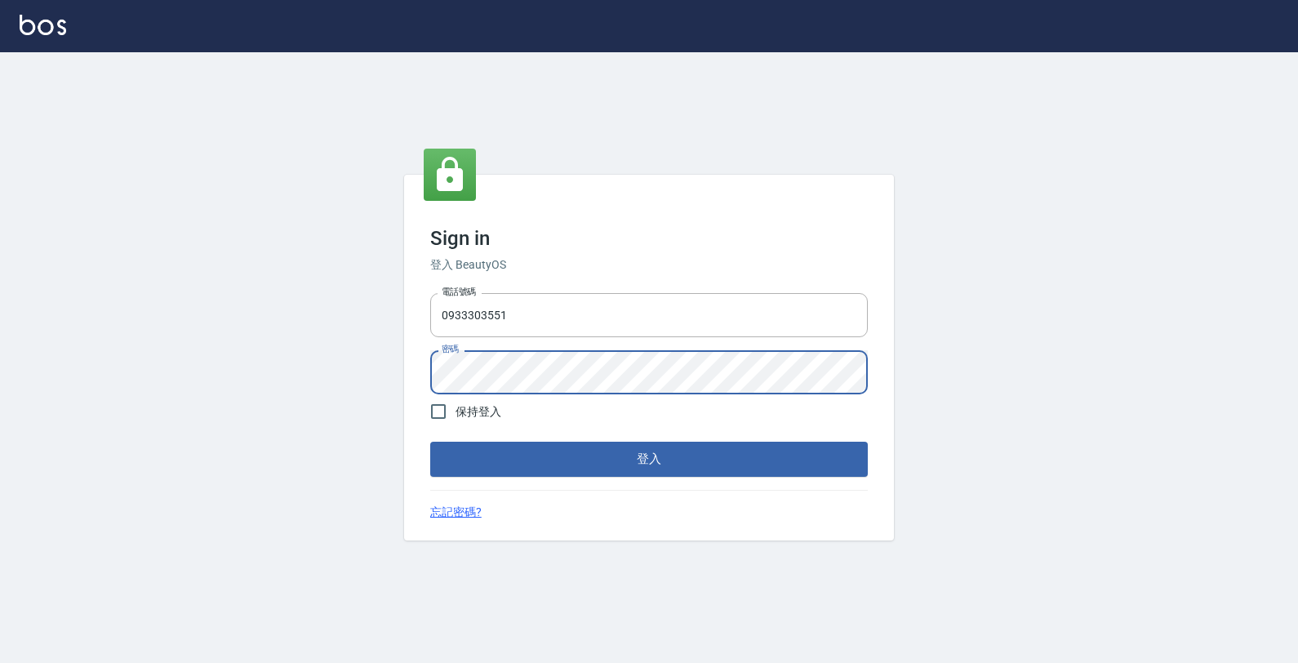
click at [430, 442] on button "登入" at bounding box center [649, 459] width 438 height 34
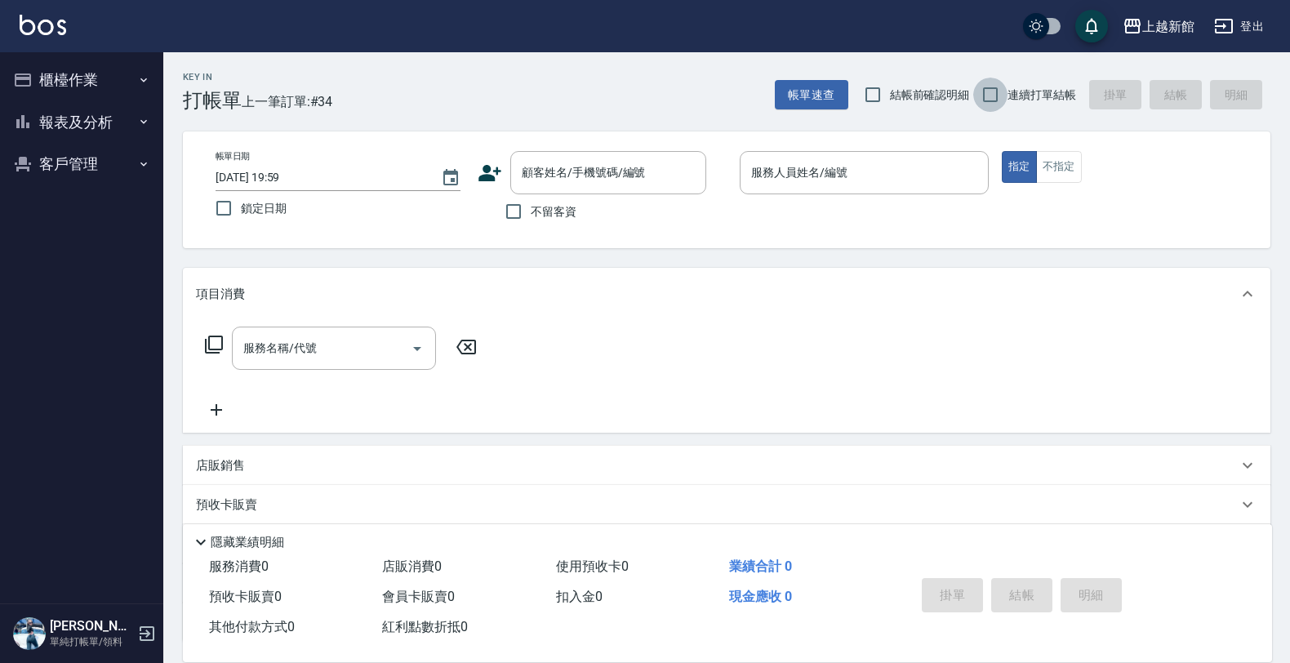
click at [999, 100] on input "連續打單結帳" at bounding box center [990, 95] width 34 height 34
checkbox input "true"
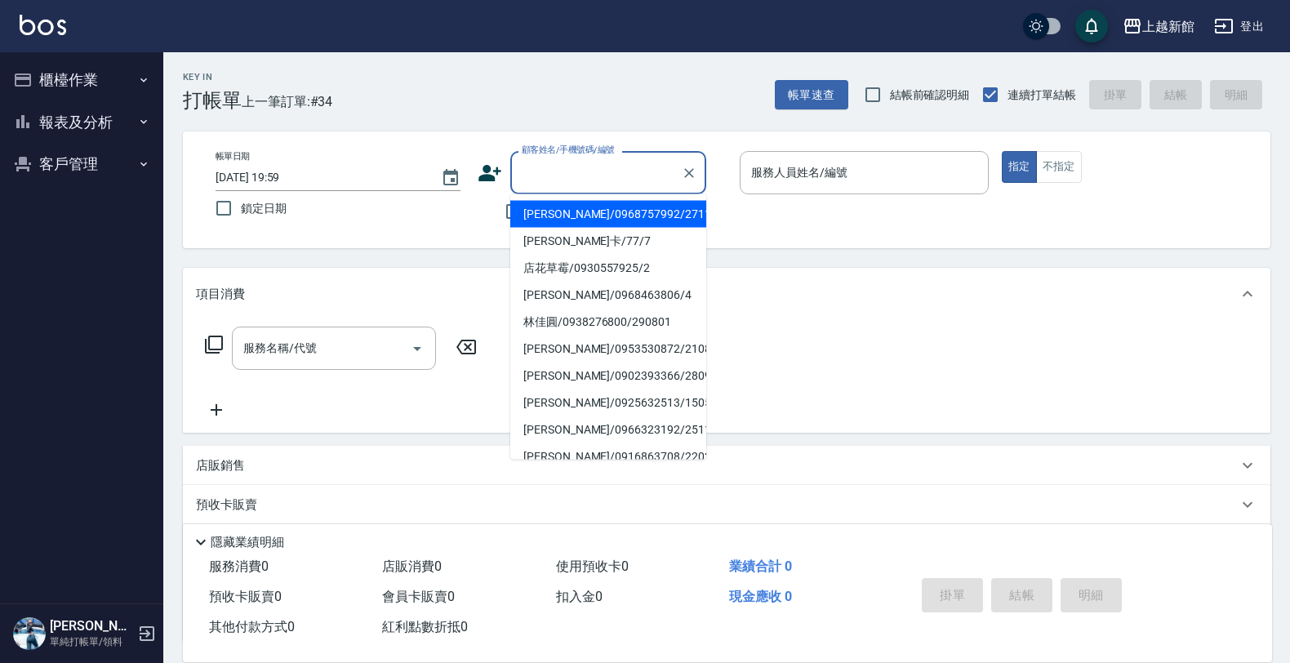
click at [601, 161] on div "顧客姓名/手機號碼/編號 顧客姓名/手機號碼/編號" at bounding box center [608, 172] width 196 height 43
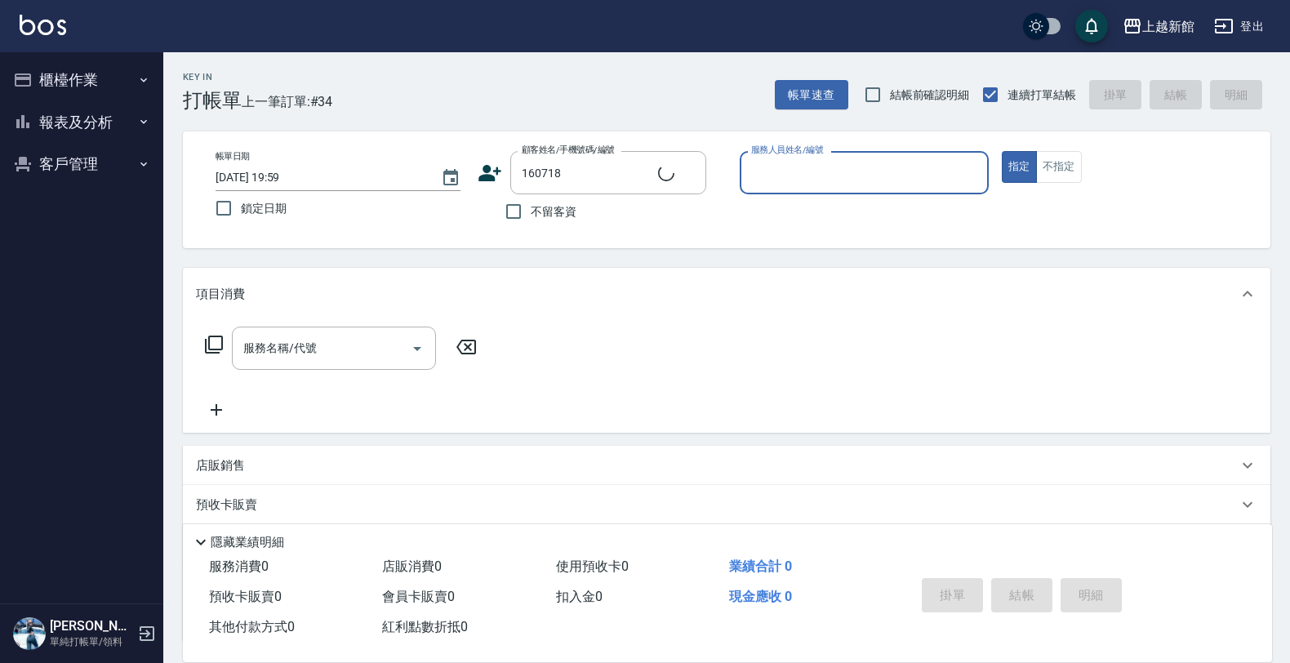
type input "林巧媛/0979745755/160718"
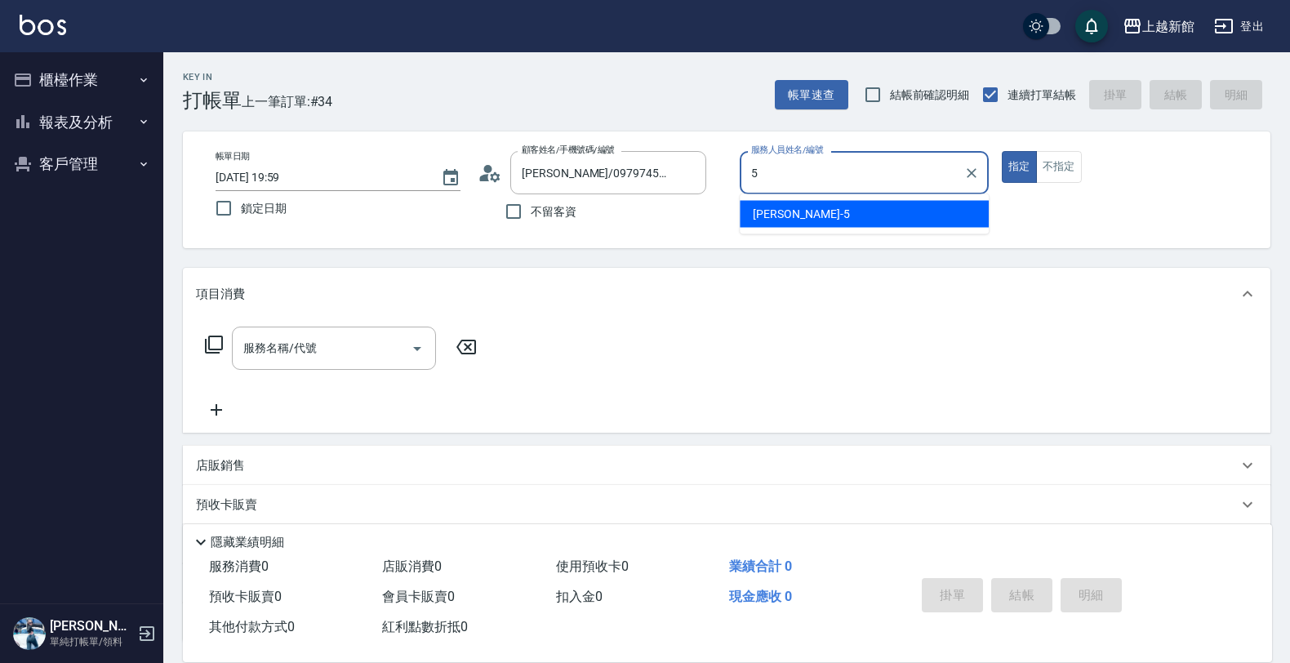
type input "旌瑛-5"
type button "true"
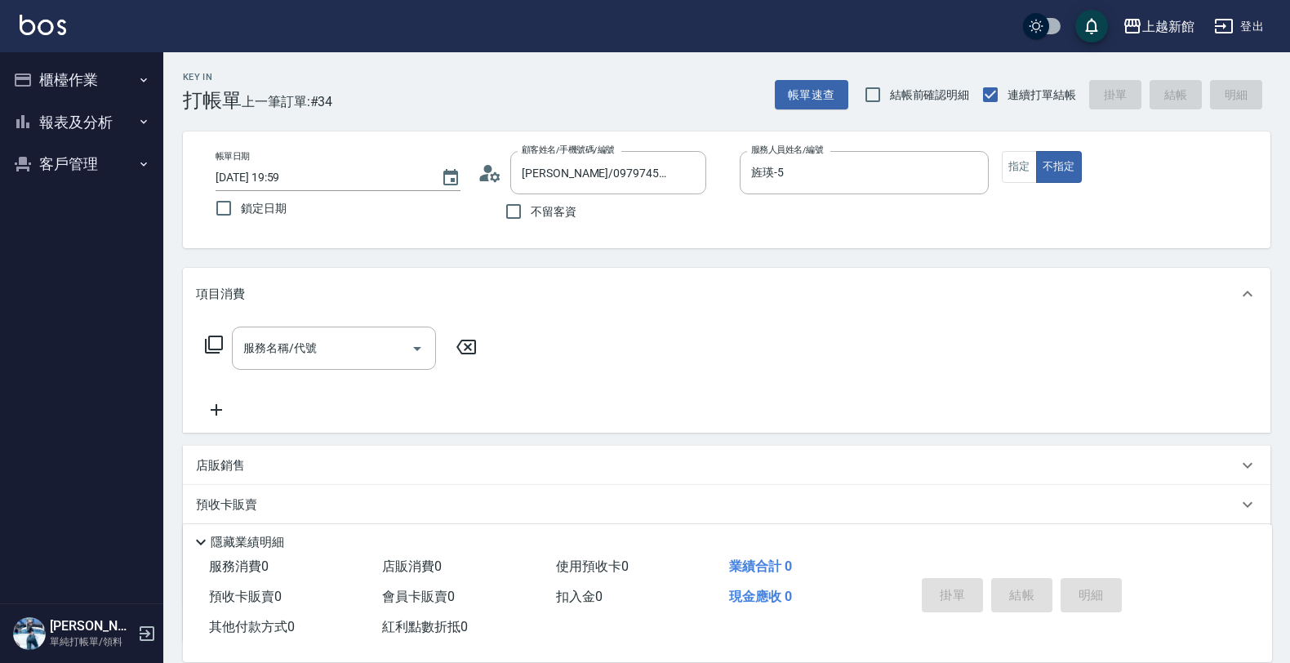
click at [220, 344] on icon at bounding box center [214, 345] width 20 height 20
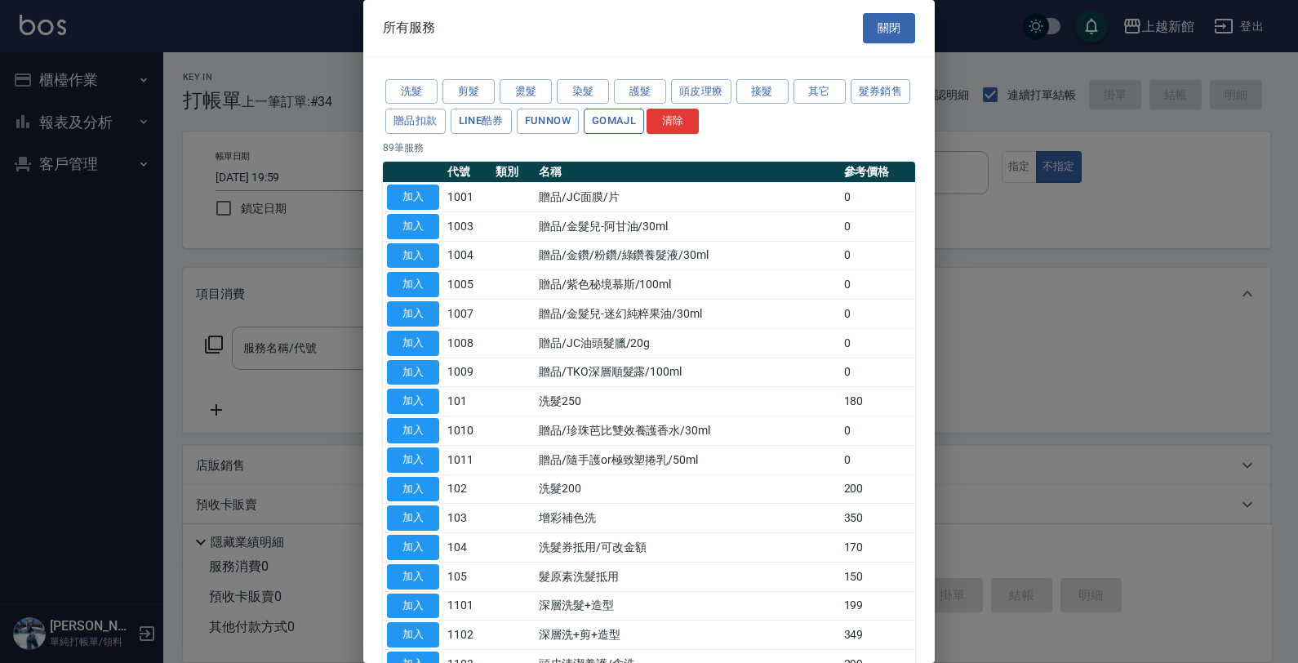
click at [644, 119] on button "GOMAJL" at bounding box center [614, 121] width 60 height 25
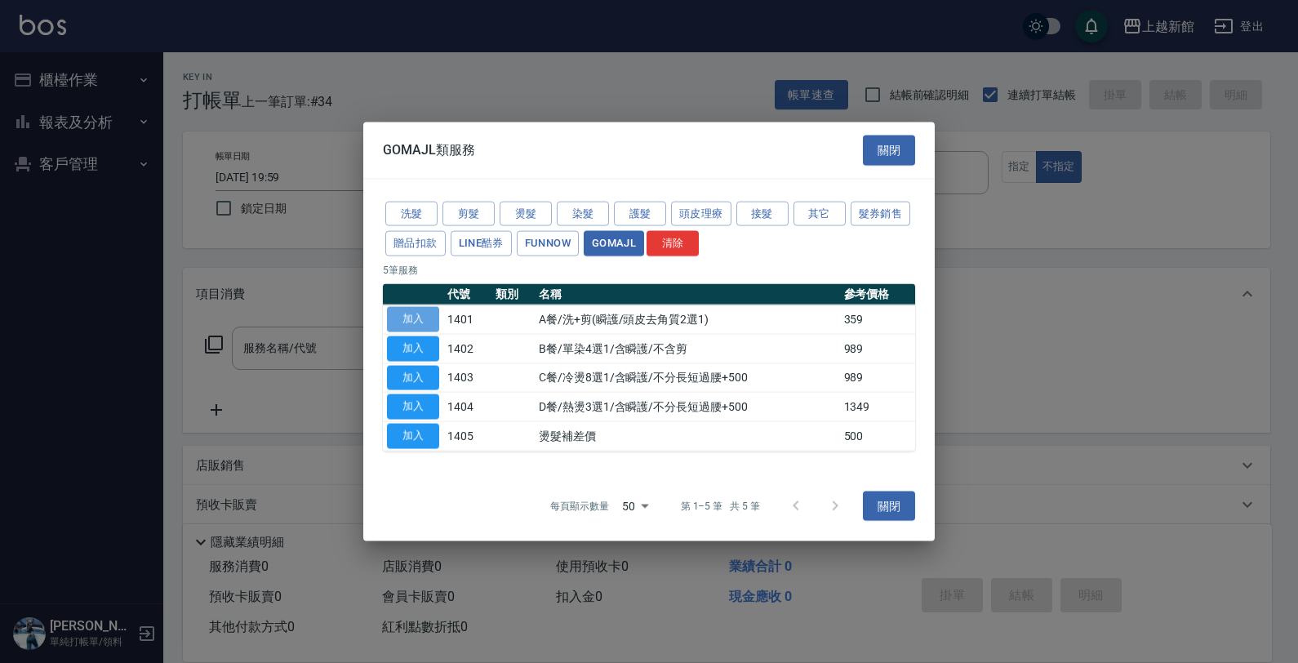
click at [419, 315] on button "加入" at bounding box center [413, 319] width 52 height 25
type input "A餐/洗+剪(瞬護/頭皮去角質2選1)(1401)"
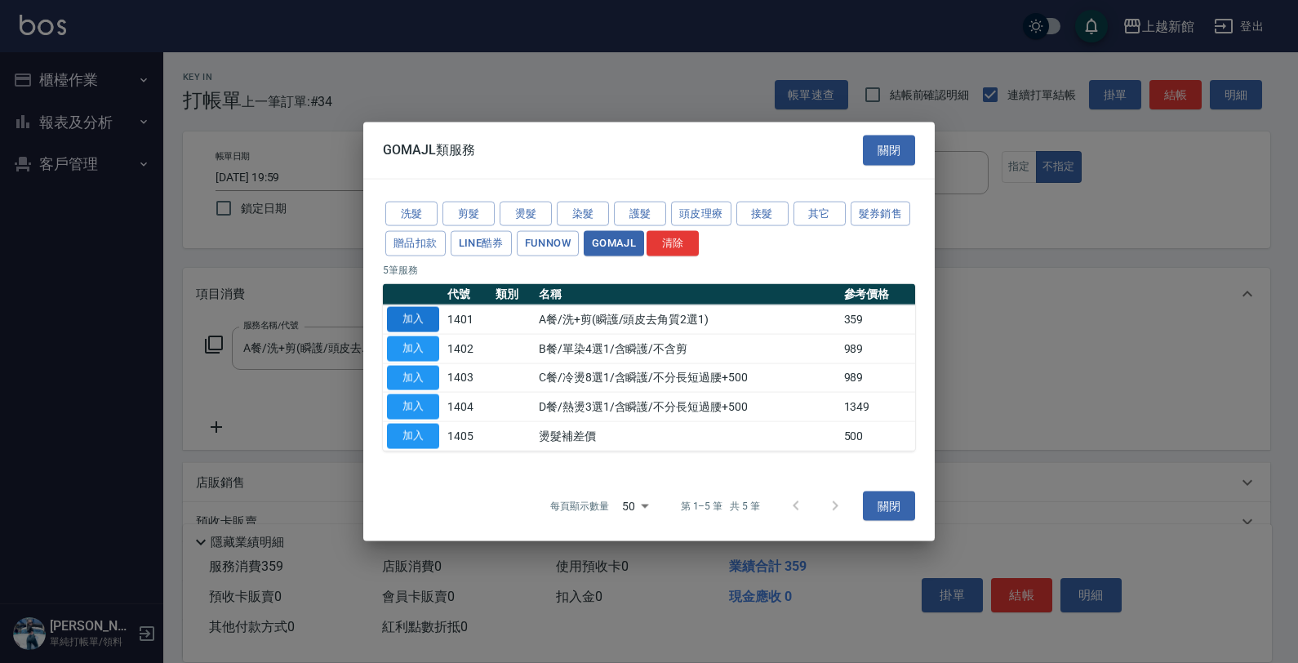
type input "GOMAJL"
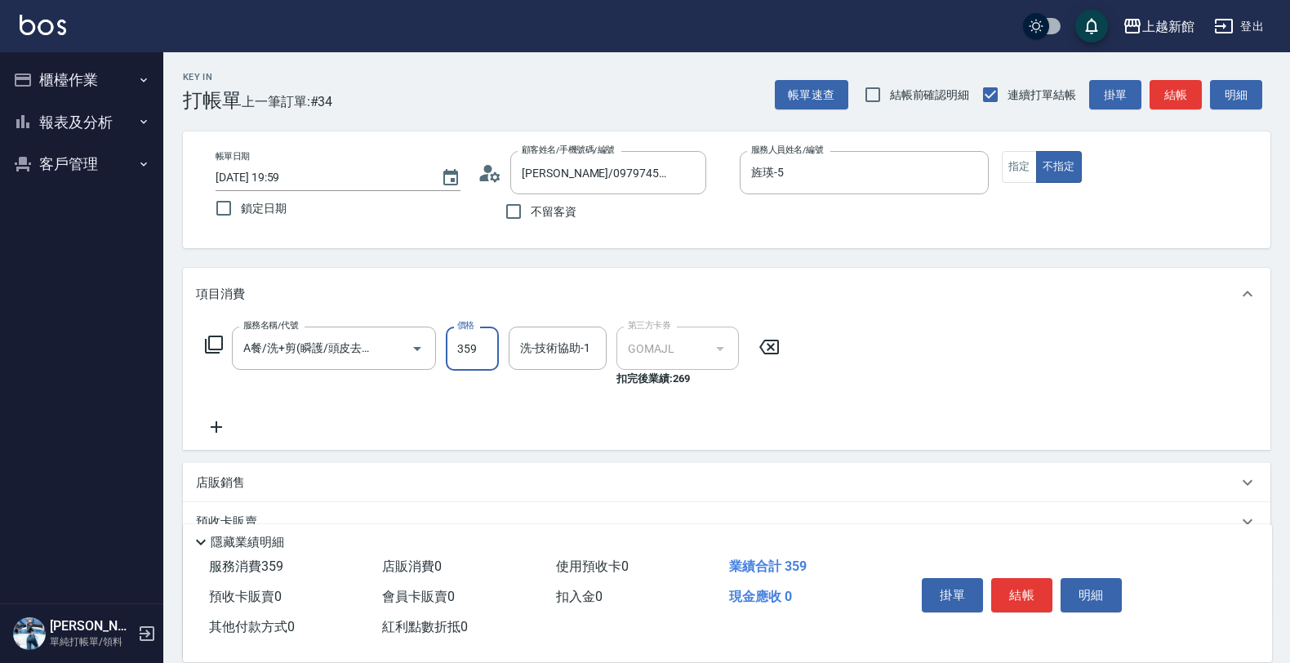
click at [466, 332] on input "359" at bounding box center [472, 349] width 53 height 44
type input "499"
type input "容綺-21"
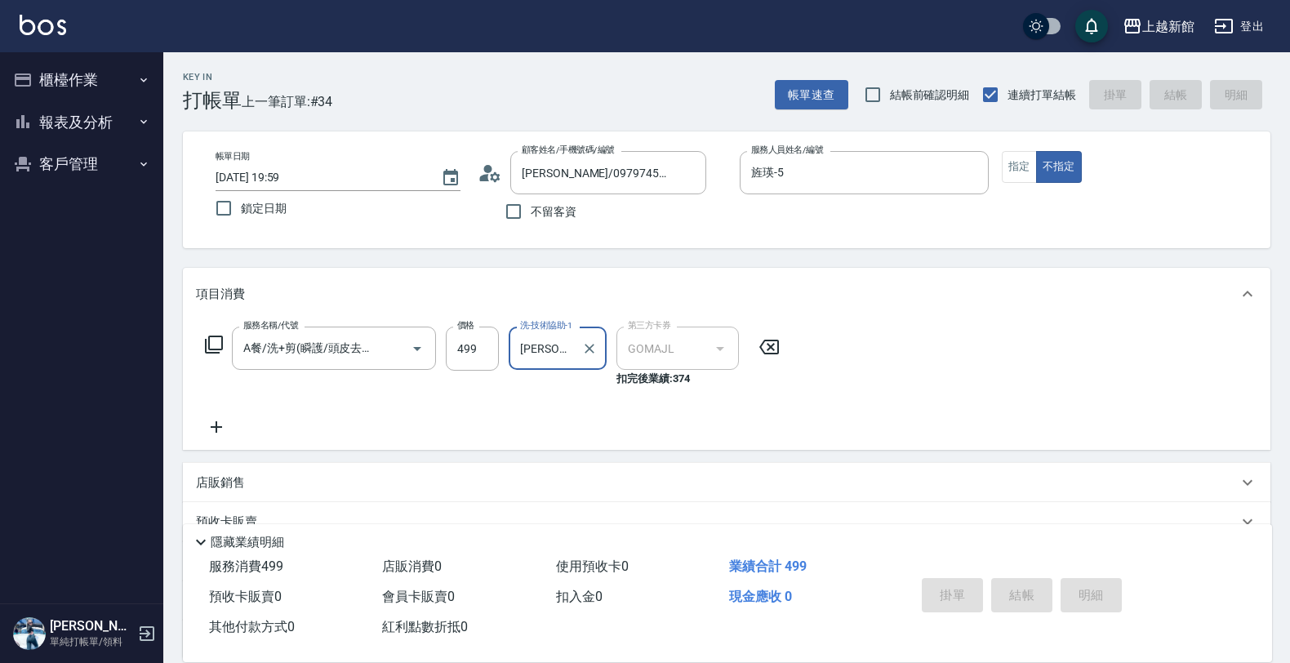
type input "2025/08/17 20:00"
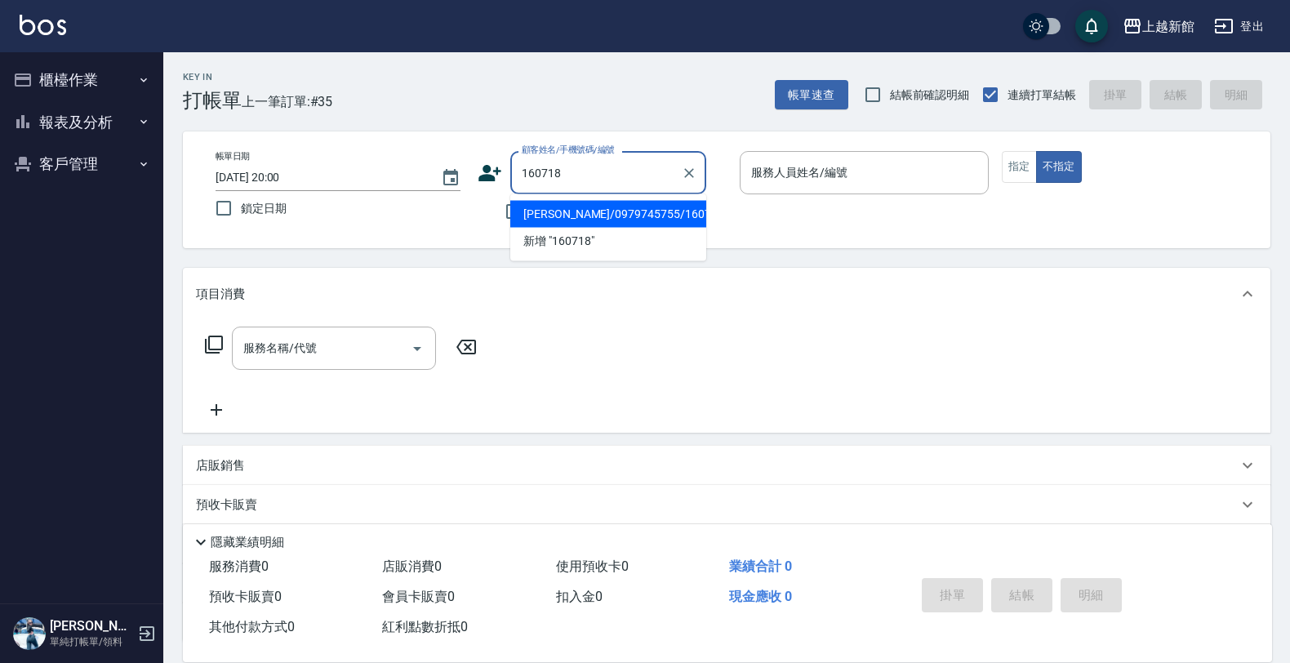
type input "林巧媛/0979745755/160718"
click at [1036, 151] on button "不指定" at bounding box center [1059, 167] width 46 height 32
type button "false"
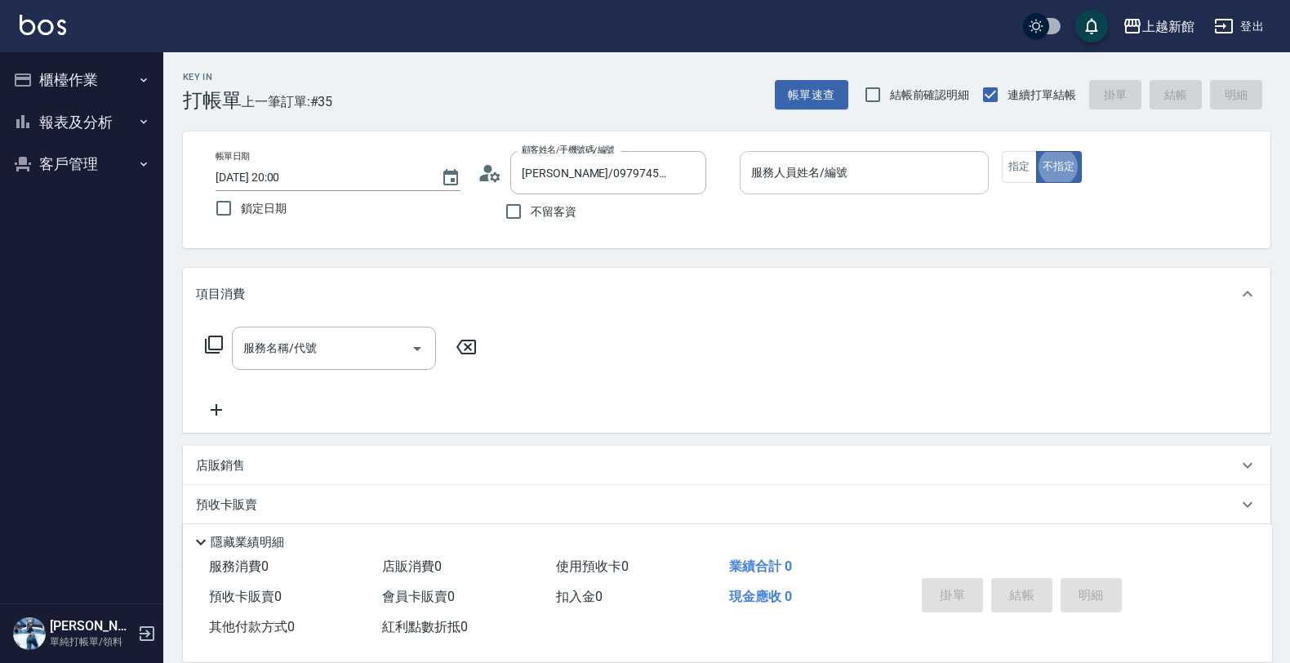
click at [886, 155] on div "服務人員姓名/編號" at bounding box center [864, 172] width 249 height 43
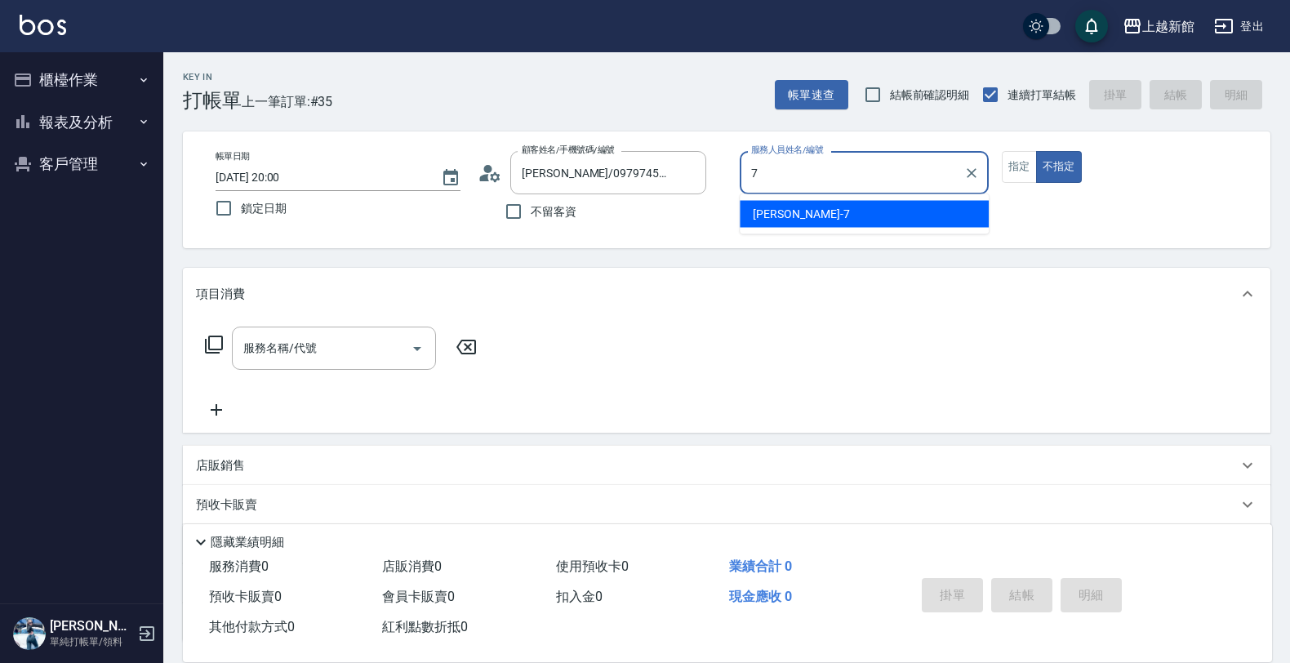
type input "莫尼卡-7"
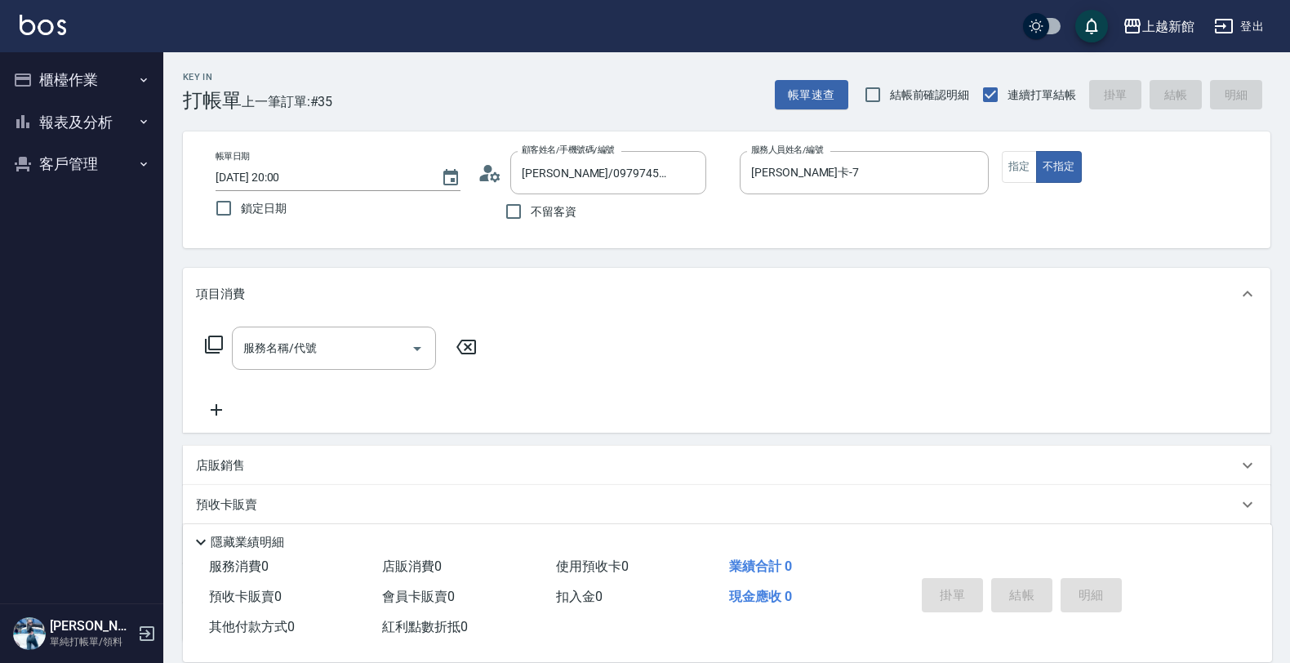
click at [201, 341] on div "服務名稱/代號 服務名稱/代號" at bounding box center [341, 348] width 291 height 43
click at [209, 341] on icon at bounding box center [214, 345] width 20 height 20
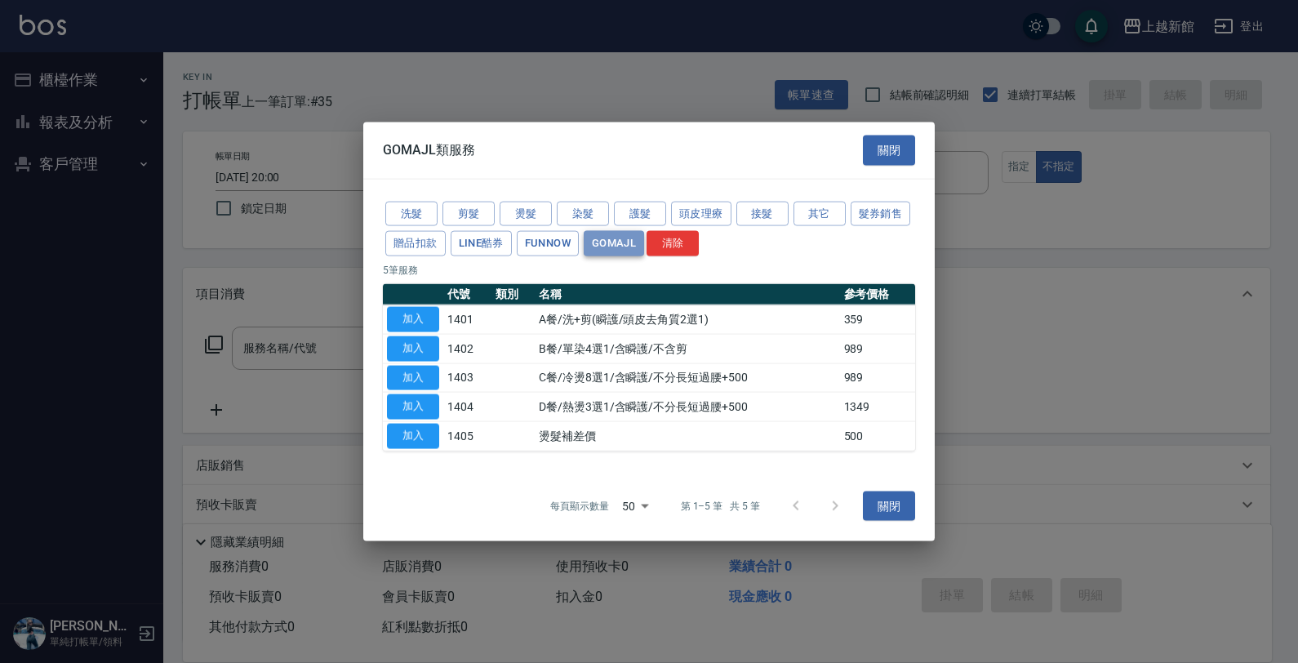
click at [601, 247] on button "GOMAJL" at bounding box center [614, 243] width 60 height 25
click at [400, 313] on button "加入" at bounding box center [413, 319] width 52 height 25
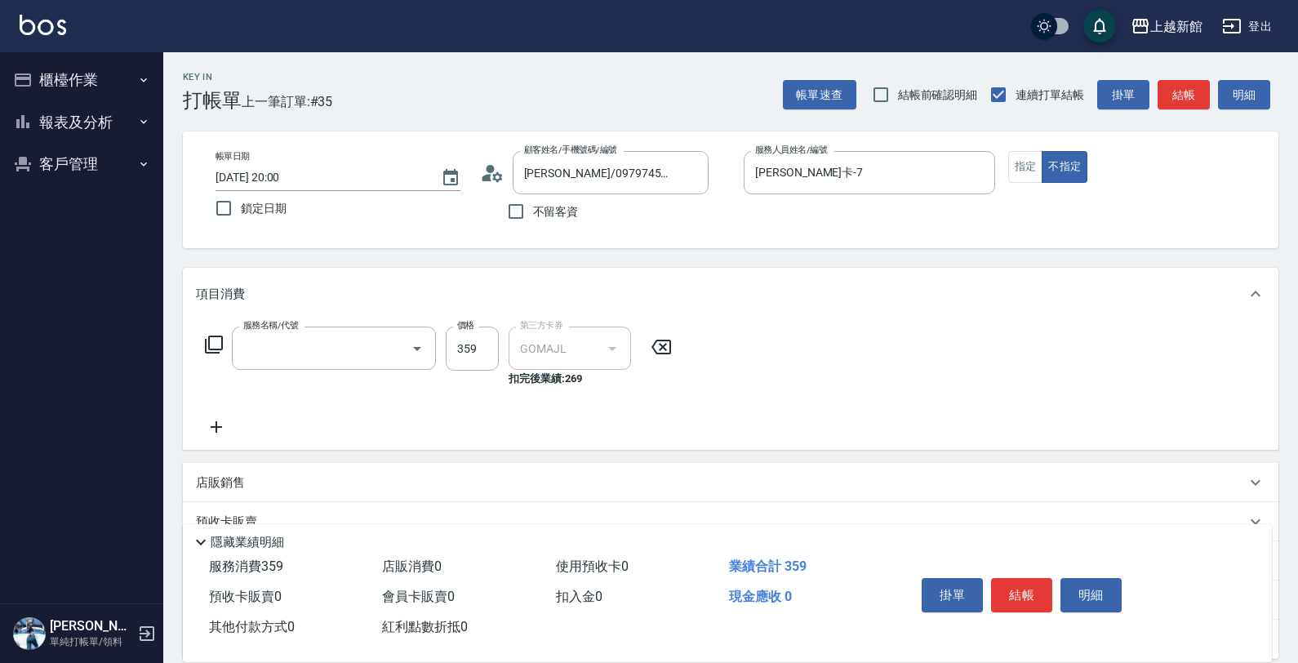
type input "A餐/洗+剪(瞬護/頭皮去角質2選1)(1401)"
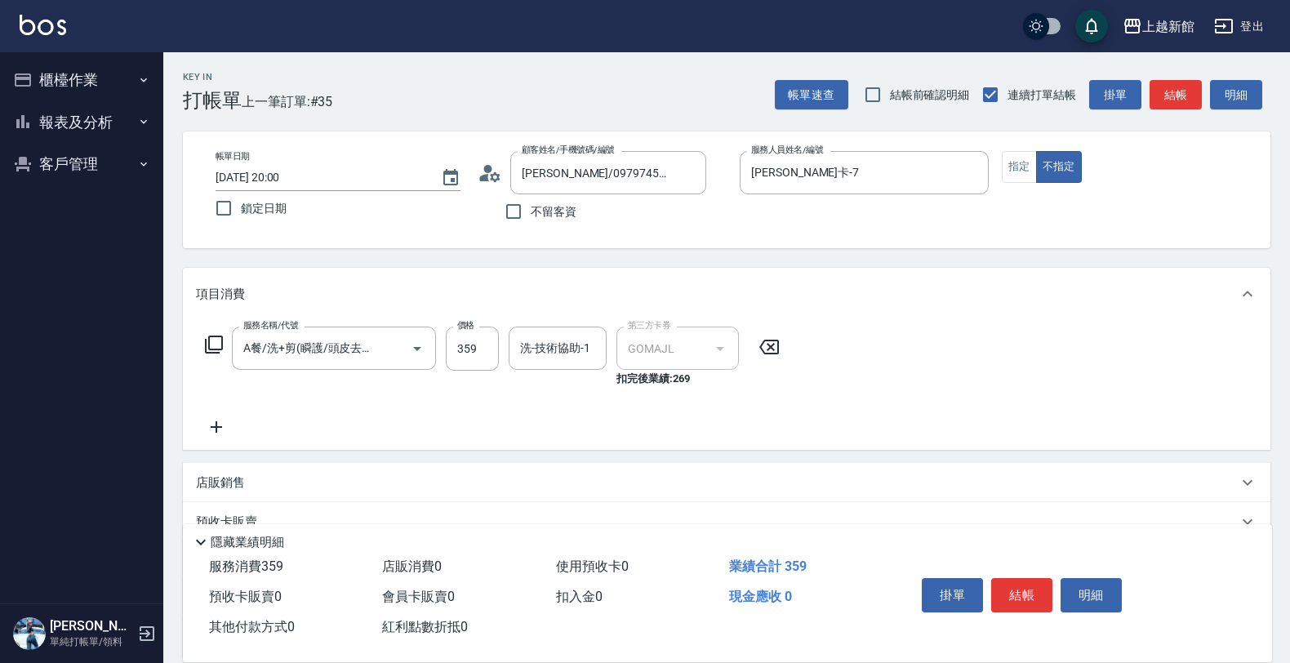
click at [471, 329] on label "價格" at bounding box center [465, 325] width 17 height 12
click at [471, 329] on input "359" at bounding box center [472, 349] width 53 height 44
click at [476, 333] on input "359" at bounding box center [472, 349] width 53 height 44
type input "499"
type input "小邱-25"
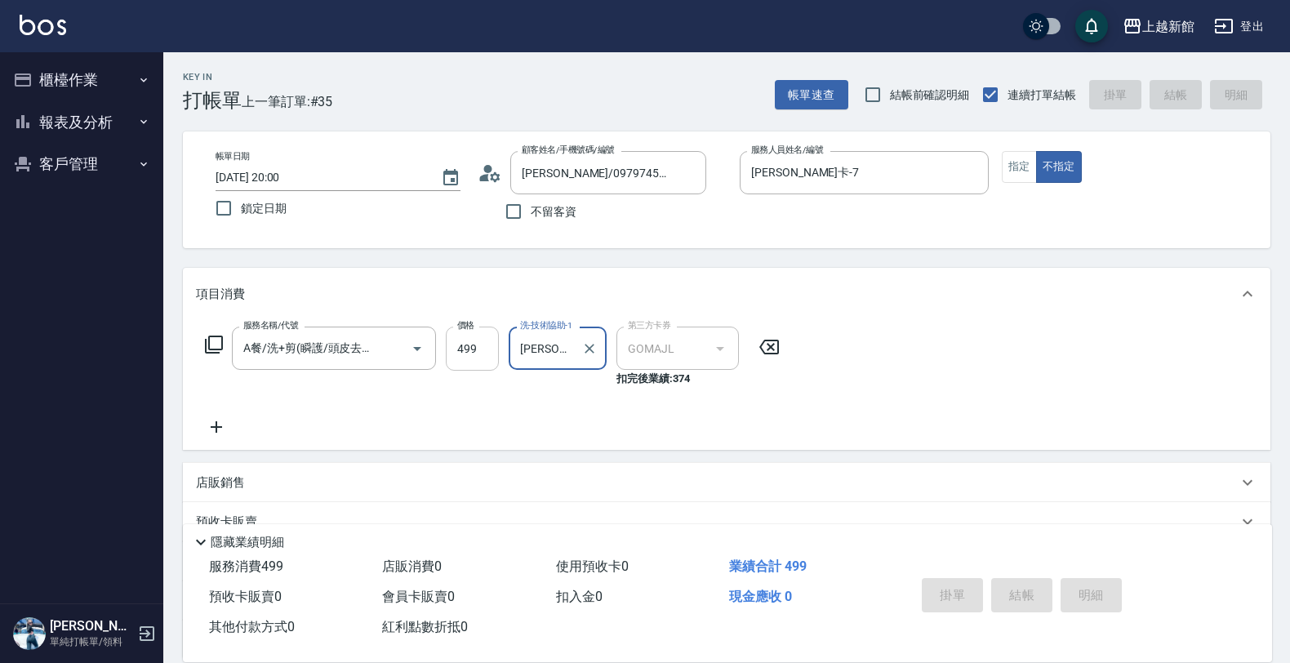
type input "2025/08/17 20:01"
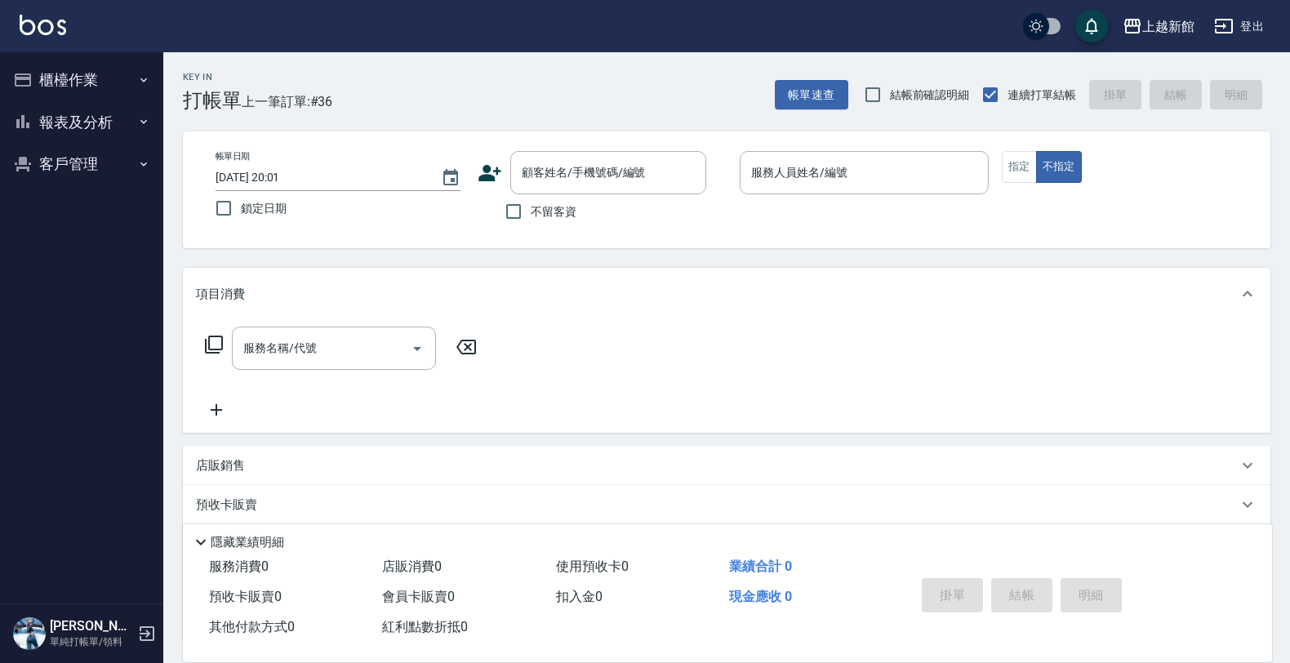
click at [488, 169] on icon at bounding box center [490, 173] width 23 height 16
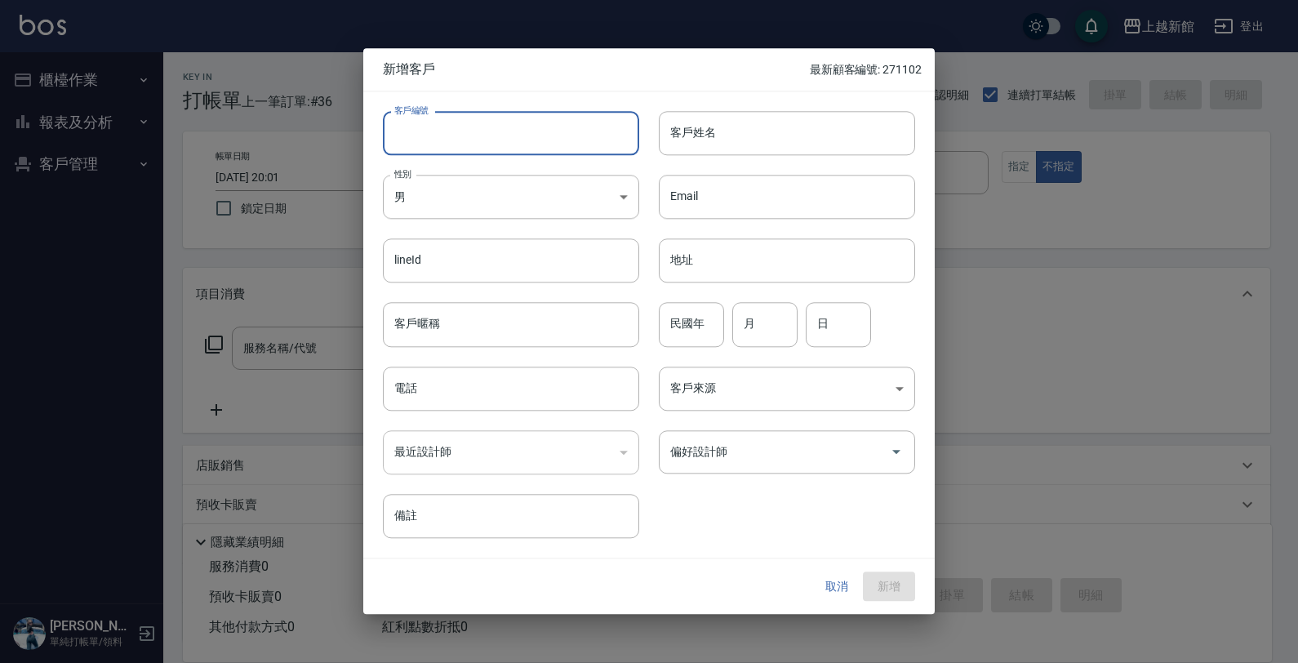
click at [568, 141] on input "客戶編號" at bounding box center [511, 133] width 256 height 44
type input "291126"
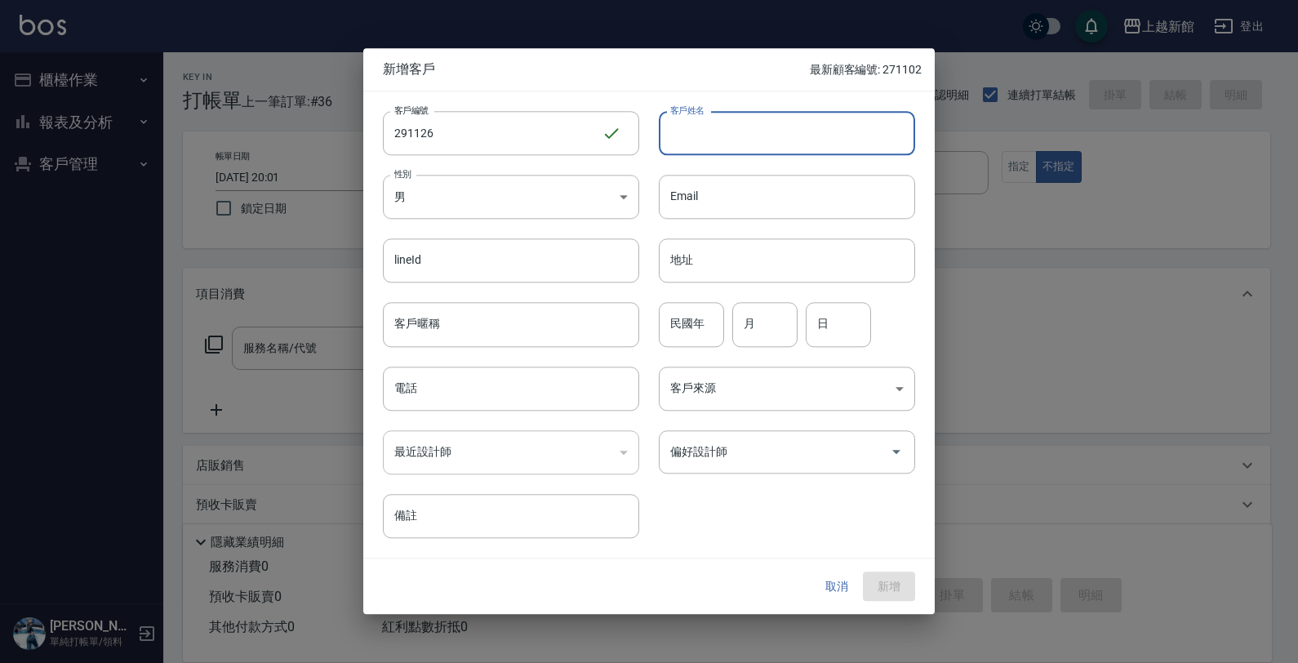
type input "H"
type input "蔡昀庭"
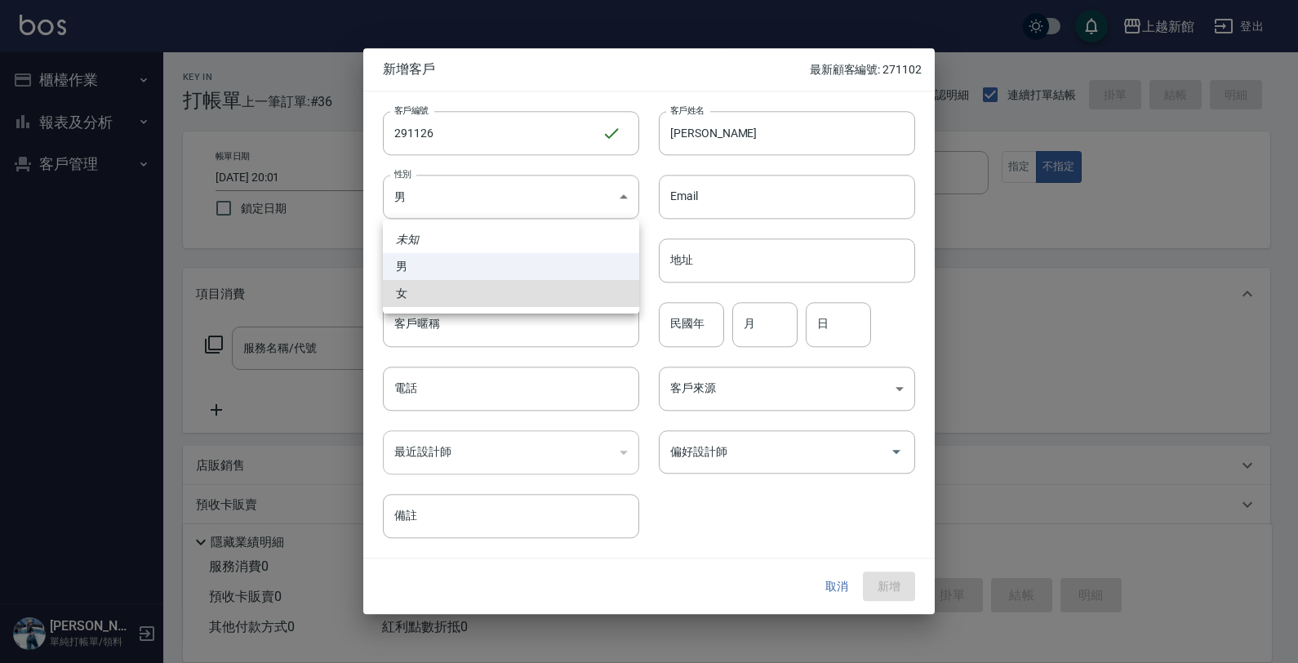
type input "FEMALE"
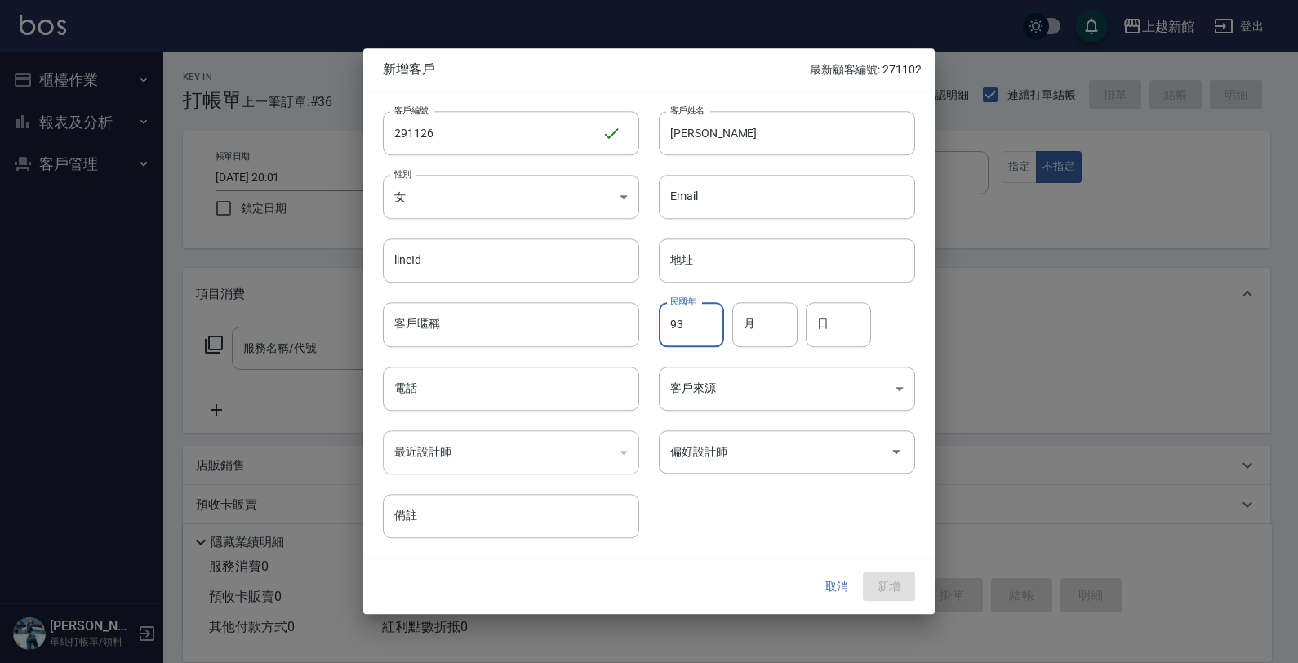
type input "93"
type input "11"
type input "26"
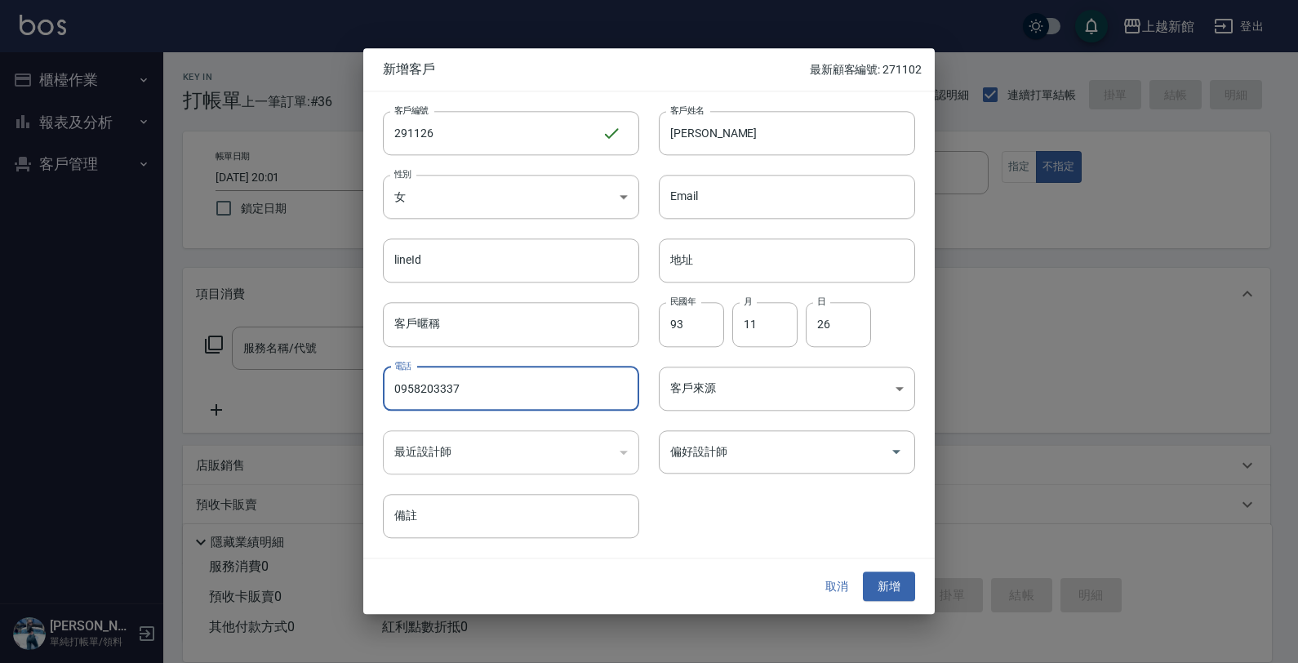
type input "0958203337"
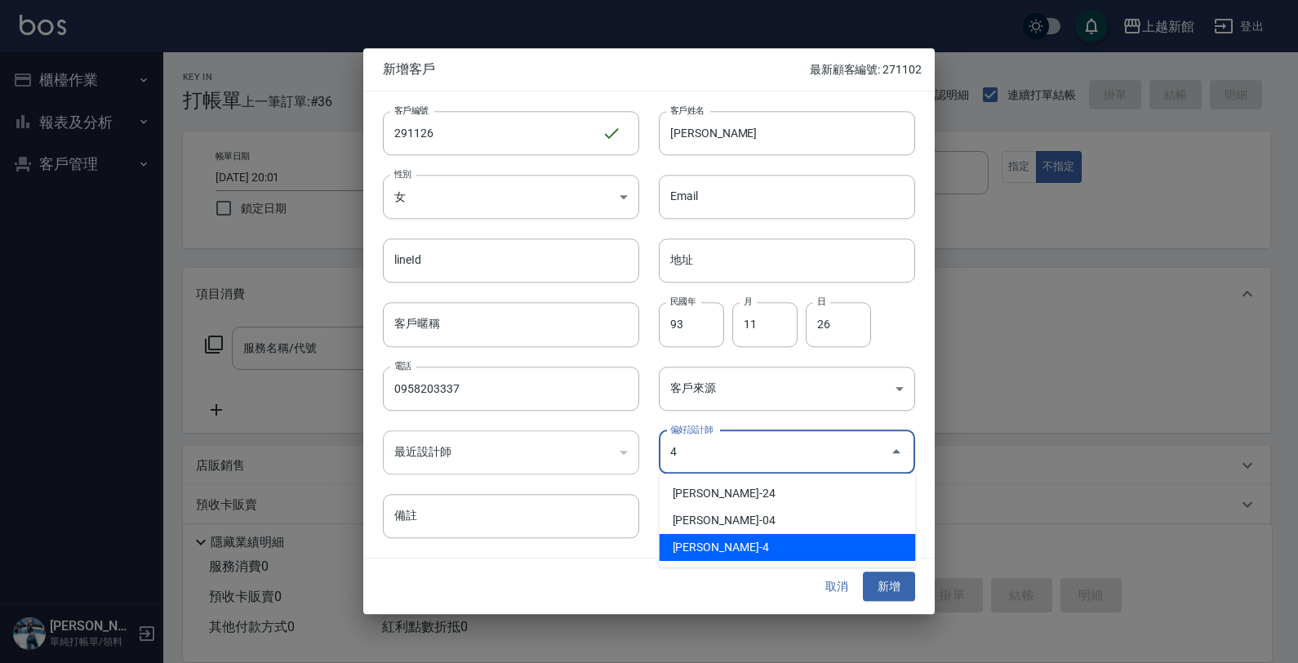
type input "沈宜珍"
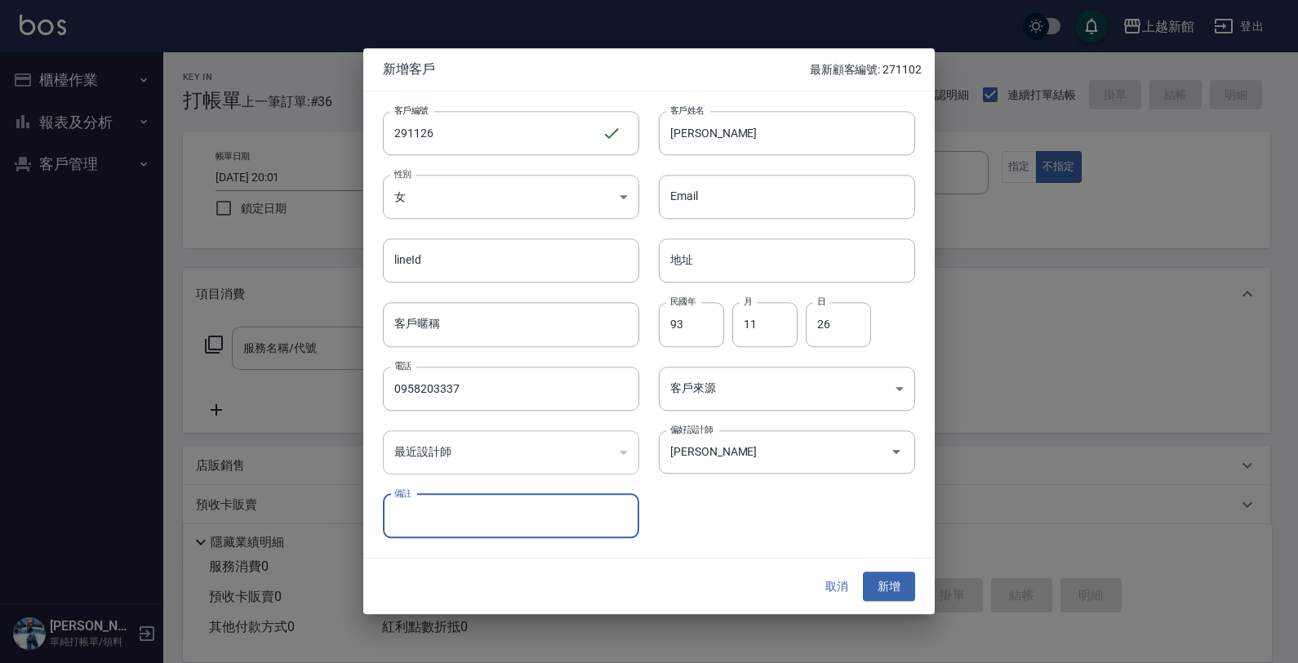
click at [863, 572] on button "新增" at bounding box center [889, 587] width 52 height 30
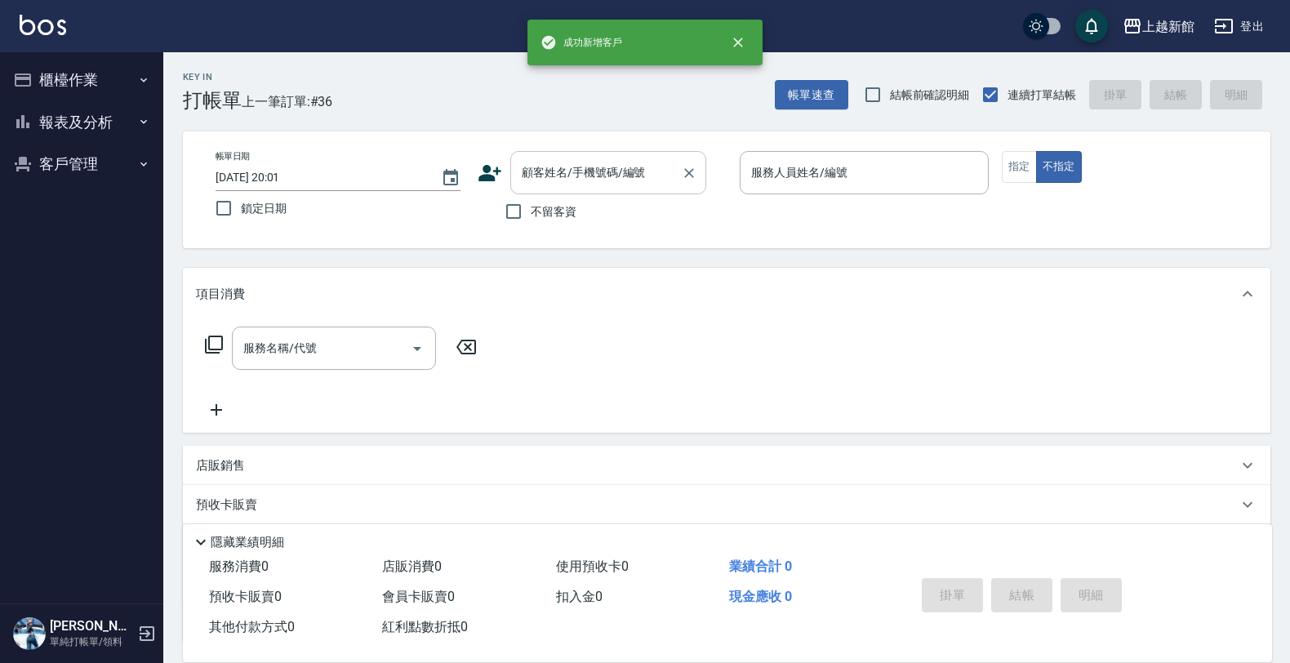
click at [586, 171] on input "顧客姓名/手機號碼/編號" at bounding box center [596, 172] width 157 height 29
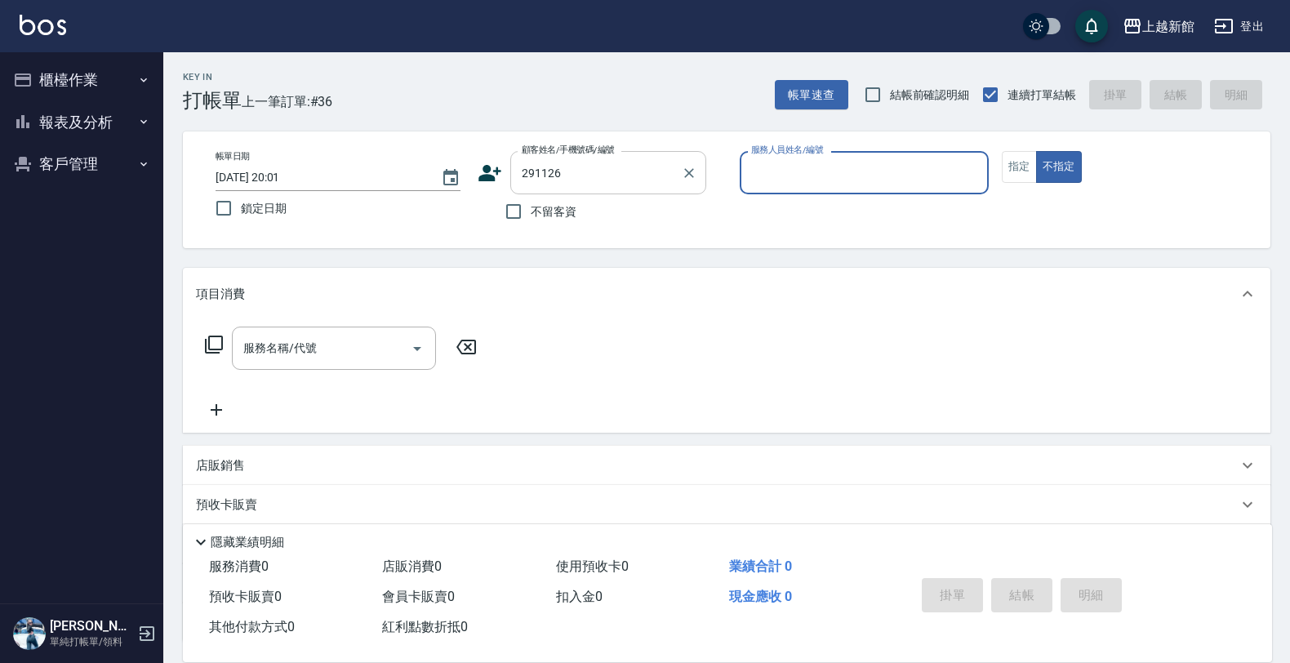
click at [1036, 151] on button "不指定" at bounding box center [1059, 167] width 46 height 32
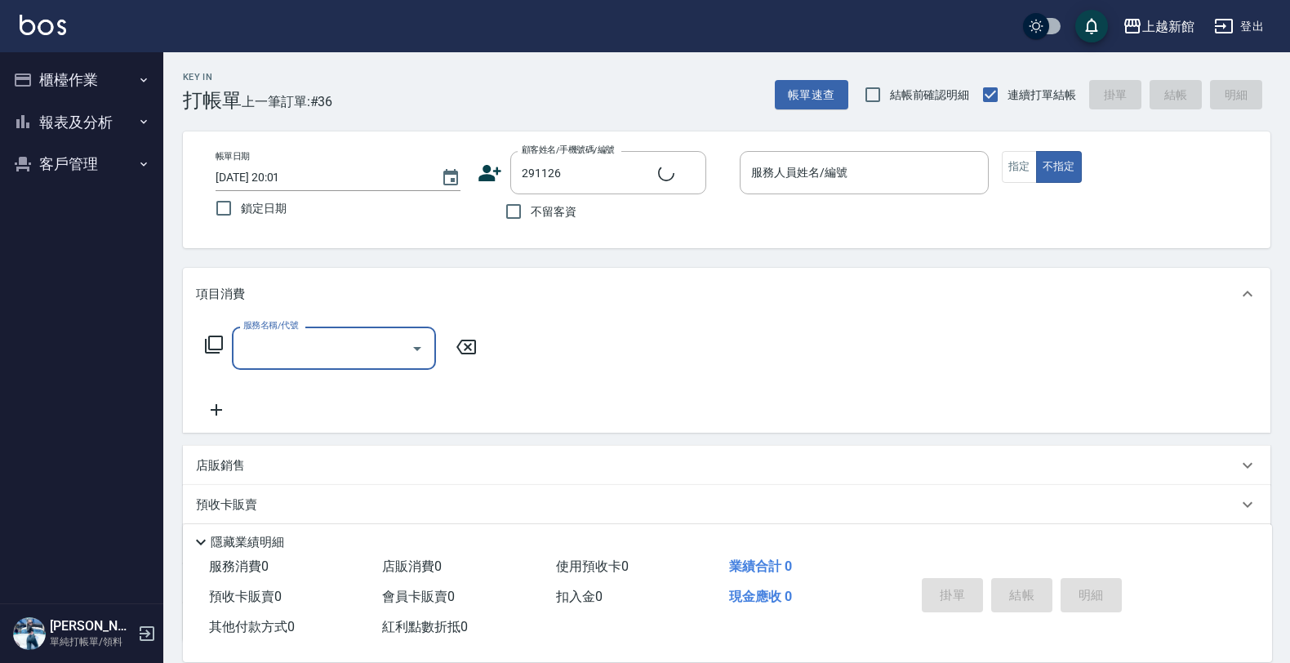
type input "蔡昀庭/0958203337/291126"
type input "宜珍-4"
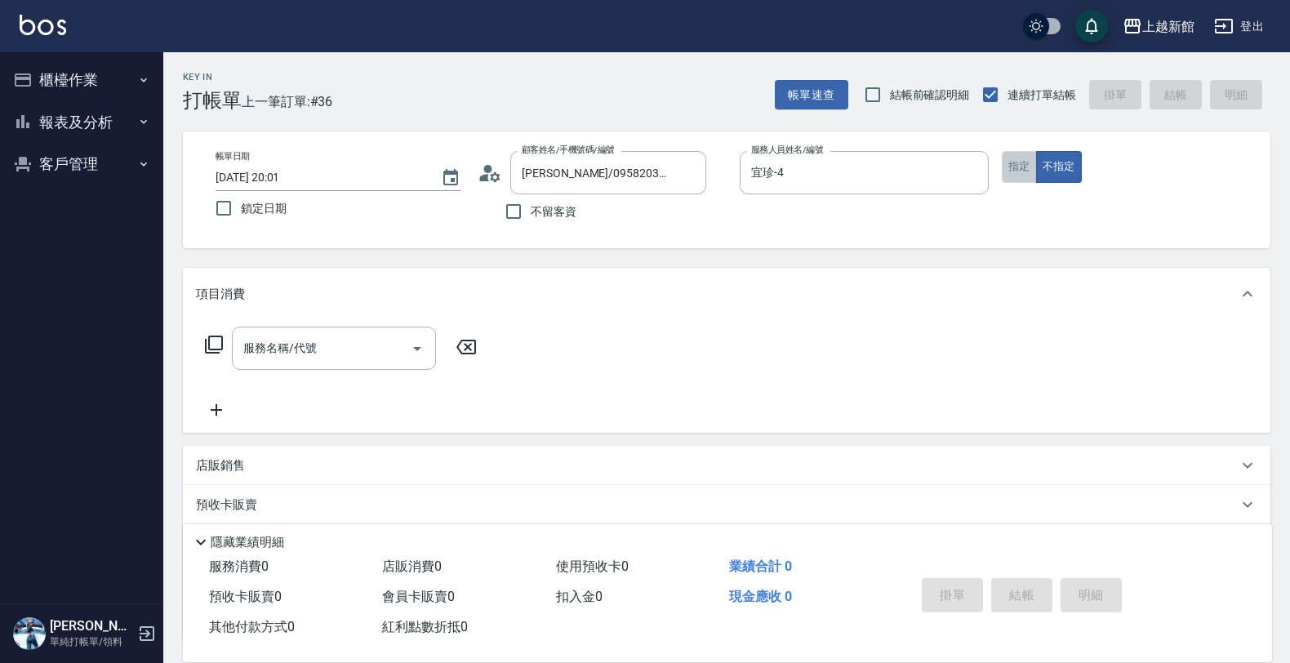
click at [1023, 167] on button "指定" at bounding box center [1019, 167] width 35 height 32
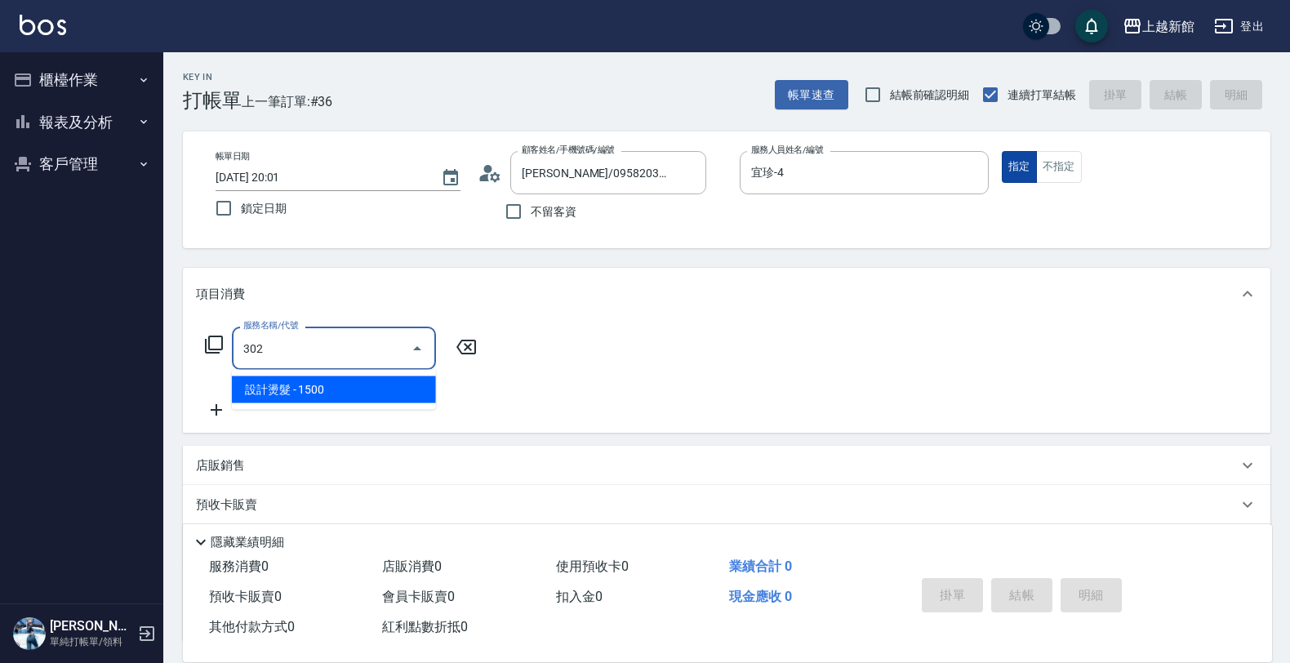
type input "設計燙髮(302)"
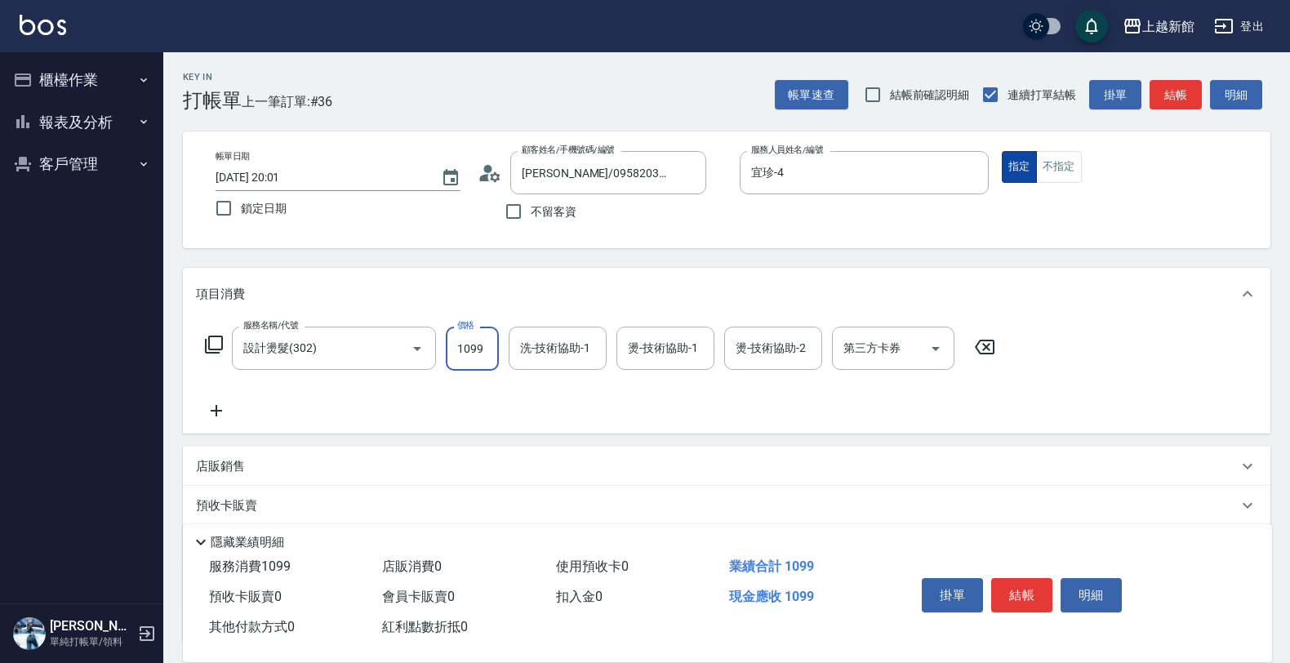
type input "1099"
type input "馨妮-29"
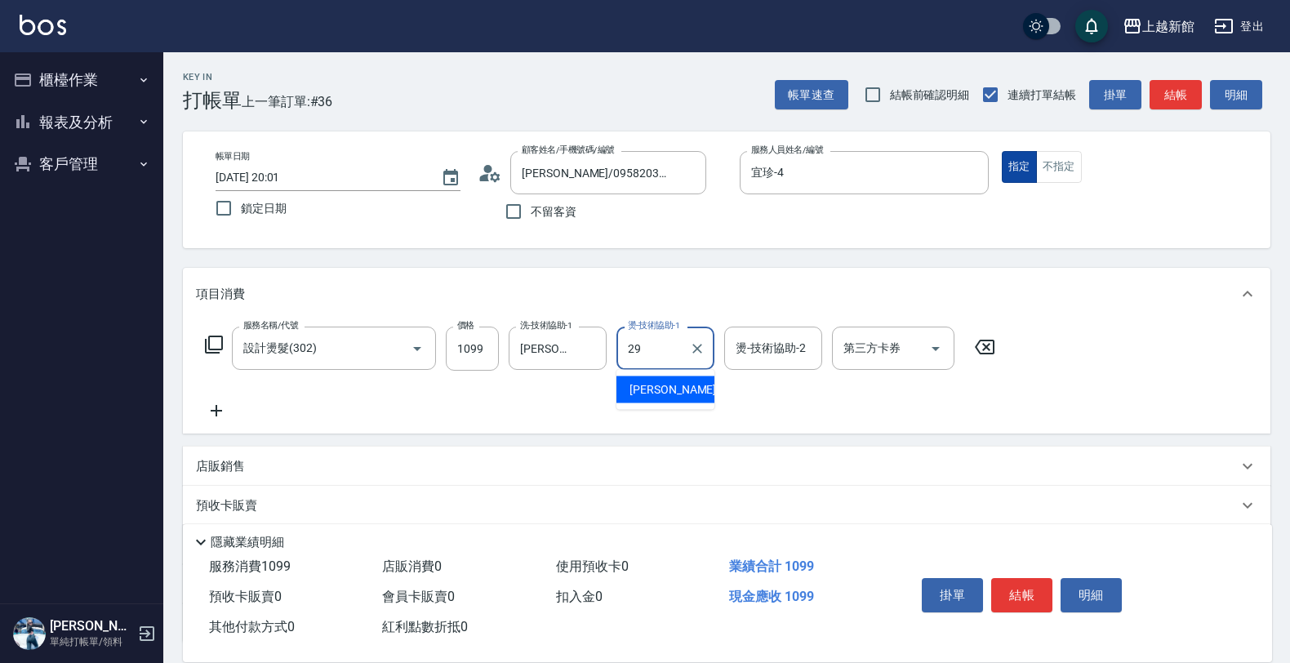
type input "馨妮-29"
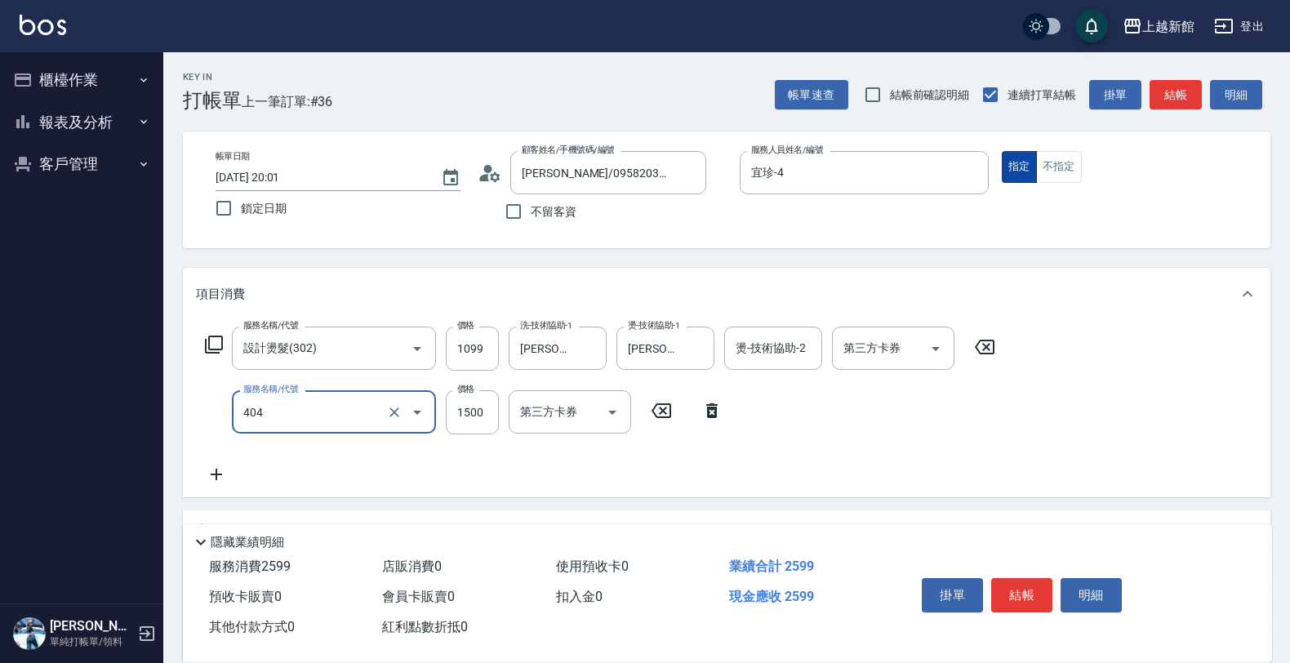
type input "設計染髮(404)"
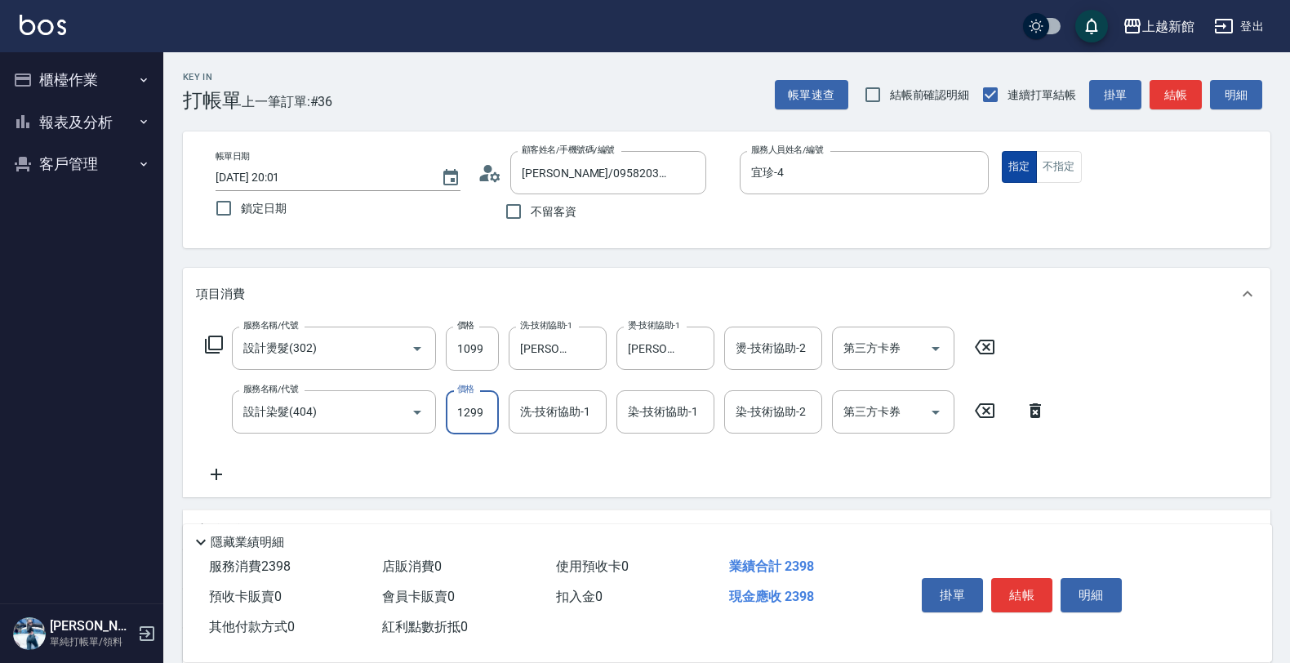
type input "1299"
type input "馨妮-29"
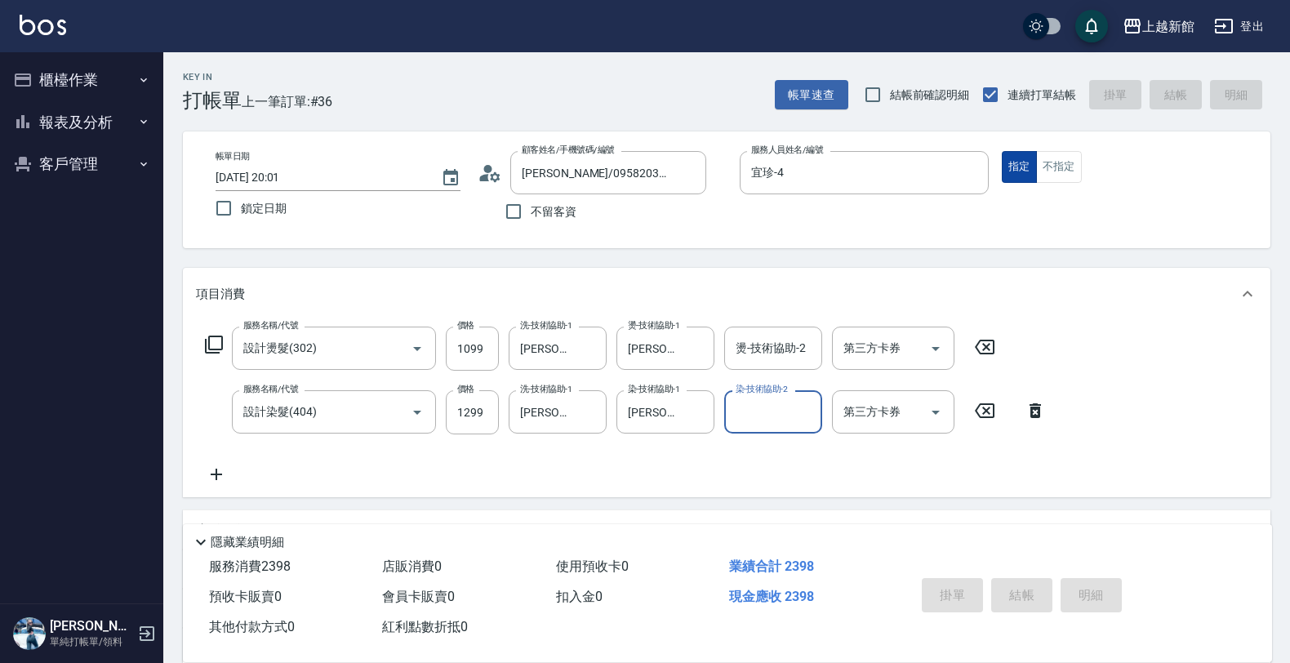
type input "2025/08/17 20:02"
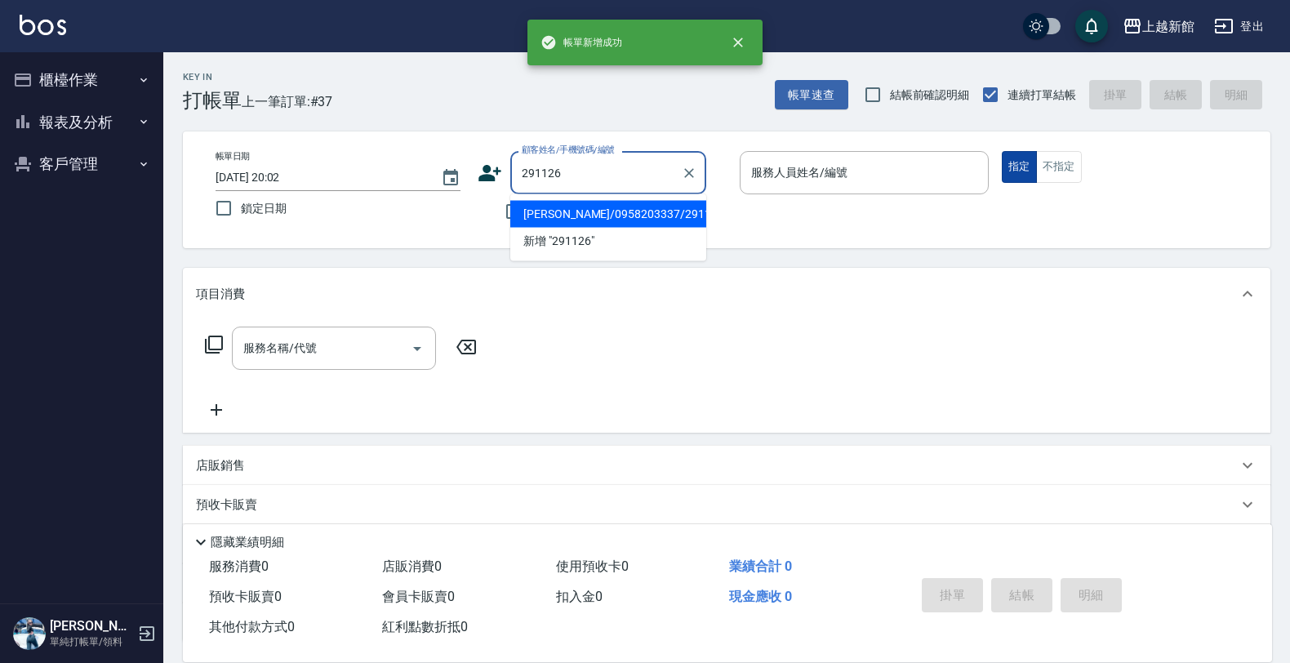
type input "蔡昀庭/0958203337/291126"
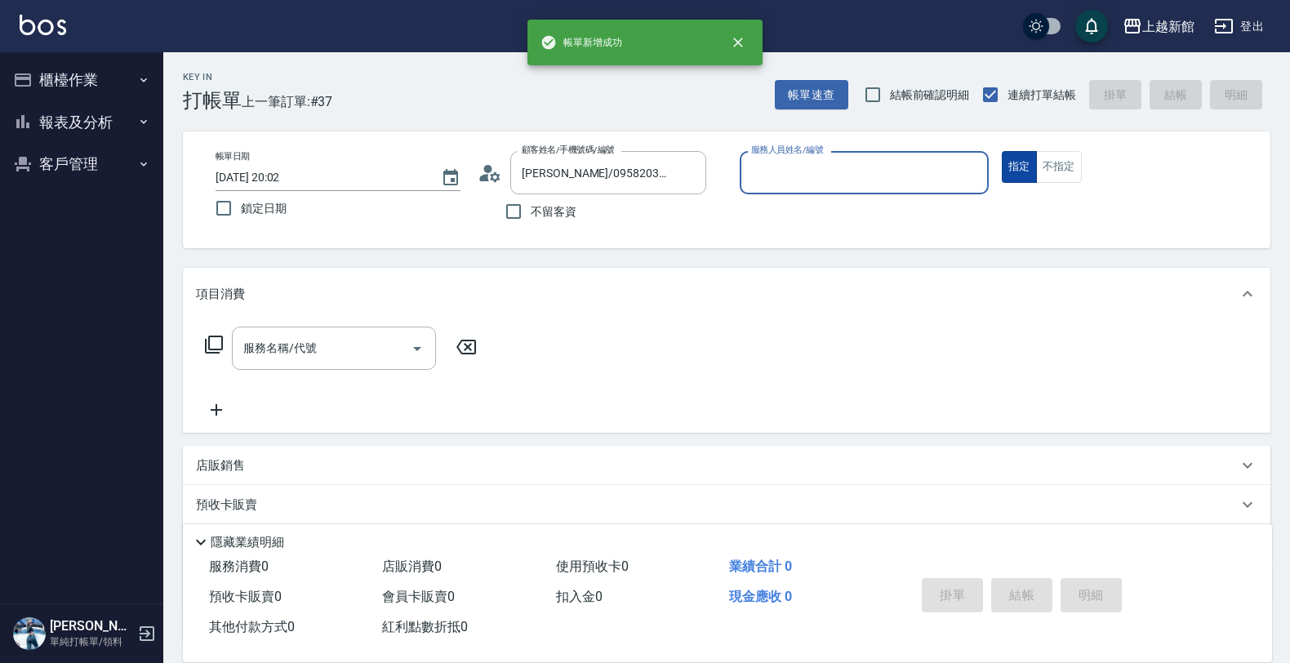
click at [1002, 151] on button "指定" at bounding box center [1019, 167] width 35 height 32
type input "宜珍-4"
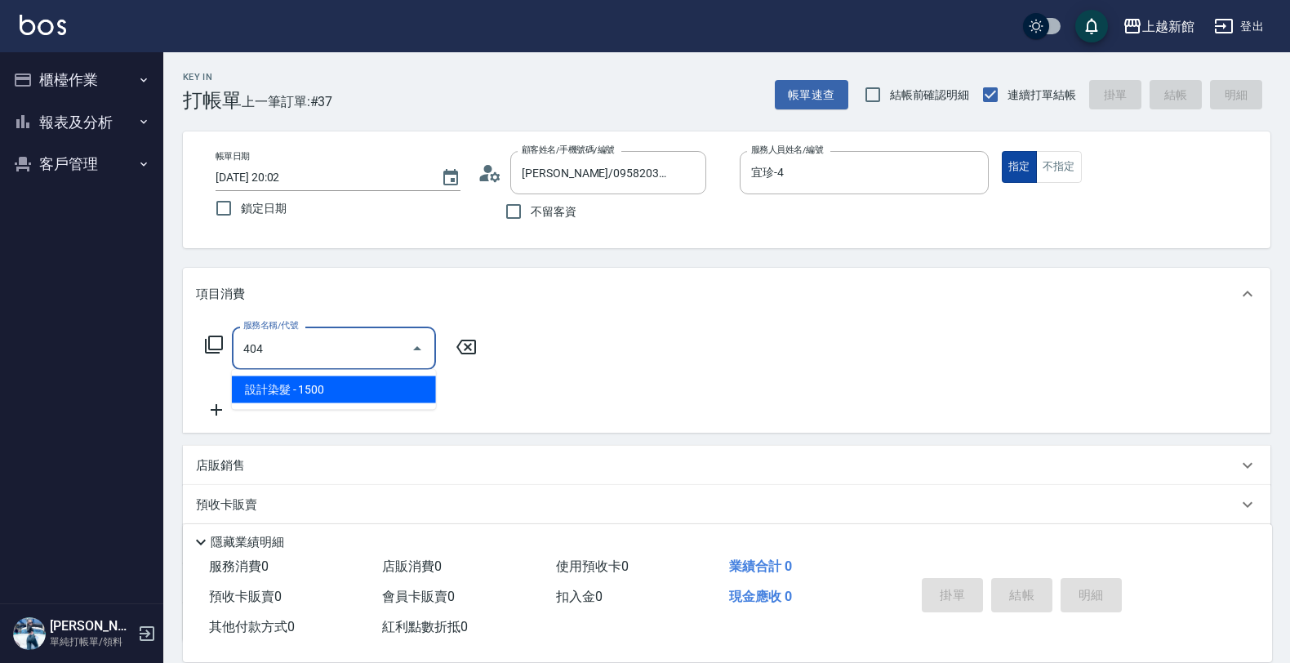
type input "設計染髮(404)"
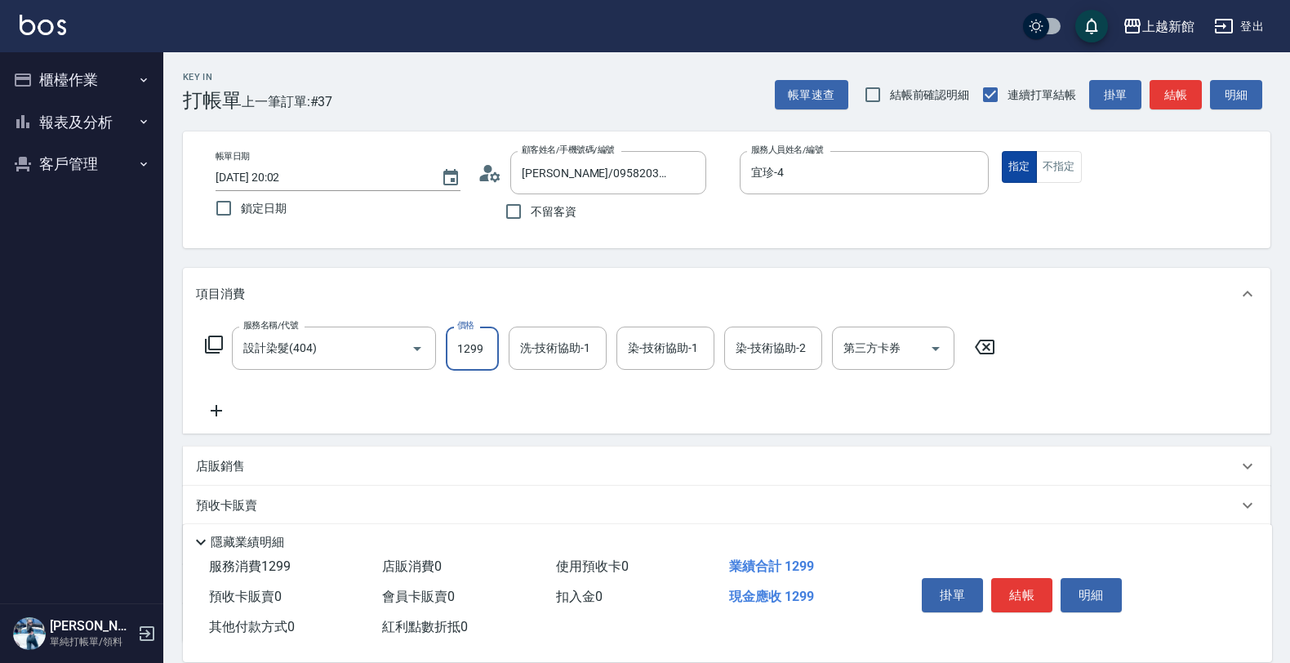
type input "1299"
type input "馨妮-29"
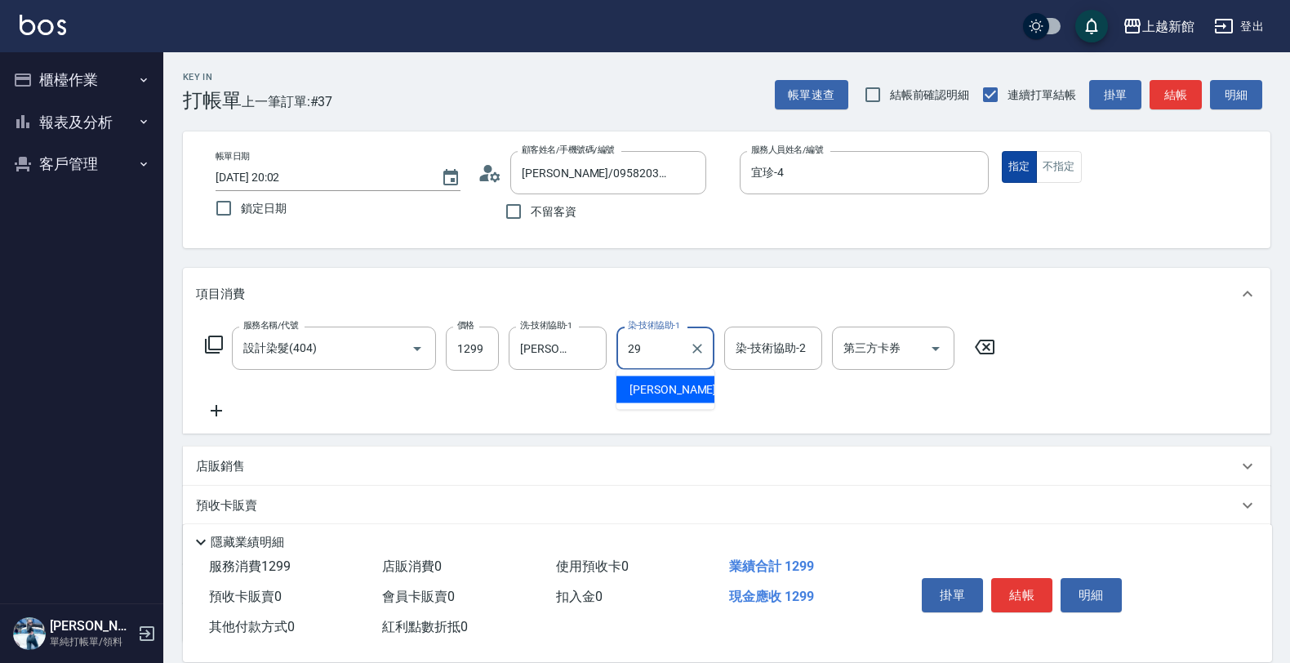
type input "馨妮-29"
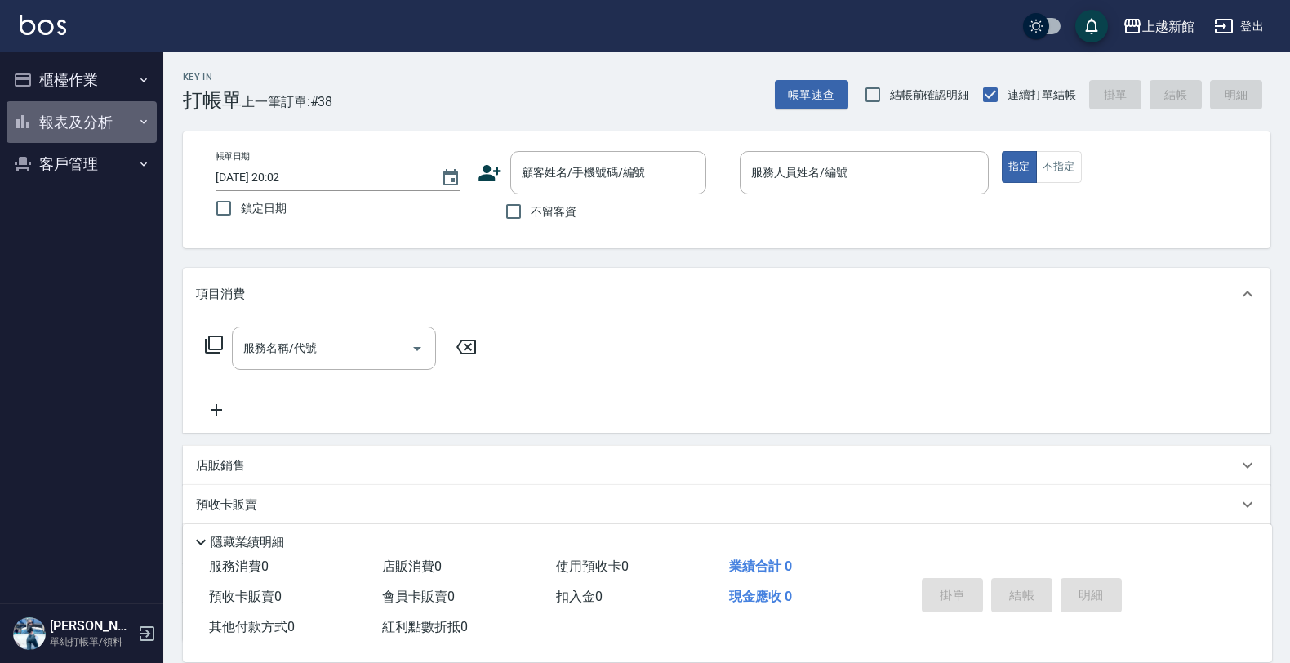
click at [140, 113] on button "報表及分析" at bounding box center [82, 122] width 150 height 42
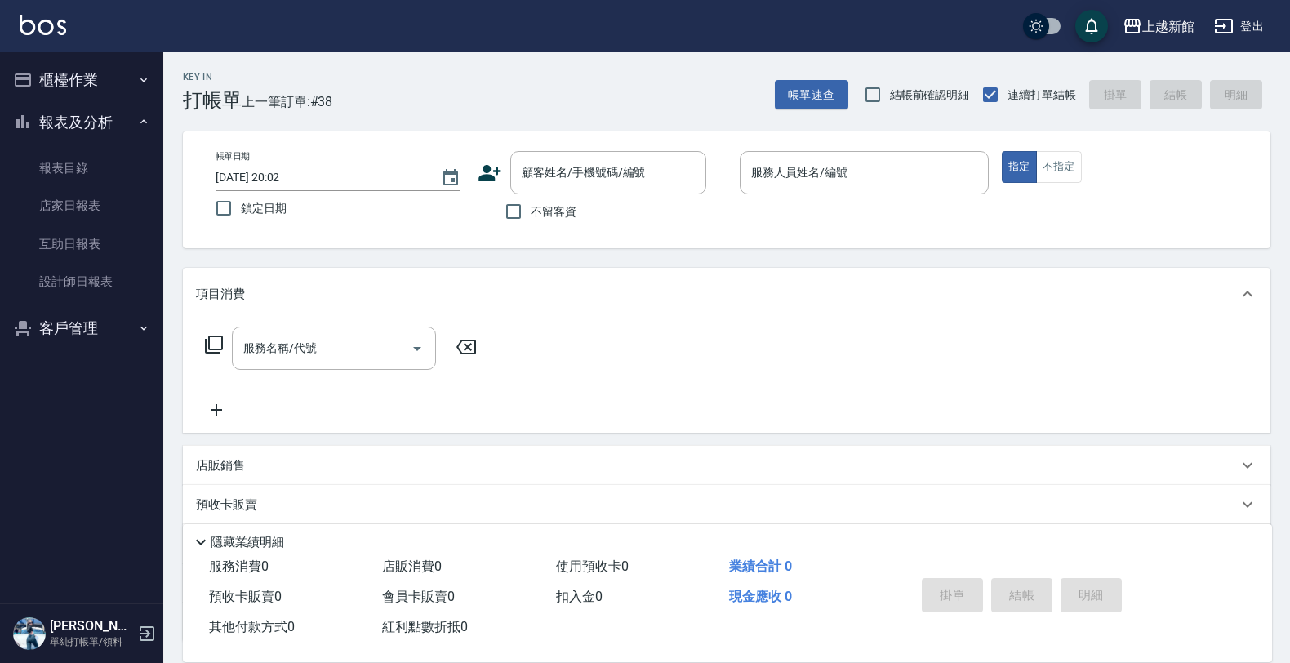
click at [119, 127] on button "報表及分析" at bounding box center [82, 122] width 150 height 42
click at [137, 73] on icon "button" at bounding box center [143, 79] width 13 height 13
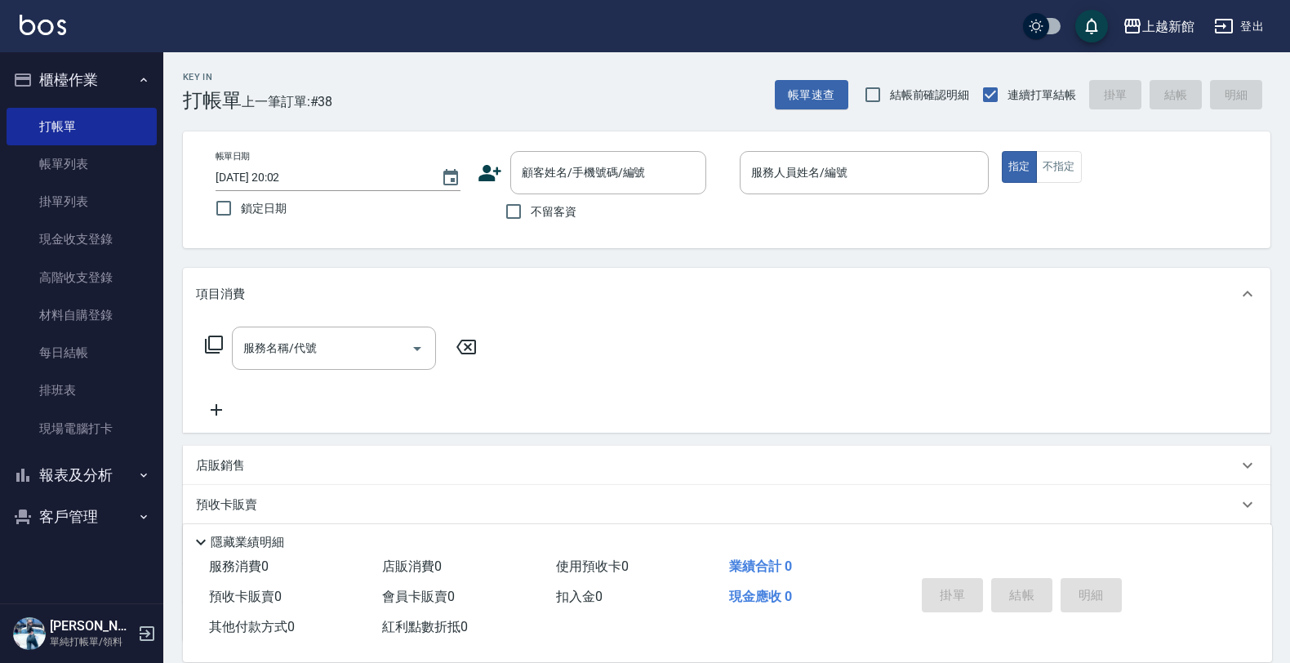
click at [135, 82] on button "櫃檯作業" at bounding box center [82, 80] width 150 height 42
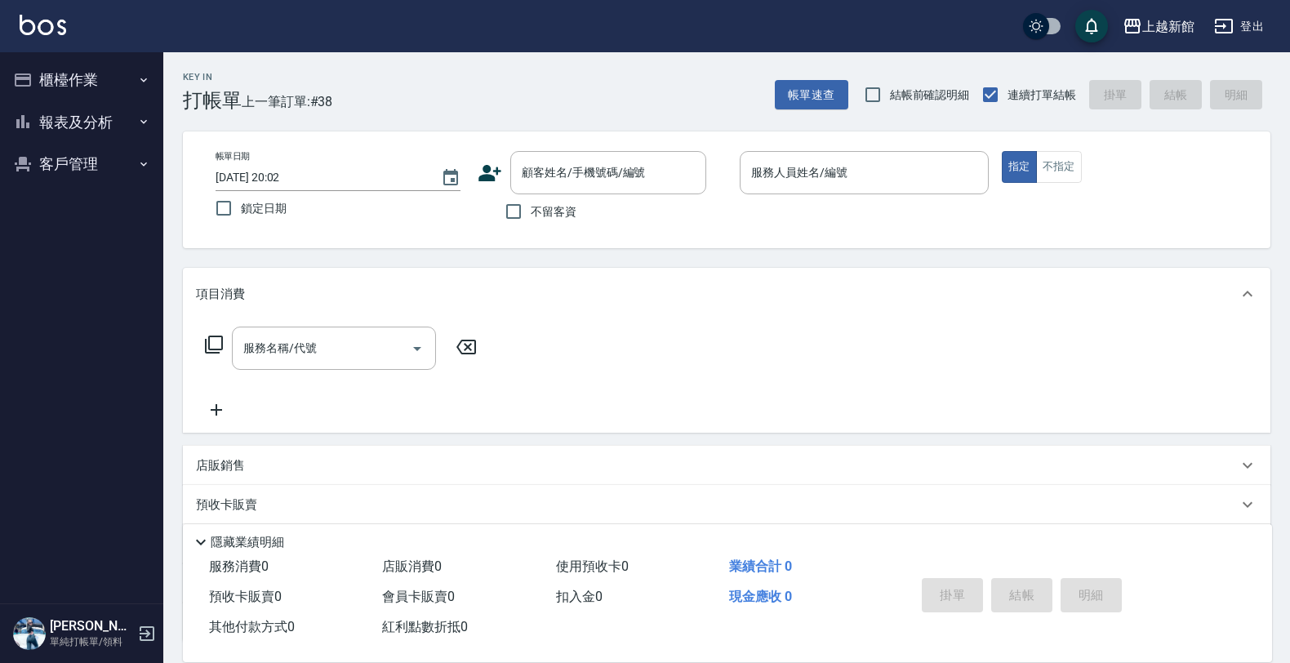
click at [124, 121] on button "報表及分析" at bounding box center [82, 122] width 150 height 42
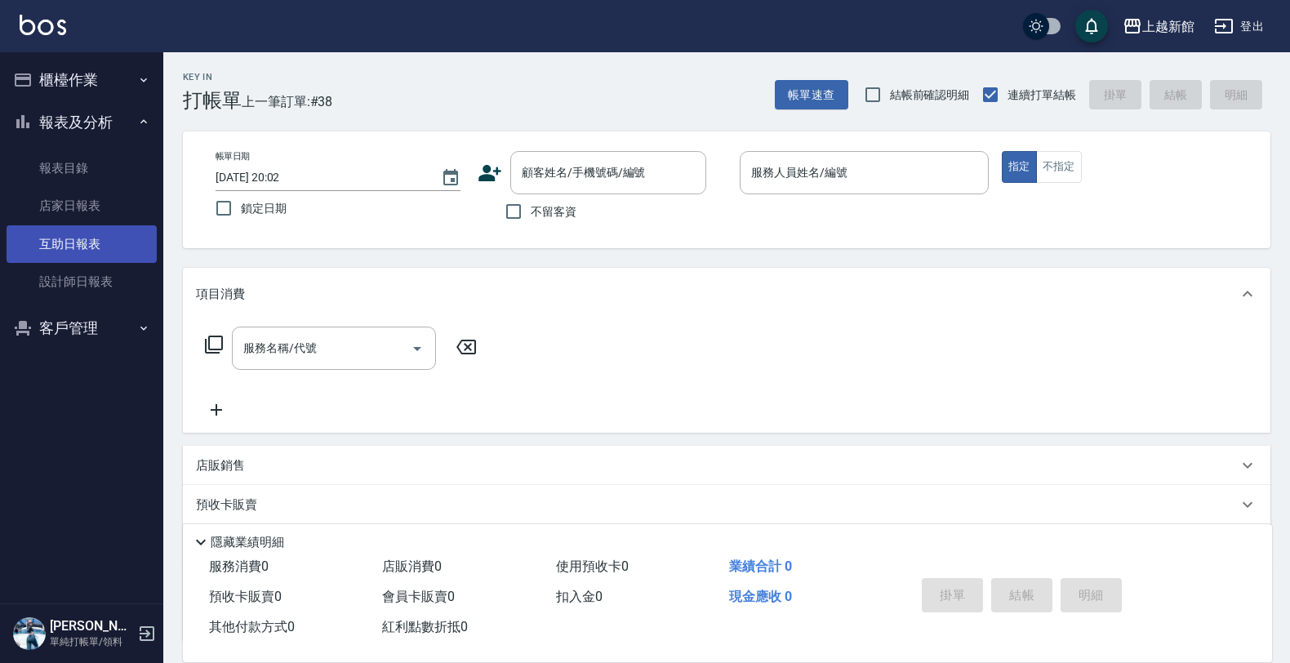
click at [116, 237] on link "互助日報表" at bounding box center [82, 244] width 150 height 38
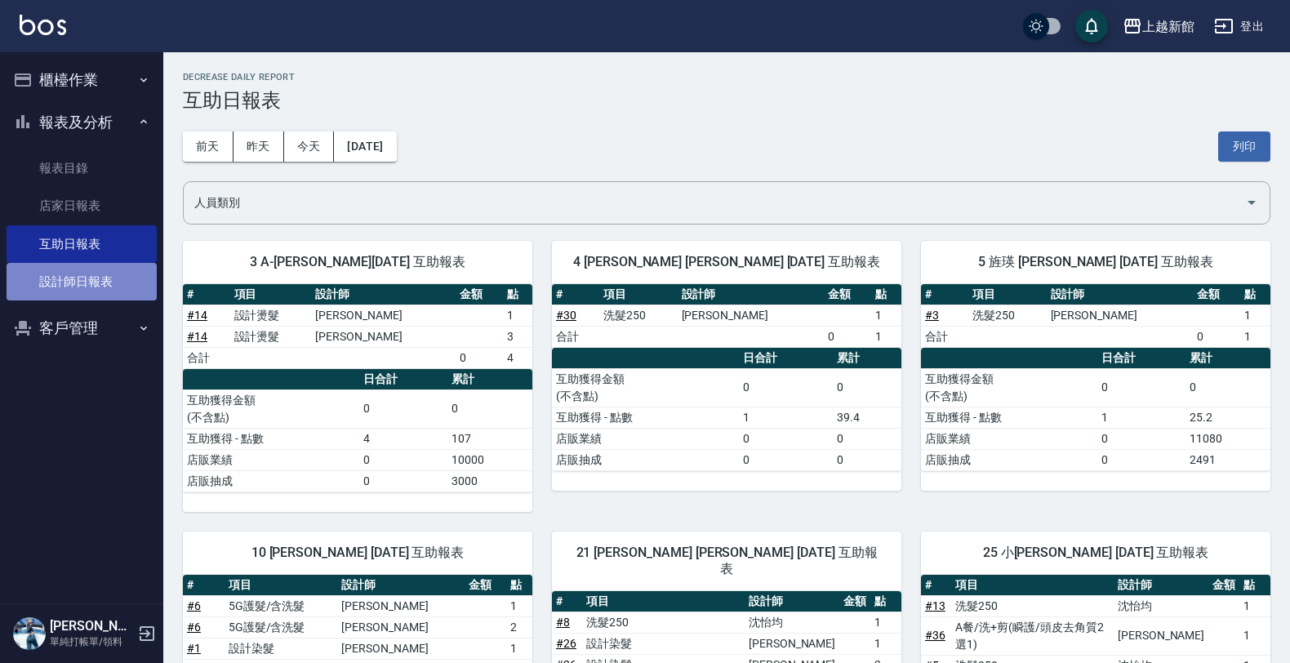
click at [91, 270] on link "設計師日報表" at bounding box center [82, 282] width 150 height 38
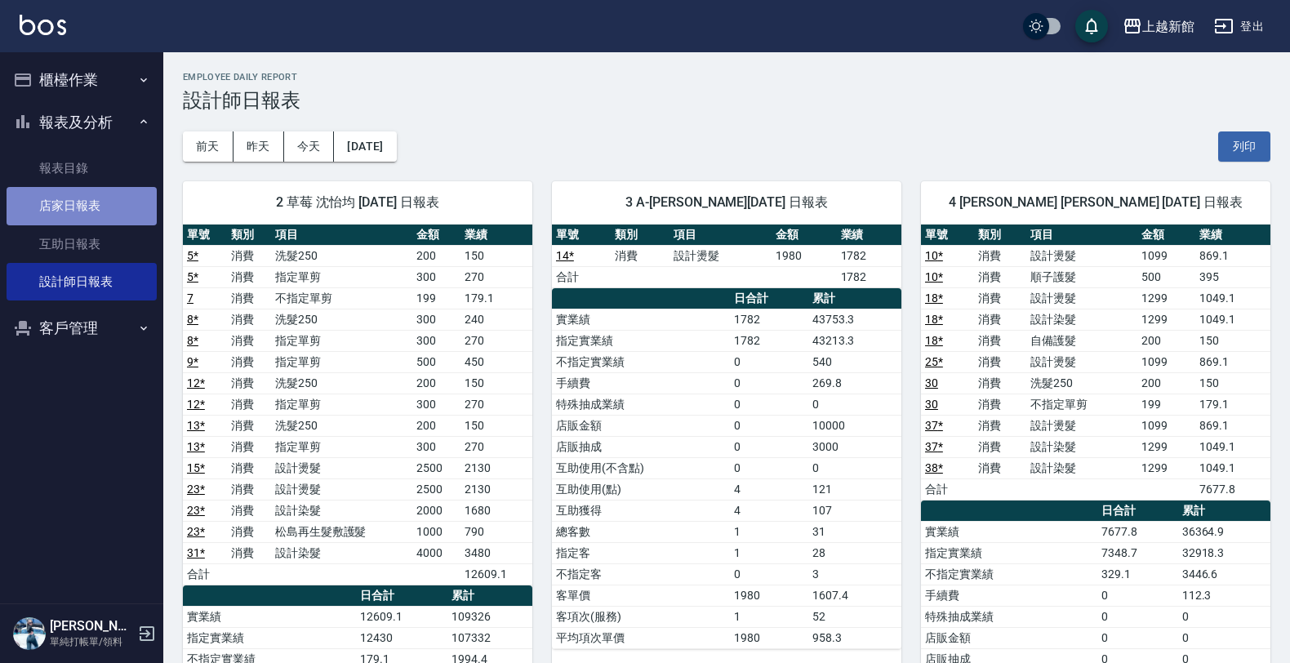
click at [141, 198] on link "店家日報表" at bounding box center [82, 206] width 150 height 38
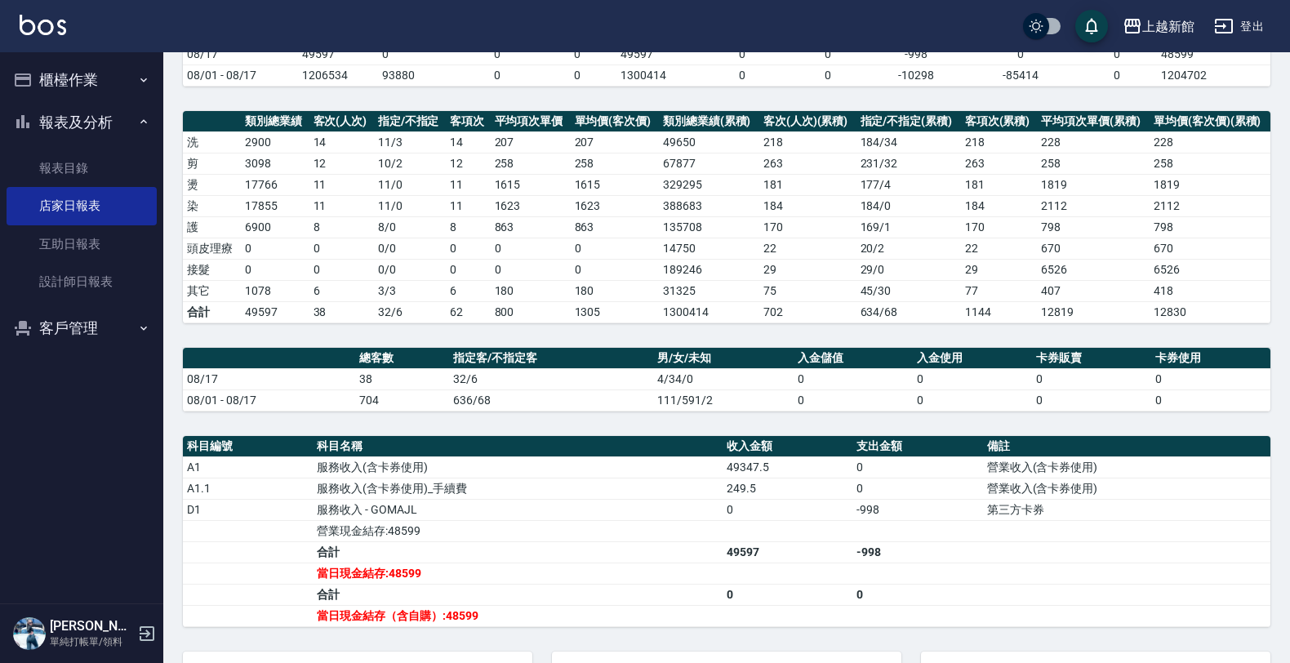
scroll to position [168, 0]
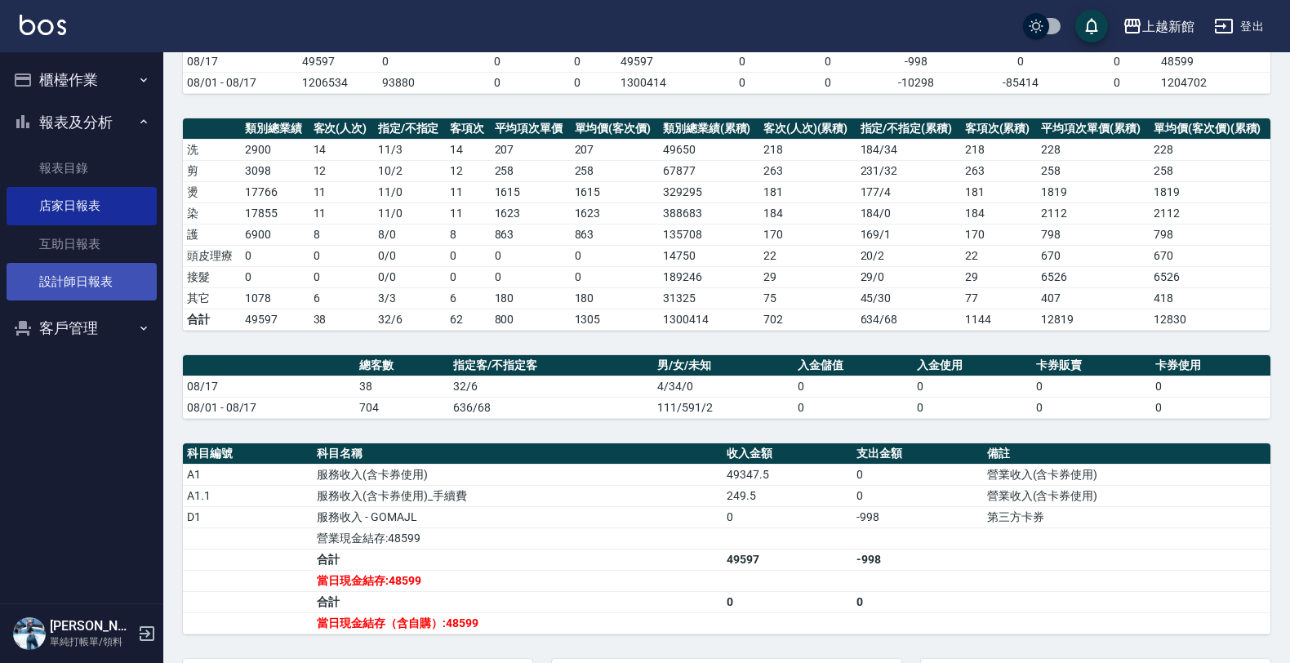
click at [90, 272] on link "設計師日報表" at bounding box center [82, 282] width 150 height 38
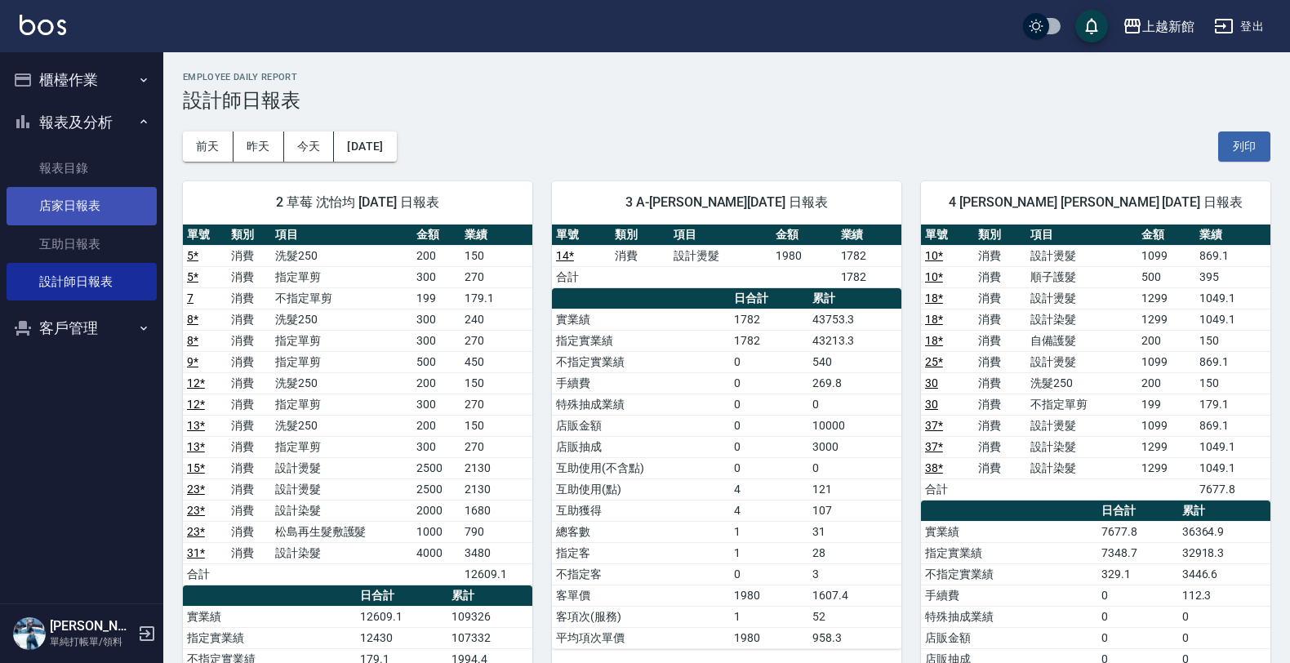
click at [100, 210] on link "店家日報表" at bounding box center [82, 206] width 150 height 38
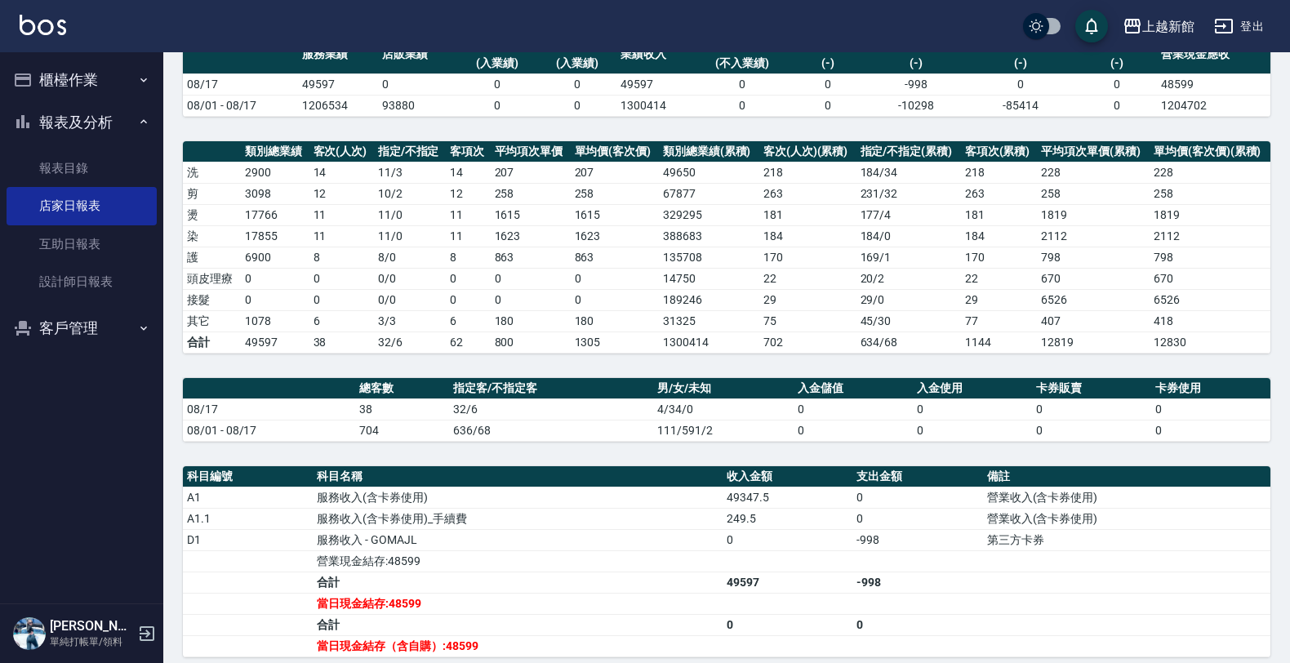
scroll to position [148, 0]
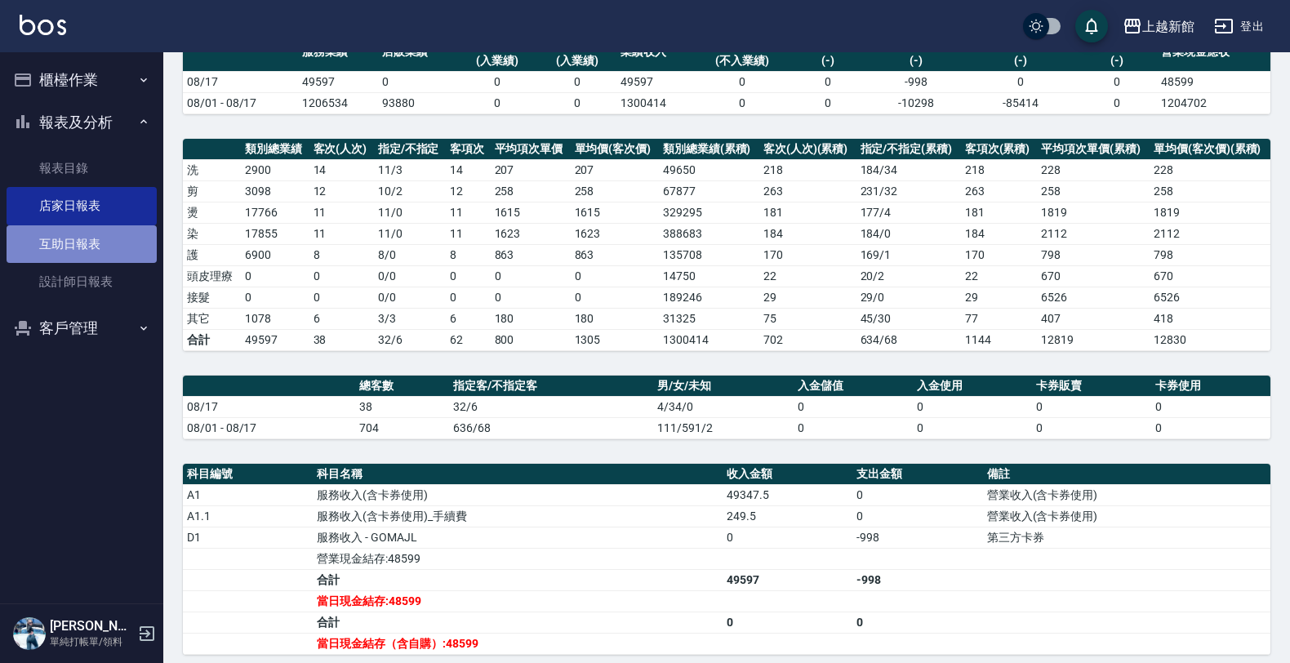
click at [91, 252] on link "互助日報表" at bounding box center [82, 244] width 150 height 38
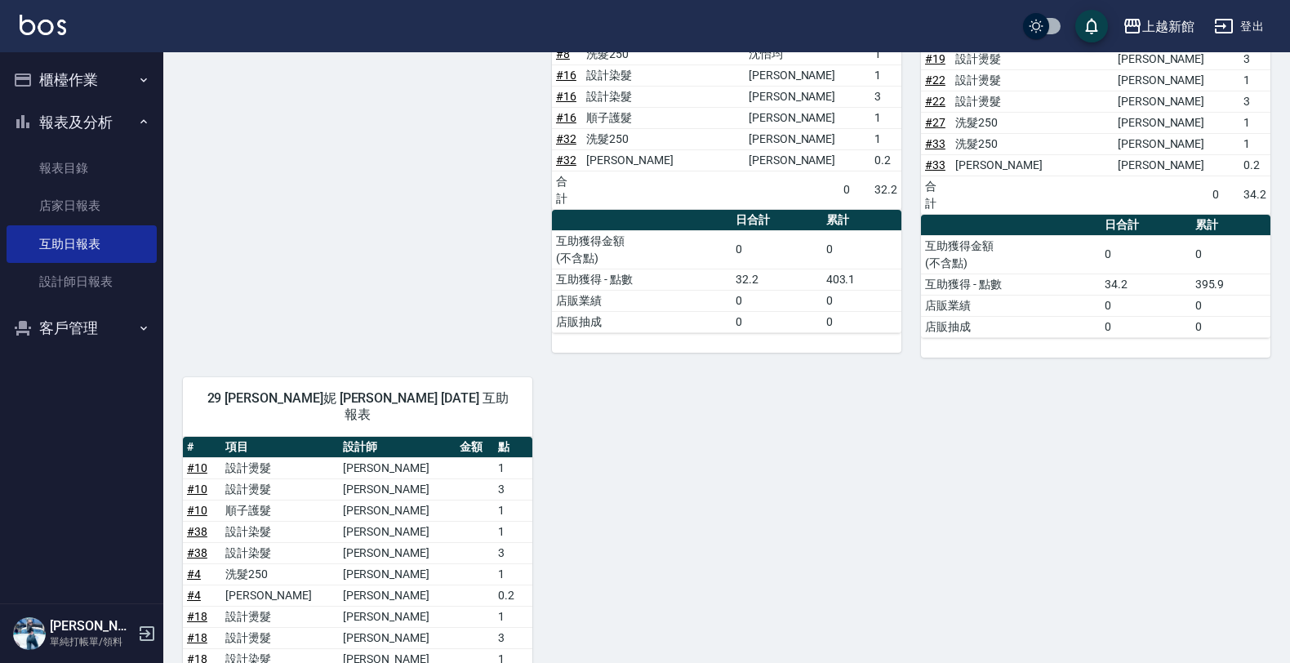
scroll to position [1268, 0]
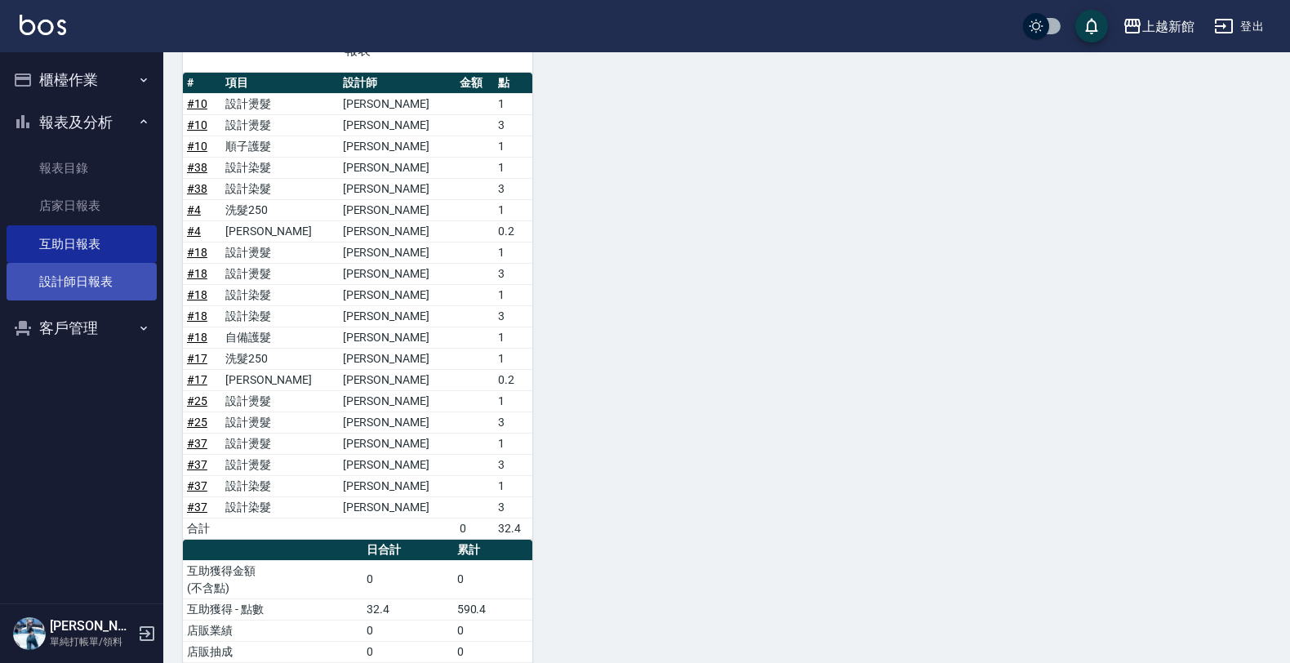
click at [108, 276] on link "設計師日報表" at bounding box center [82, 282] width 150 height 38
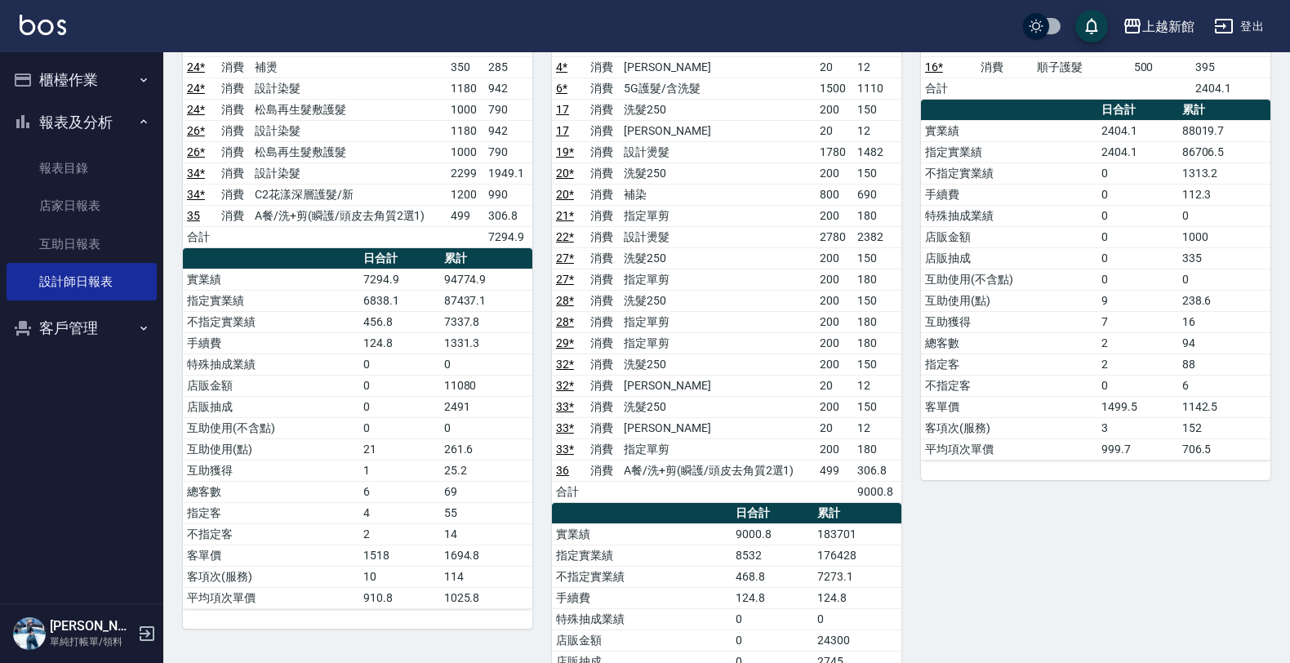
scroll to position [940, 0]
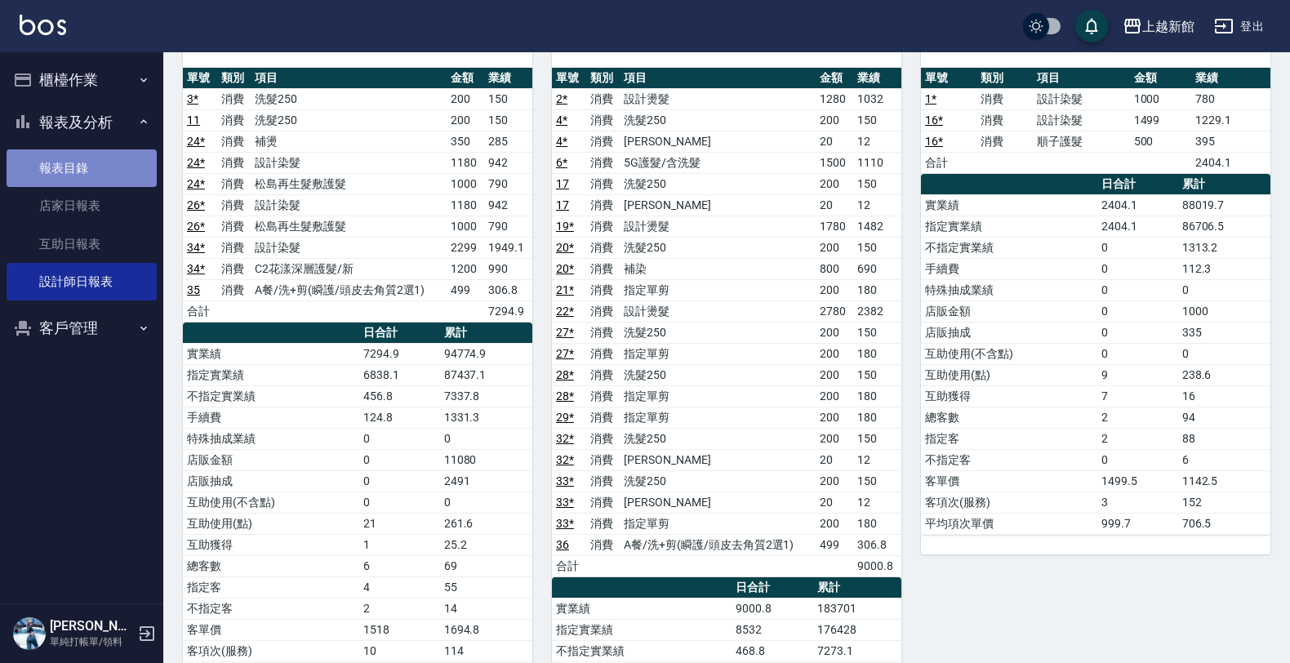
drag, startPoint x: 78, startPoint y: 167, endPoint x: 68, endPoint y: 174, distance: 11.8
click at [78, 169] on link "報表目錄" at bounding box center [82, 168] width 150 height 38
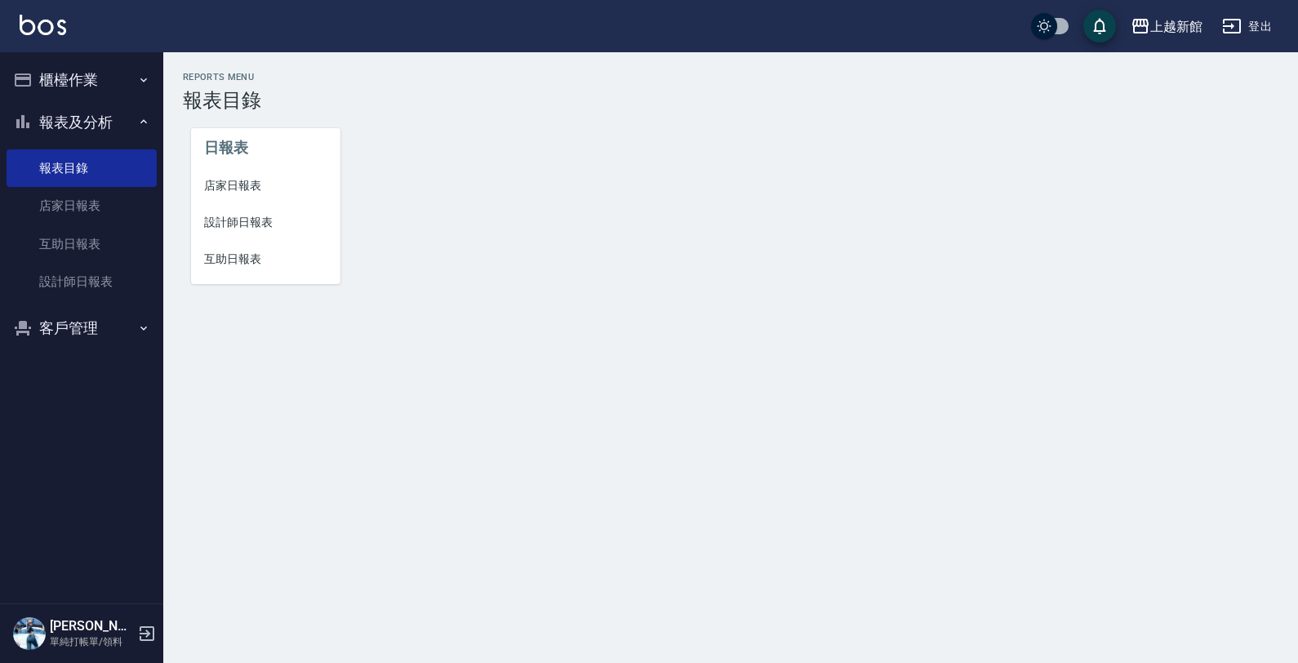
click at [233, 188] on span "店家日報表" at bounding box center [265, 185] width 123 height 17
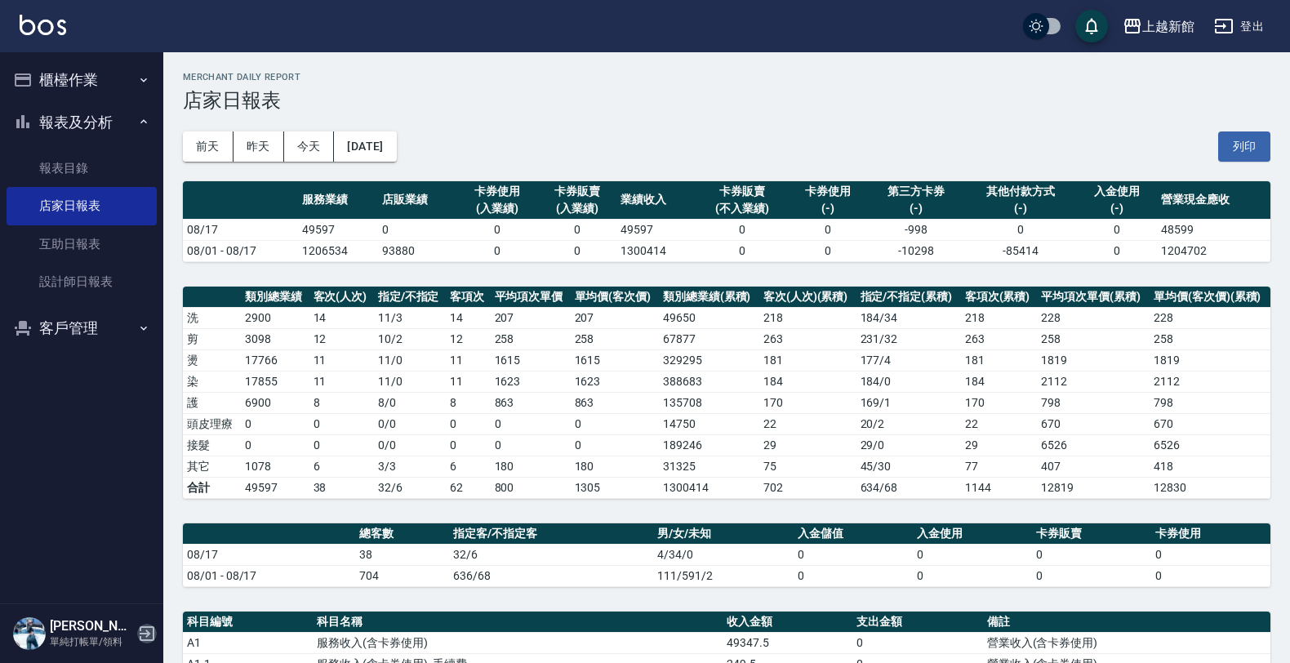
click at [148, 634] on icon "button" at bounding box center [147, 633] width 15 height 15
